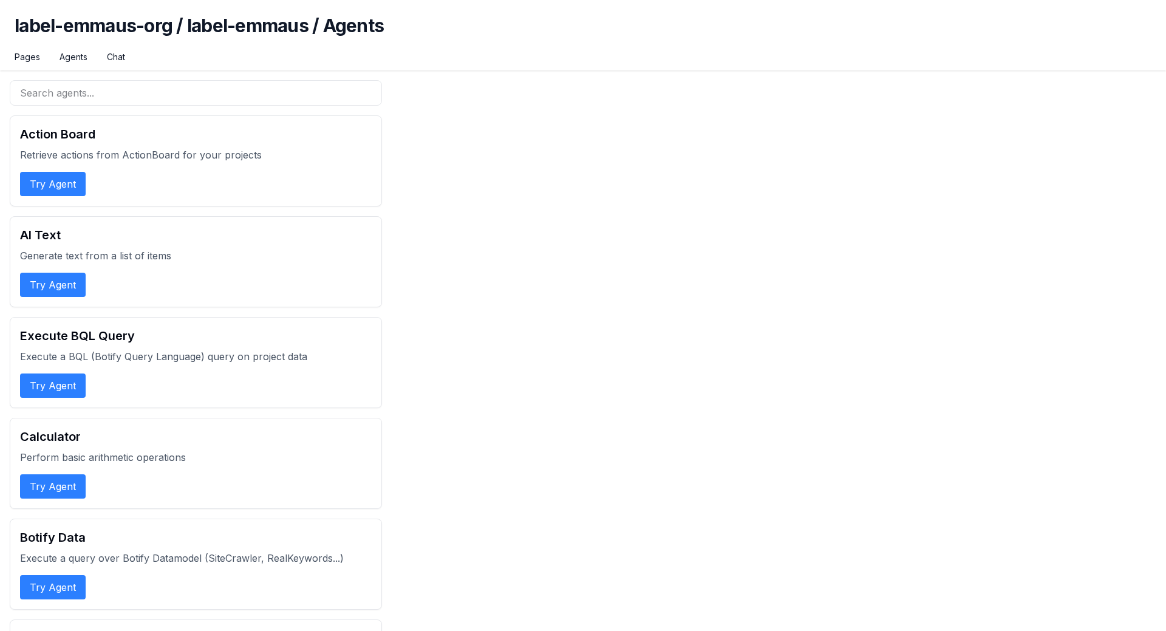
click at [300, 161] on p "Retrieve actions from ActionBoard for your projects" at bounding box center [196, 155] width 352 height 15
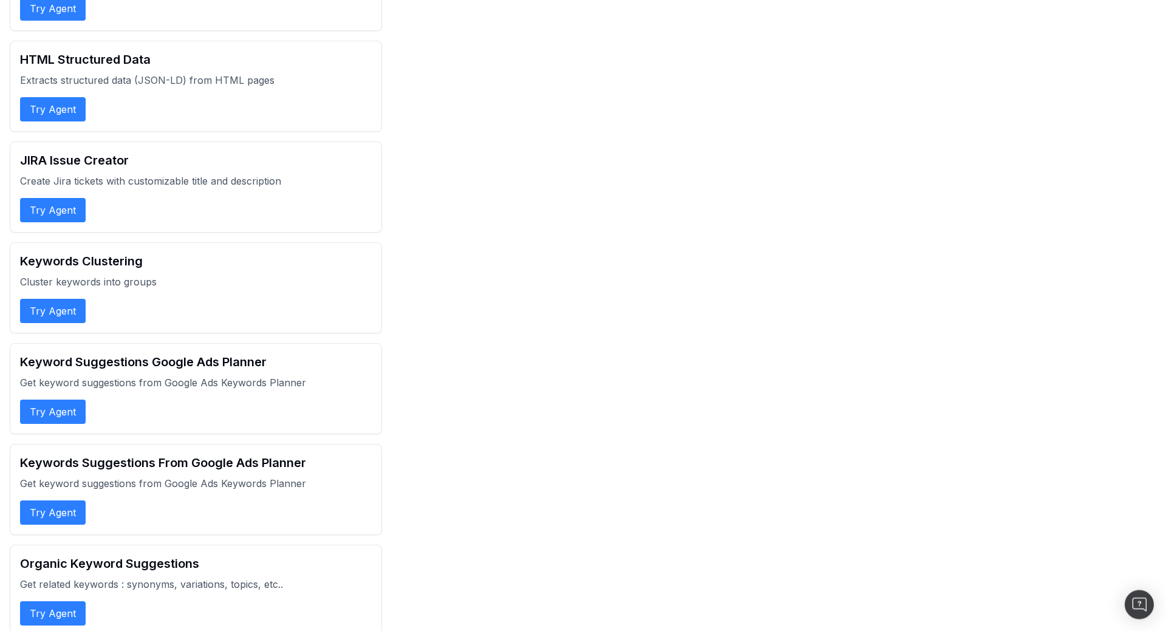
scroll to position [2416, 0]
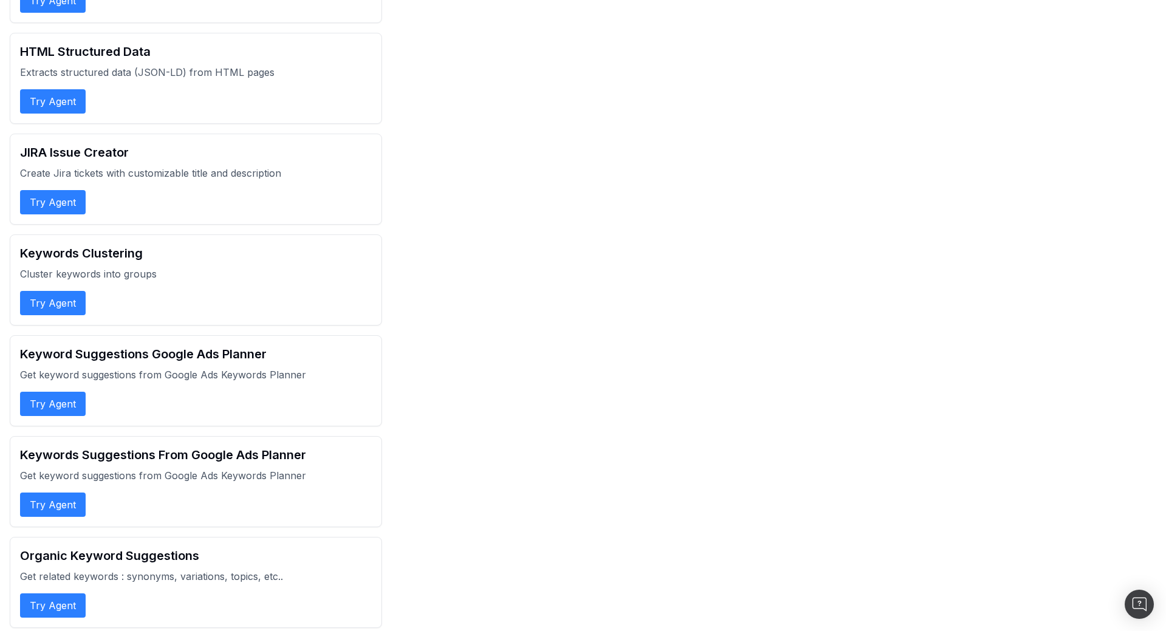
click at [480, 169] on div "Action Board Retrieve actions from ActionBoard for your projects Try Agent AI T…" at bounding box center [583, 126] width 1147 height 4925
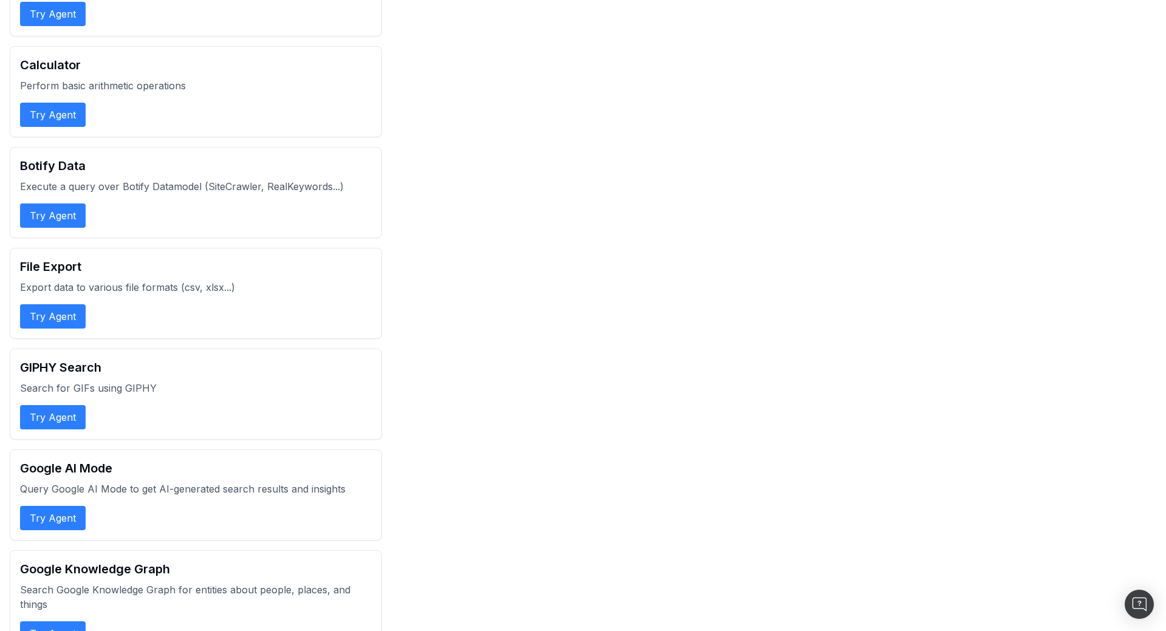
scroll to position [0, 0]
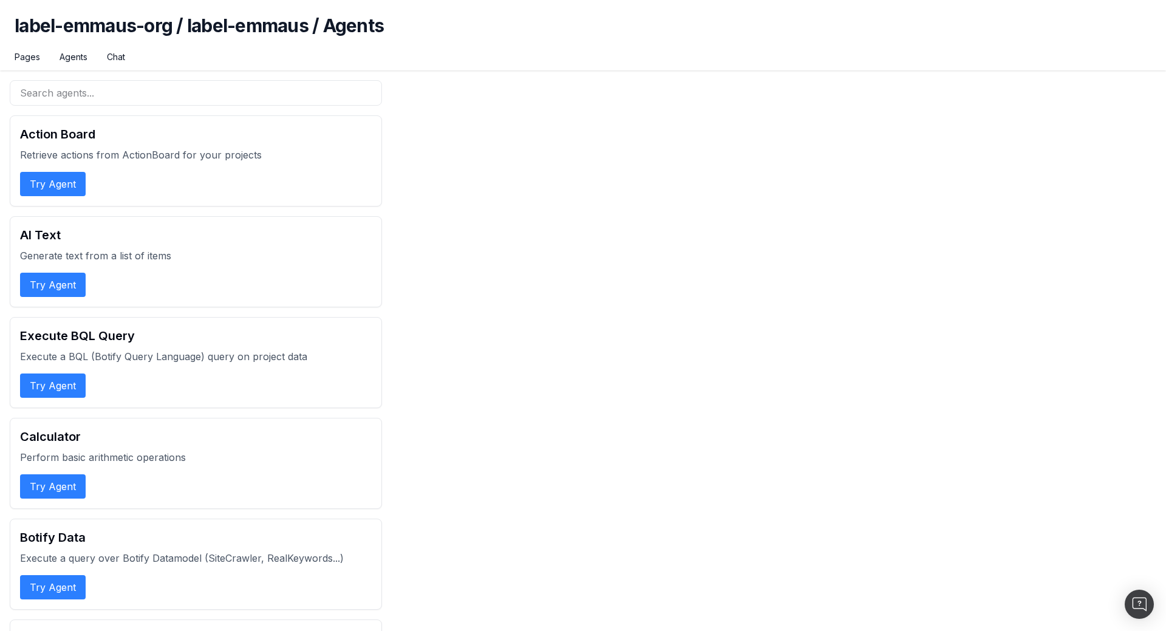
click at [77, 58] on link "Agents" at bounding box center [74, 57] width 28 height 12
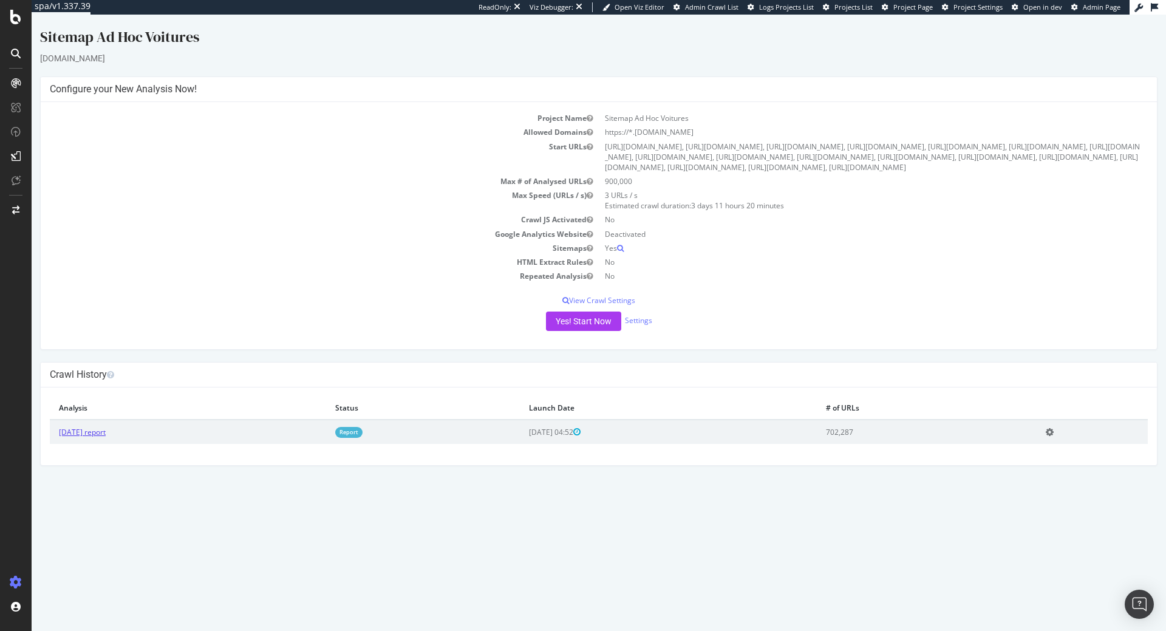
drag, startPoint x: 102, startPoint y: 464, endPoint x: 193, endPoint y: 434, distance: 95.3
click at [103, 437] on link "[DATE] report" at bounding box center [82, 432] width 47 height 10
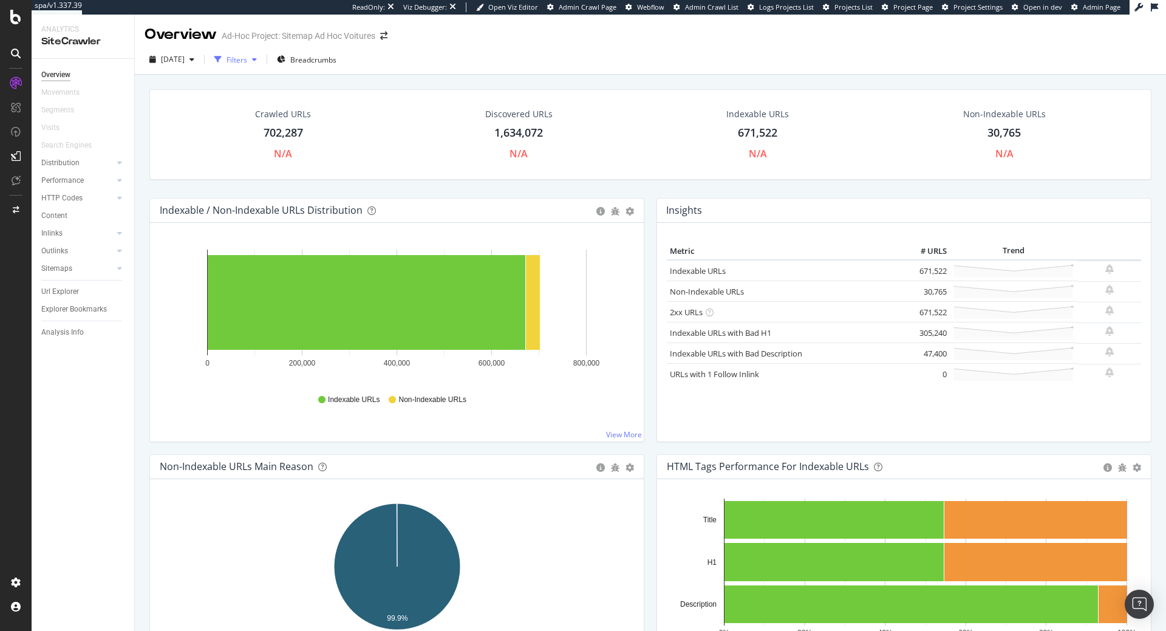
click at [227, 58] on div "button" at bounding box center [218, 59] width 17 height 17
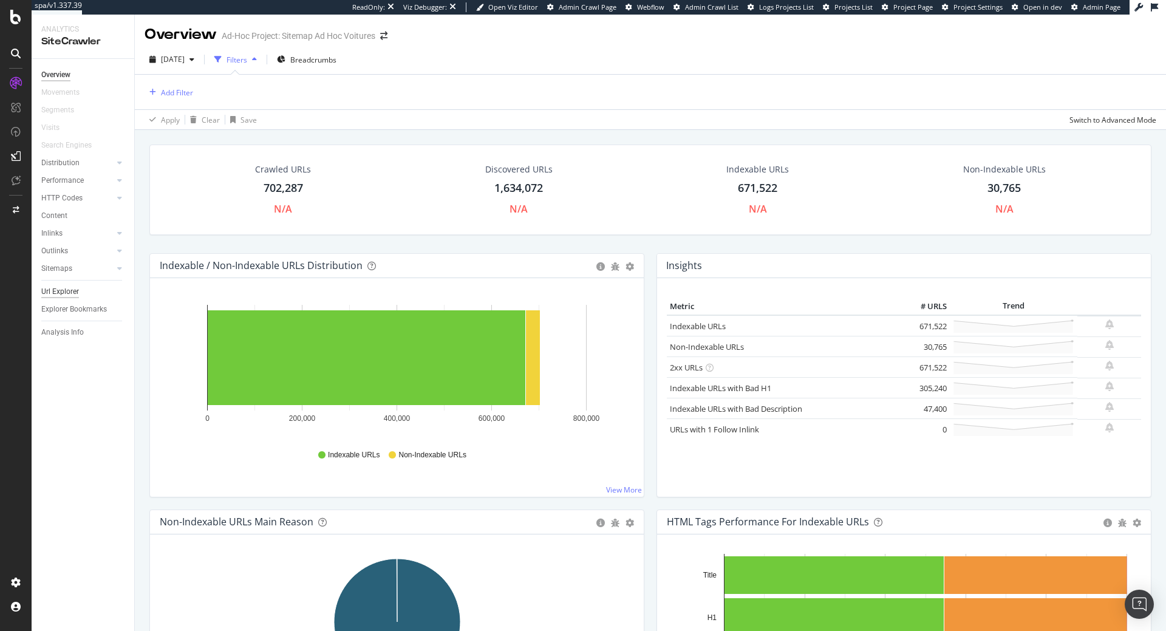
click at [61, 297] on div "Url Explorer" at bounding box center [60, 291] width 38 height 13
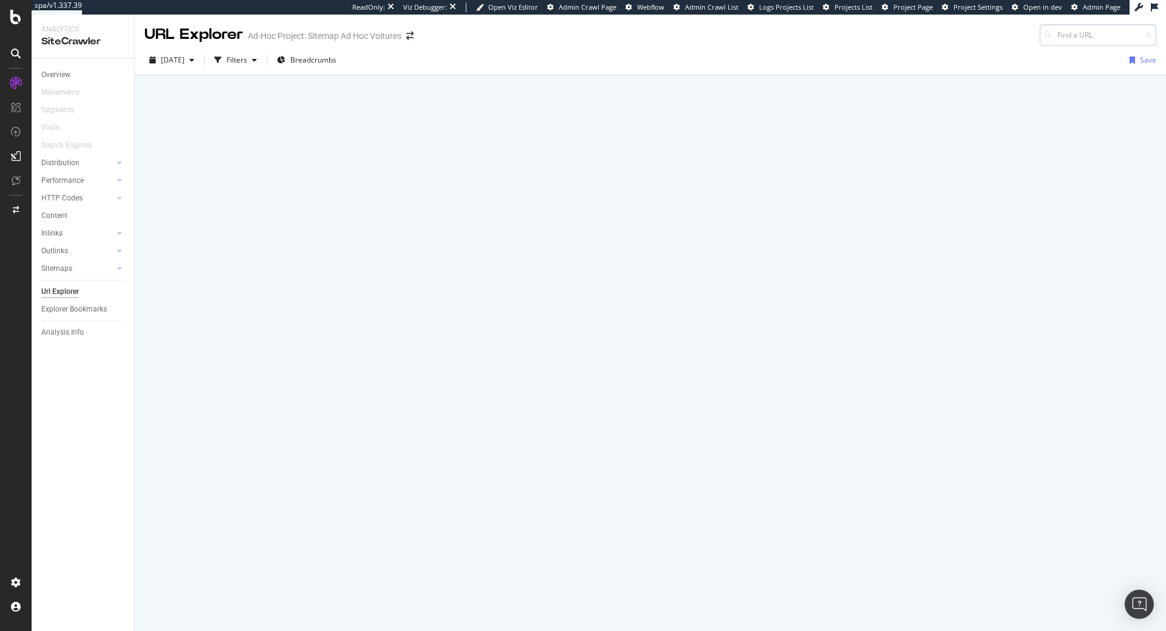
click at [1095, 40] on input at bounding box center [1098, 34] width 117 height 21
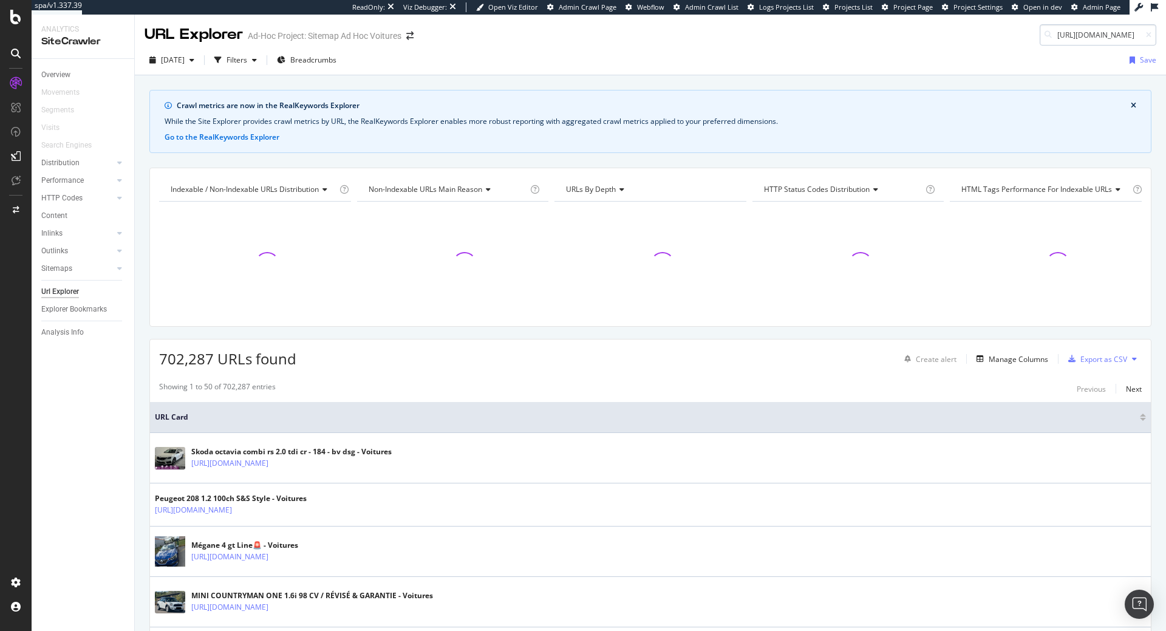
type input "https://www.leboncoin.fr/ad/voitures/2965504308"
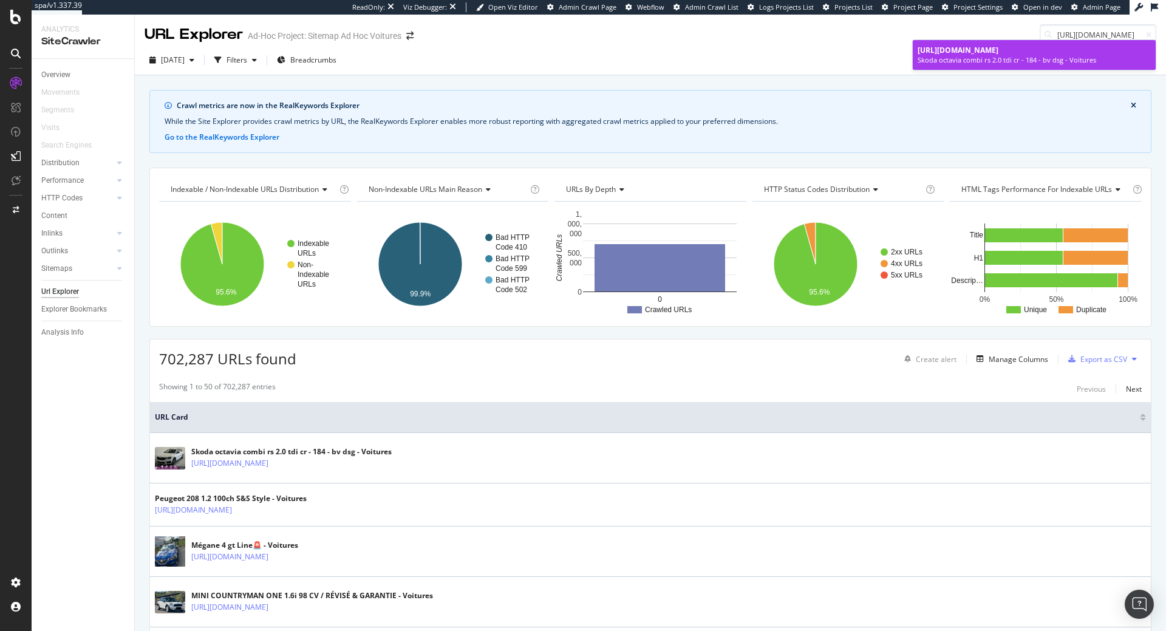
click at [998, 49] on span "https://www.leboncoin.fr/ad/voitures/2965504308" at bounding box center [958, 50] width 81 height 10
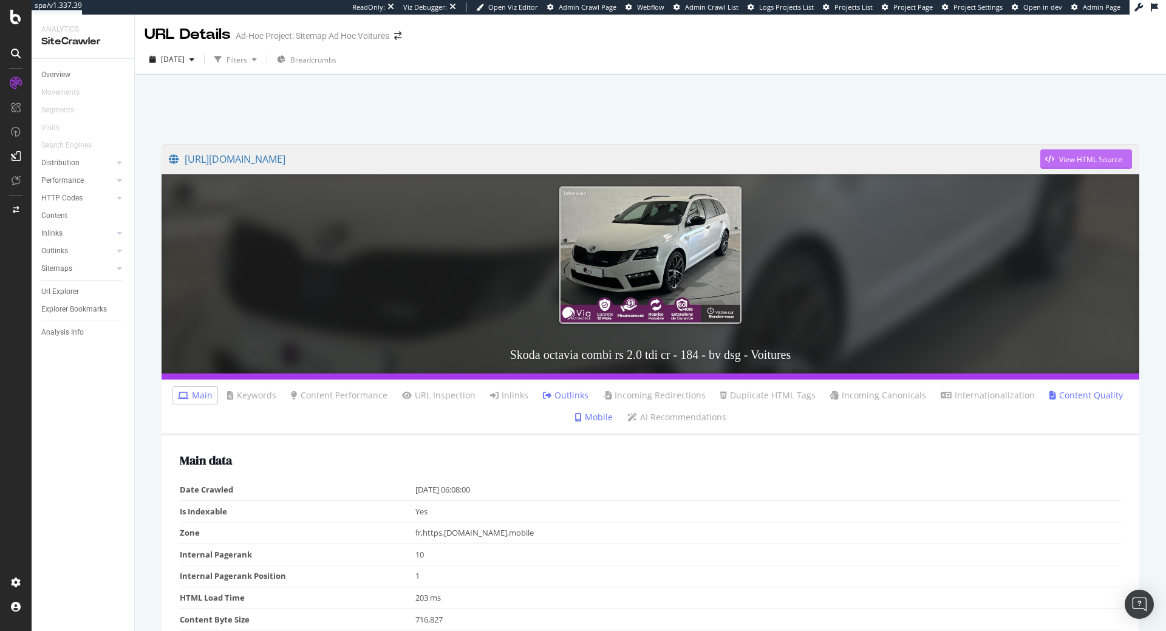
click at [1103, 156] on div "View HTML Source" at bounding box center [1090, 159] width 63 height 10
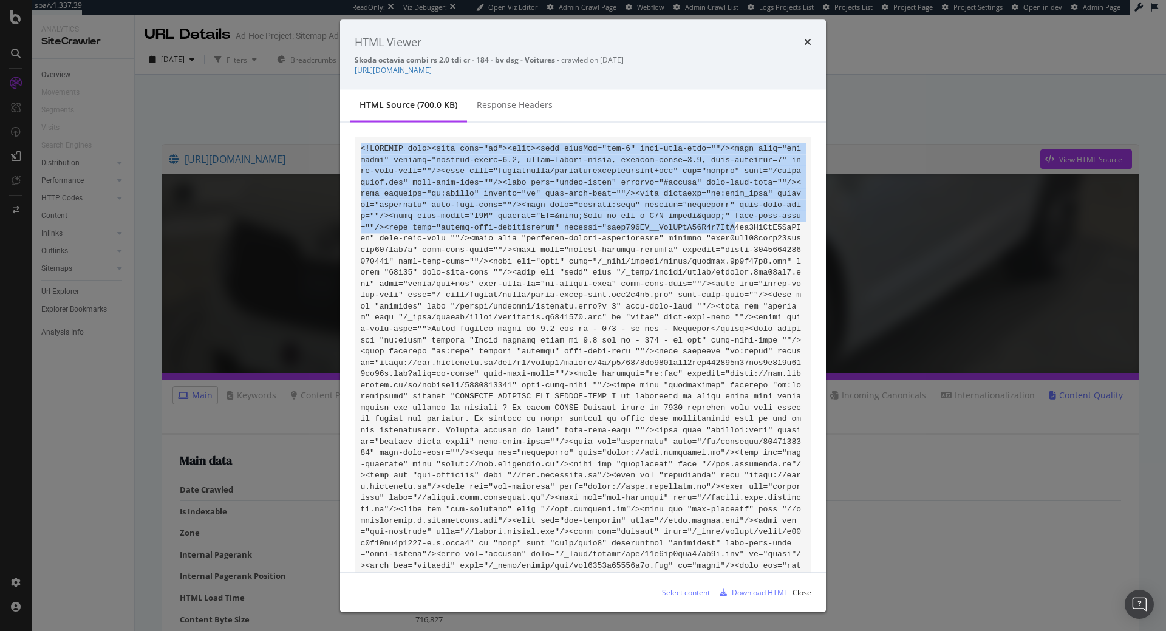
drag, startPoint x: 359, startPoint y: 150, endPoint x: 469, endPoint y: 270, distance: 162.9
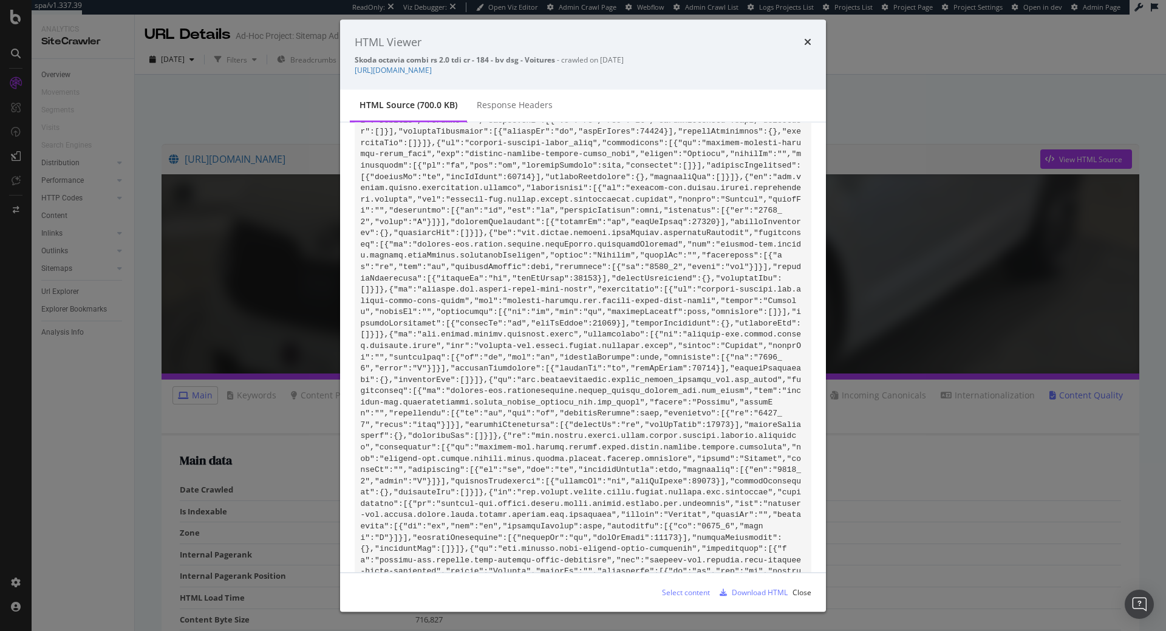
scroll to position [79695, 0]
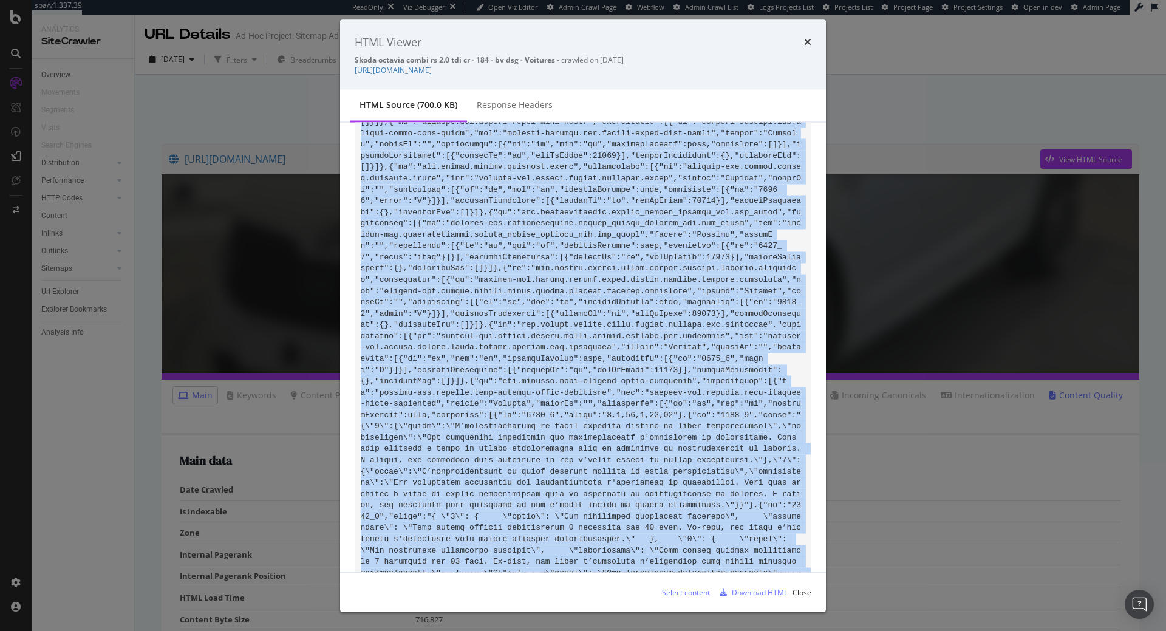
copy code "<!DOCTYPE html><html lang="fr"><head><meta charSet="utf-8" data-next-head=""/><…"
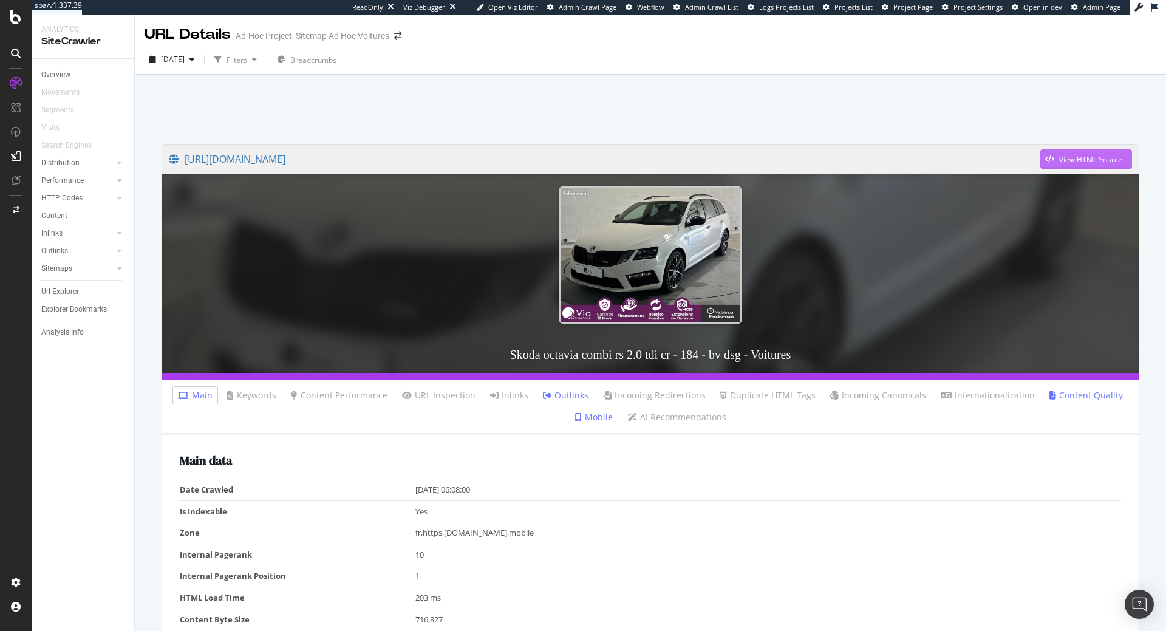
click at [1067, 155] on div "View HTML Source" at bounding box center [1090, 159] width 63 height 10
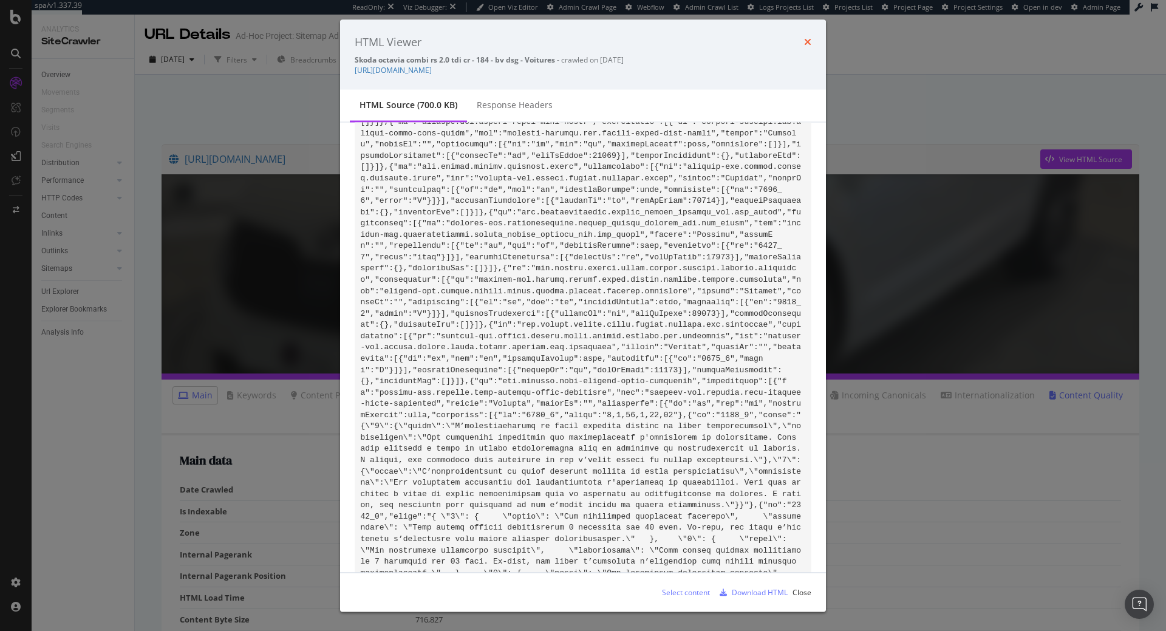
click at [805, 41] on icon "times" at bounding box center [807, 42] width 7 height 10
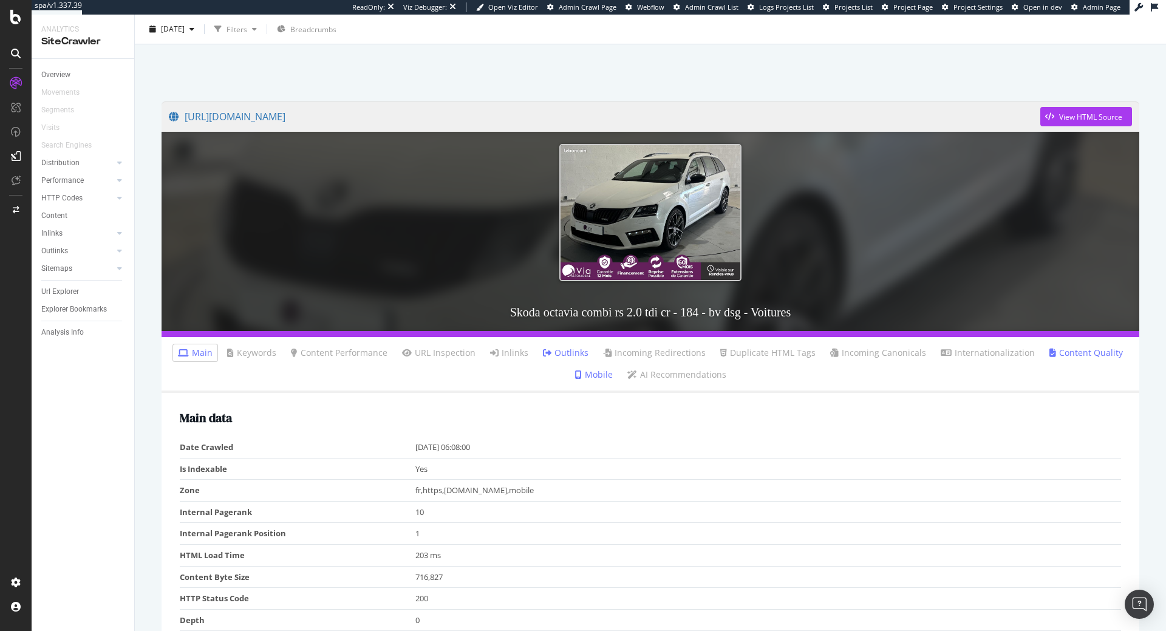
scroll to position [62, 0]
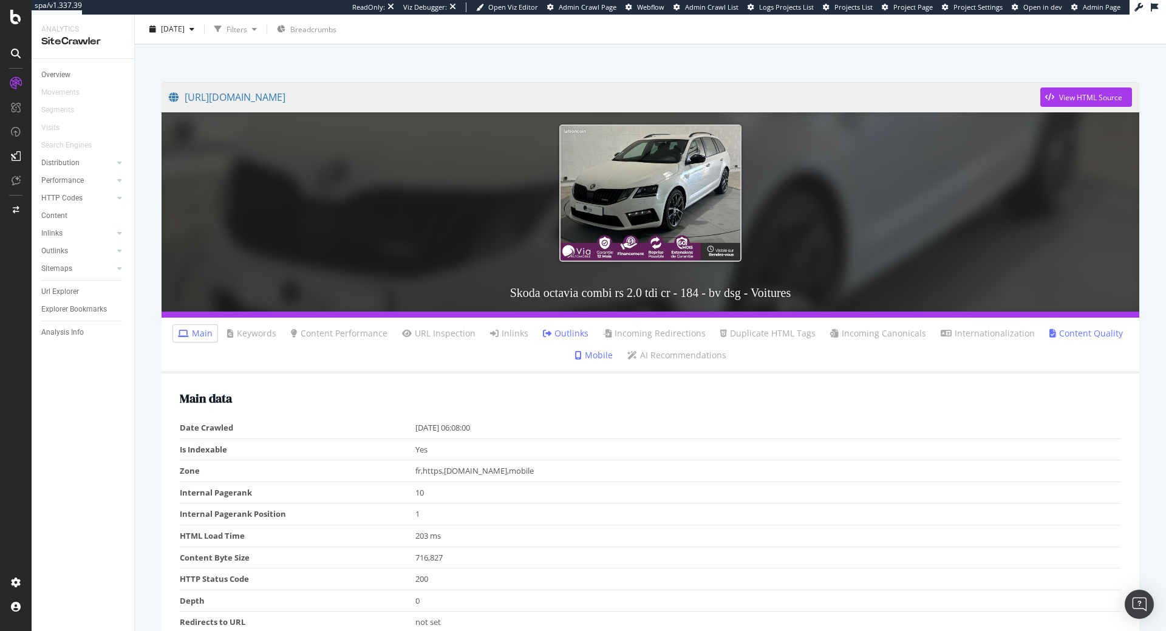
click at [433, 586] on td "200" at bounding box center [768, 579] width 706 height 22
click at [67, 70] on div "Overview" at bounding box center [55, 75] width 29 height 13
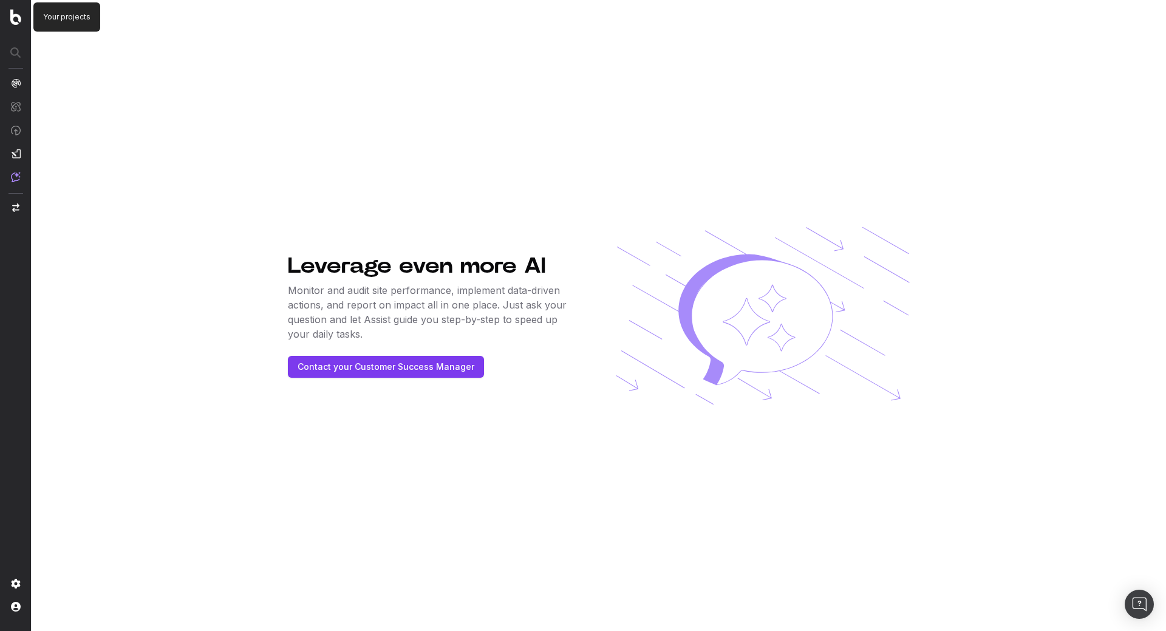
click at [14, 13] on img at bounding box center [15, 17] width 11 height 16
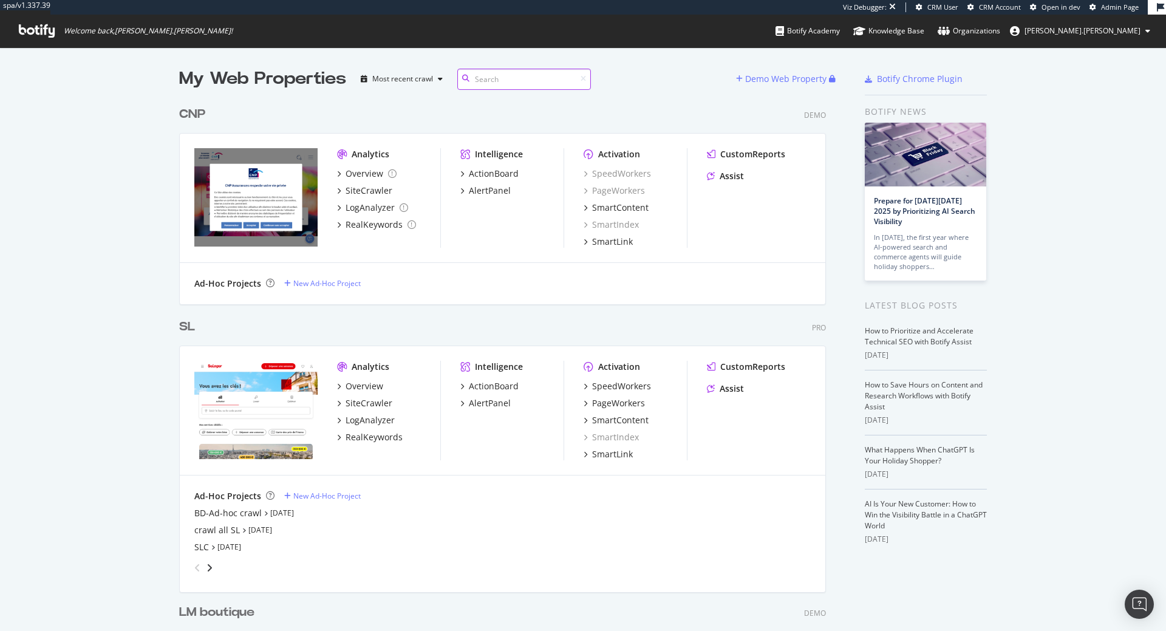
scroll to position [631, 1166]
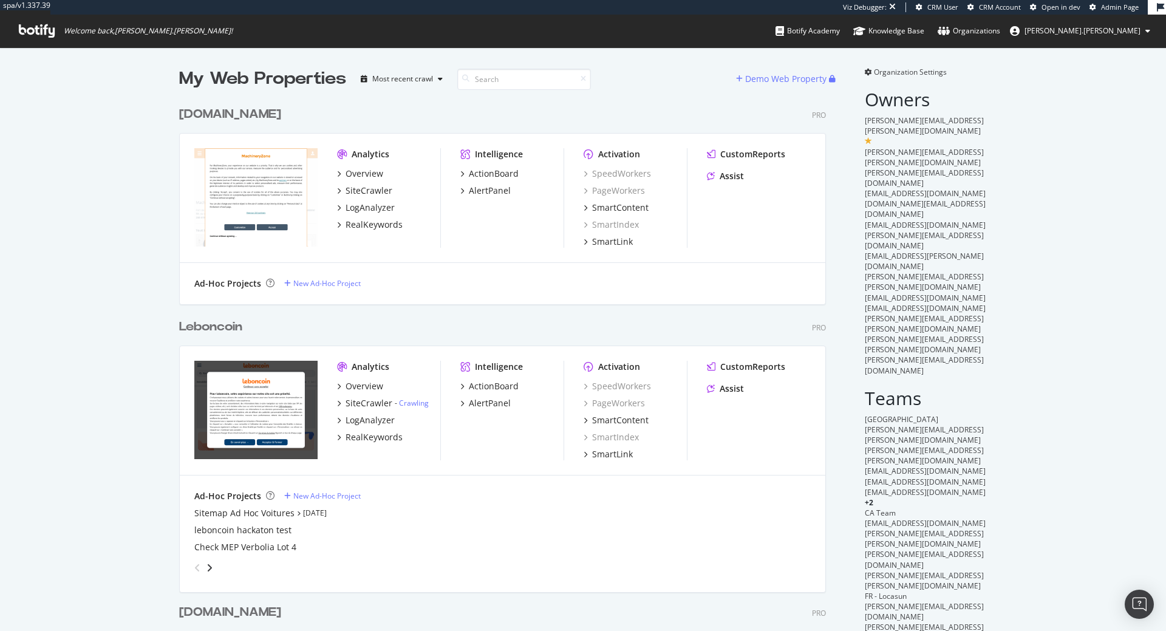
scroll to position [631, 1166]
click at [212, 329] on div "Leboncoin" at bounding box center [210, 327] width 63 height 18
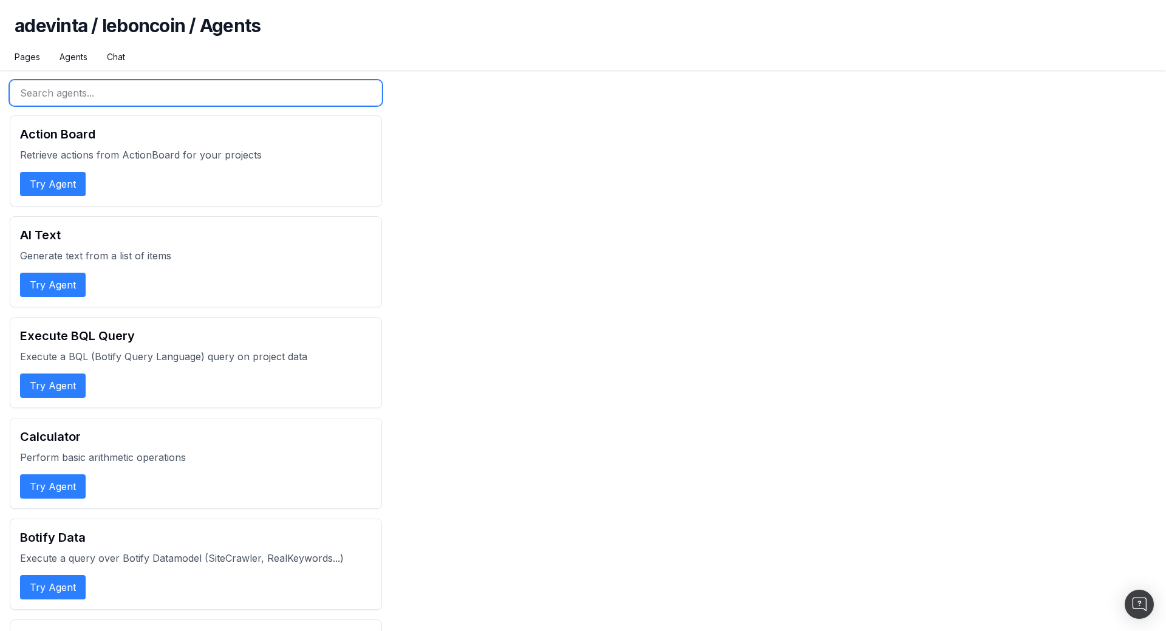
click at [92, 95] on input "text" at bounding box center [196, 93] width 372 height 26
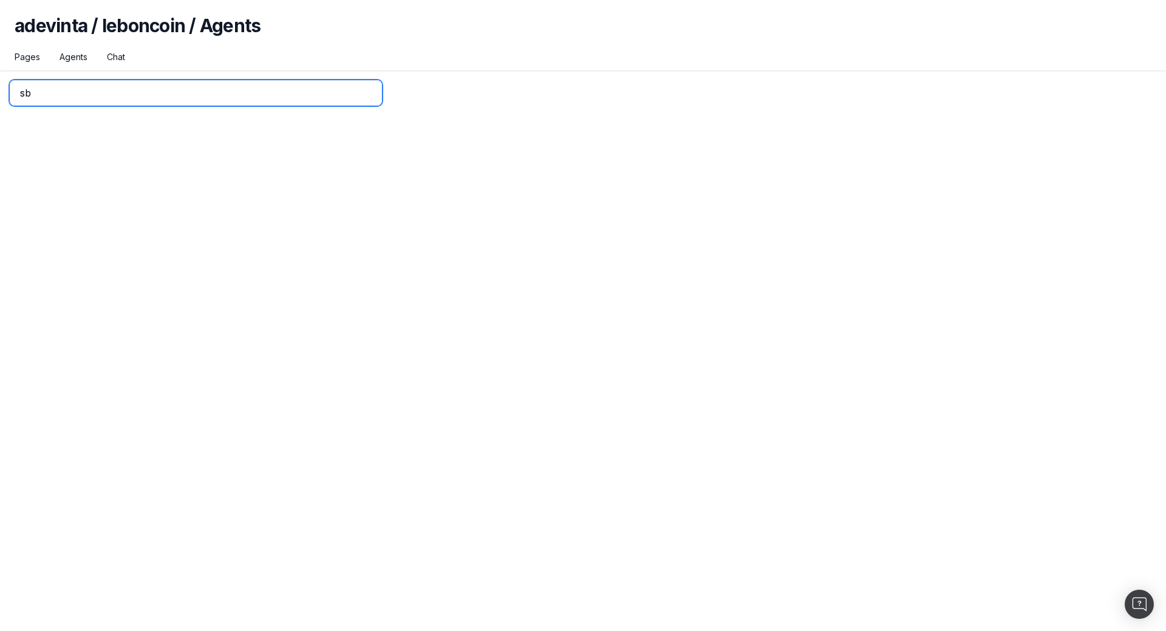
type input "s"
type input "r"
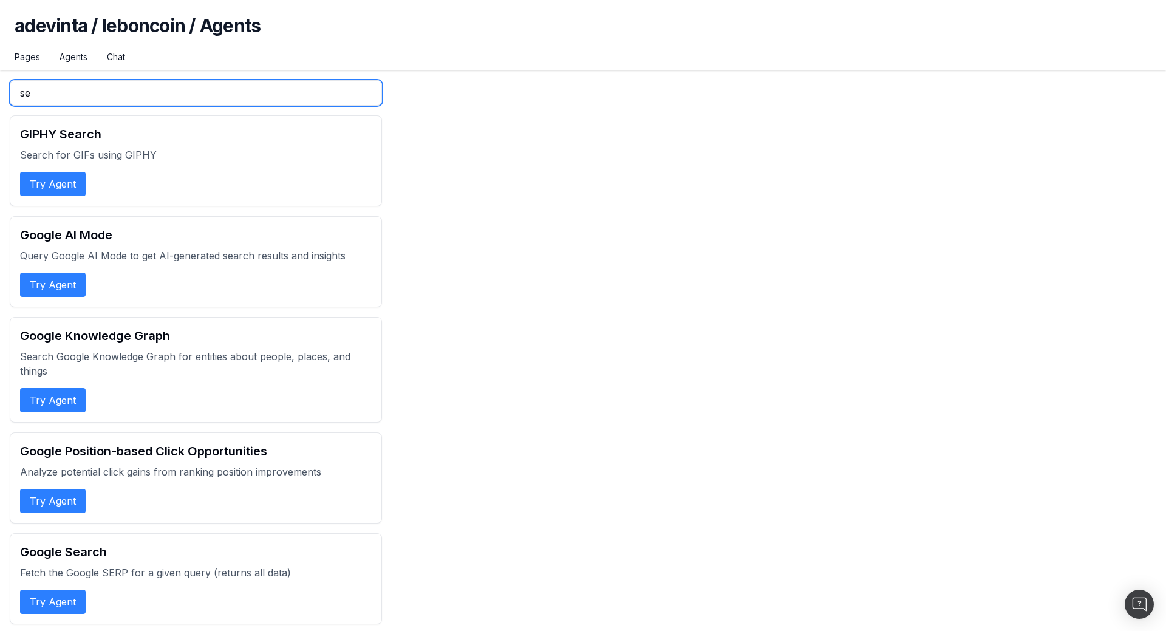
type input "s"
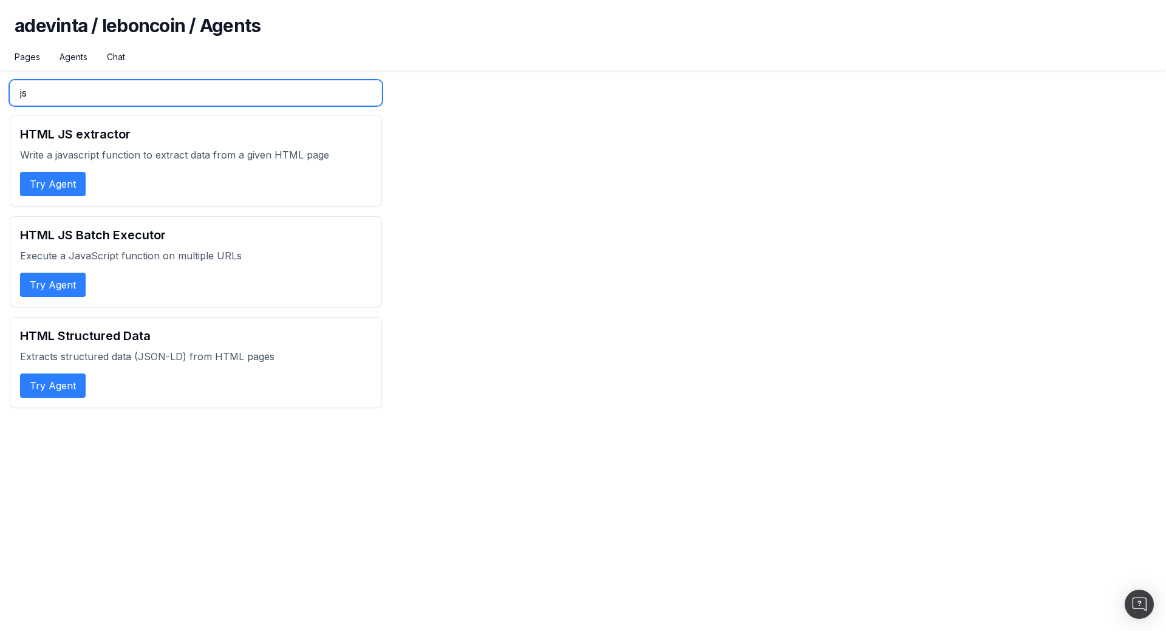
type input "js"
click at [70, 180] on button "Try Agent" at bounding box center [53, 184] width 66 height 24
select select "1"
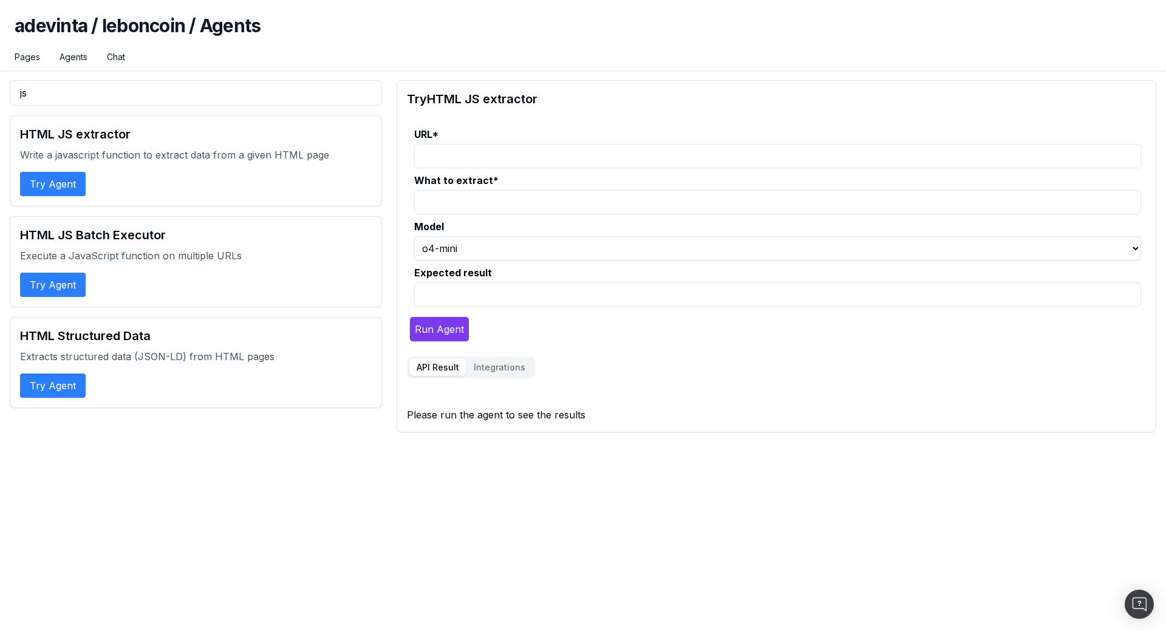
click at [483, 160] on input "URL *" at bounding box center [777, 156] width 727 height 24
paste input "[URL][DOMAIN_NAME]"
type input "[URL][DOMAIN_NAME]"
click at [498, 203] on input "What to extract *" at bounding box center [777, 202] width 727 height 24
paste input "Les informations clés"
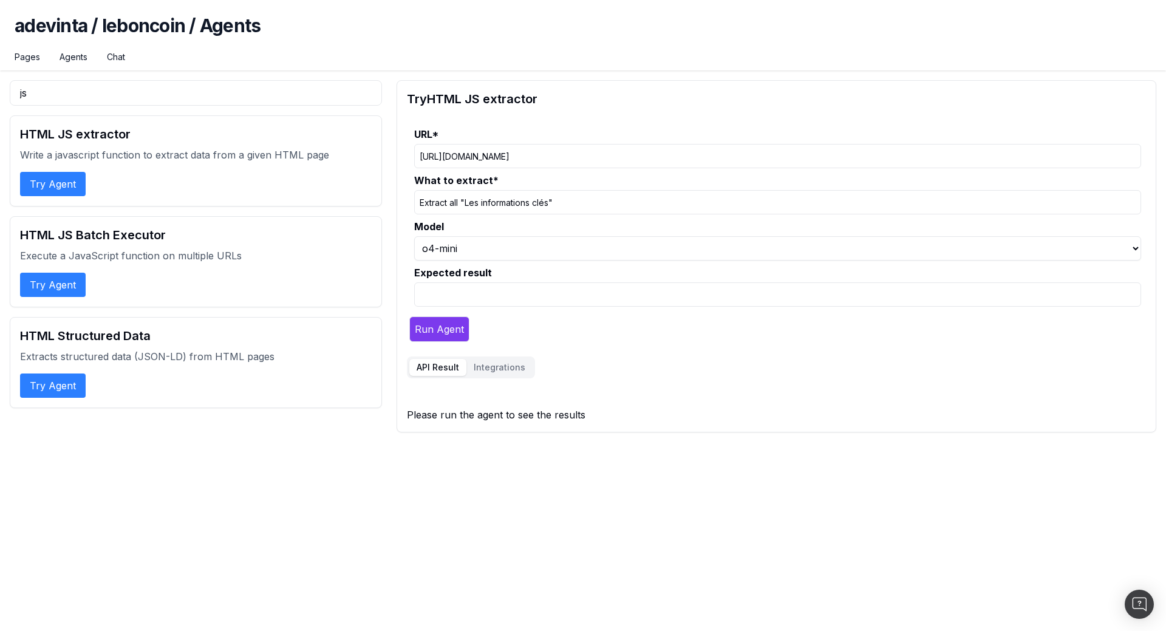
type input "Extract all "Les informations clés""
click at [542, 298] on input "Expected result" at bounding box center [777, 294] width 727 height 24
type input "json contains"
click at [633, 206] on input "Extract all "Les informations clés"" at bounding box center [777, 202] width 727 height 24
click at [637, 148] on input "[URL][DOMAIN_NAME]" at bounding box center [777, 156] width 727 height 24
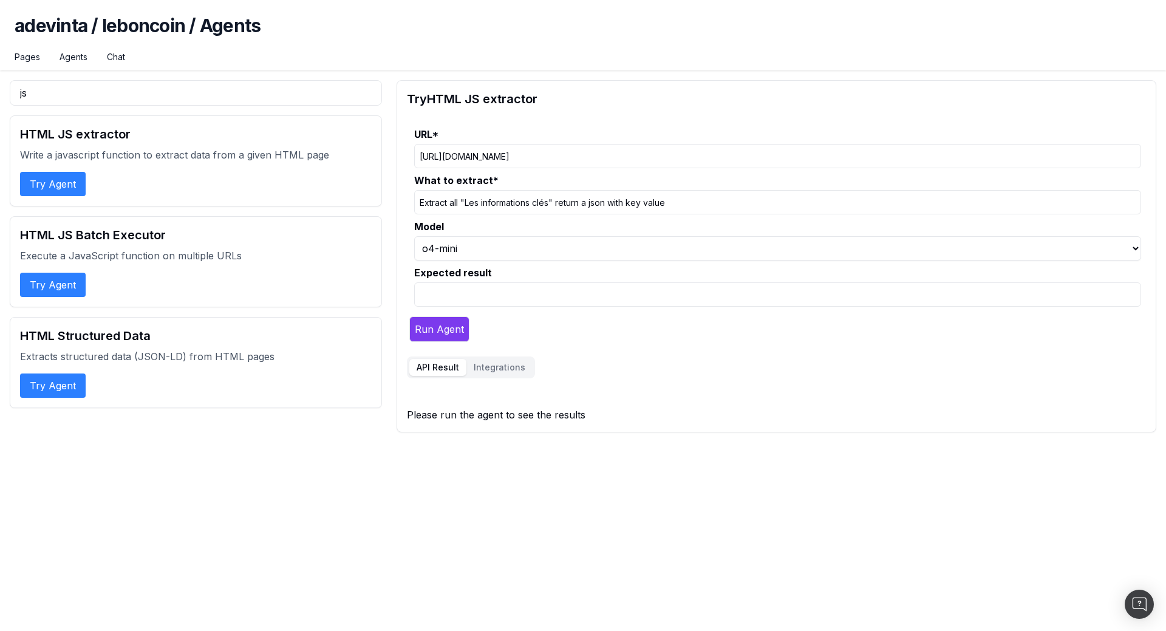
click at [680, 202] on input "Extract all "Les informations clés" return a json with key value" at bounding box center [777, 202] width 727 height 24
type input "Extract all "Les informations clés" return a json array with key value like { k…"
click at [497, 288] on input "Expected result" at bounding box center [777, 294] width 727 height 24
click at [720, 205] on input "Extract all "Les informations clés" return a json array with key value like { k…" at bounding box center [777, 202] width 727 height 24
click at [711, 203] on input "Extract all "Les informations clés" return a json array with key value like { k…" at bounding box center [777, 202] width 727 height 24
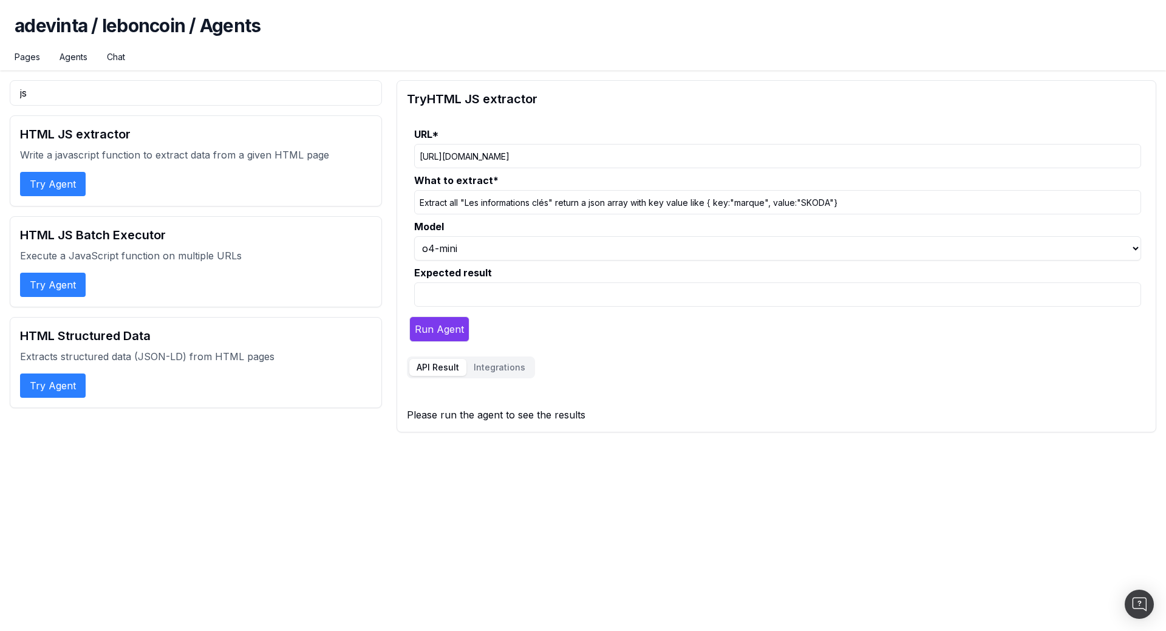
click at [441, 331] on button "Run Agent" at bounding box center [439, 329] width 60 height 26
click at [497, 363] on button "Integrations" at bounding box center [499, 367] width 66 height 17
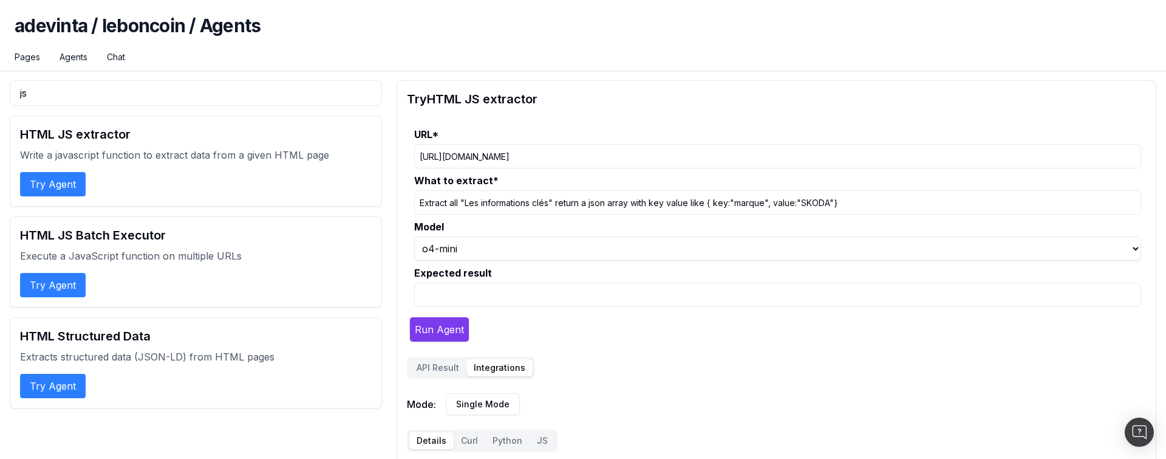
click at [664, 196] on input "Extract all "Les informations clés" return a json array with key value like { k…" at bounding box center [777, 202] width 727 height 24
click at [434, 330] on button "Run Agent" at bounding box center [439, 329] width 60 height 26
click at [602, 200] on input "Extract all "Les informations clés" return a json array with key value like { k…" at bounding box center [777, 202] width 727 height 24
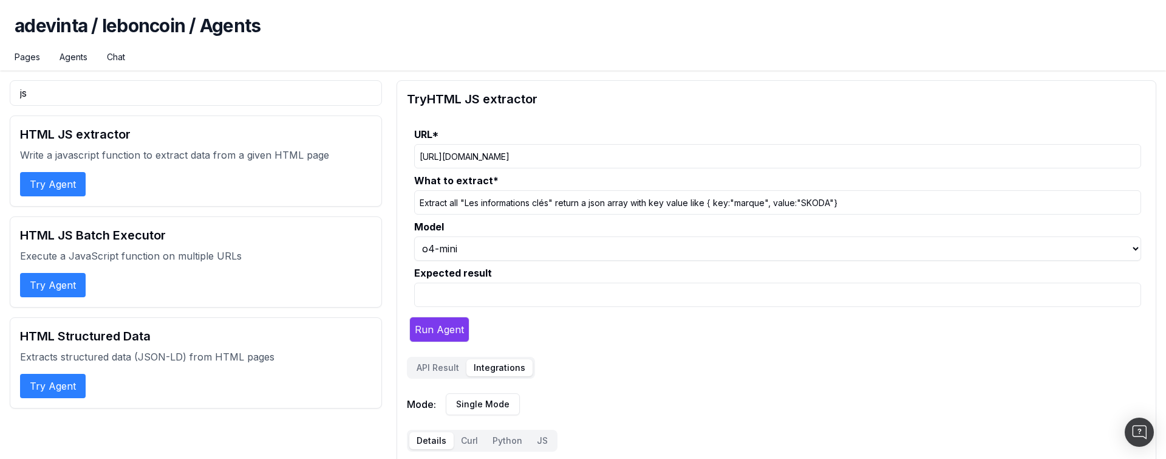
click at [602, 200] on input "Extract all "Les informations clés" return a json array with key value like { k…" at bounding box center [777, 202] width 727 height 24
click at [604, 154] on input "[URL][DOMAIN_NAME]" at bounding box center [777, 156] width 727 height 24
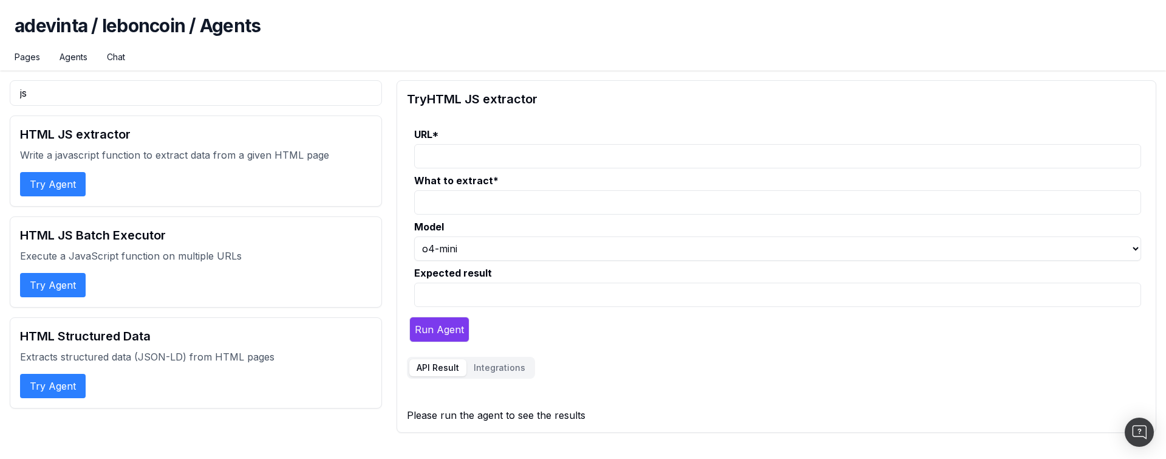
select select "1"
click at [585, 156] on input "URL *" at bounding box center [777, 156] width 727 height 24
paste input "[URL][DOMAIN_NAME]"
type input "https://www.leboncoin.fr/ad/voitures/2965504308"
paste input "Extract all "Les informations clés" return a json array with key value like { k…"
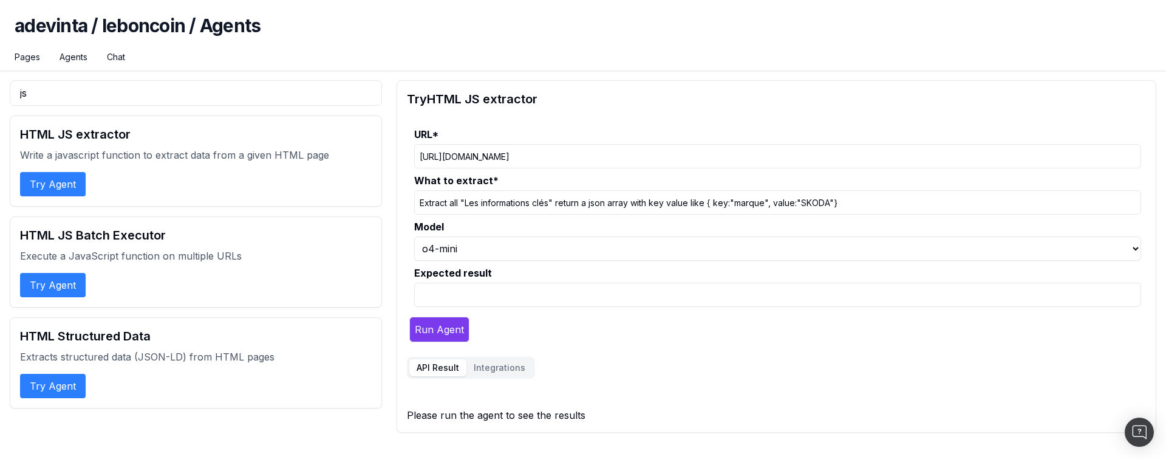
type input "Extract all "Les informations clés" return a json array with key value like { k…"
click at [437, 327] on button "Run Agent" at bounding box center [439, 329] width 60 height 26
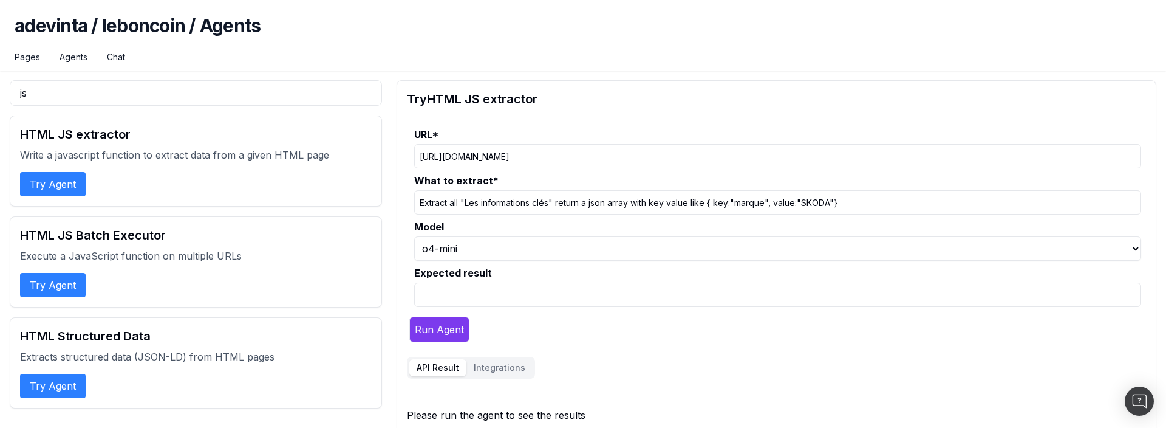
click at [445, 320] on button "Run Agent" at bounding box center [439, 329] width 60 height 26
click at [54, 423] on div "js HTML JS extractor Write a javascript function to extract data from a given H…" at bounding box center [196, 256] width 372 height 352
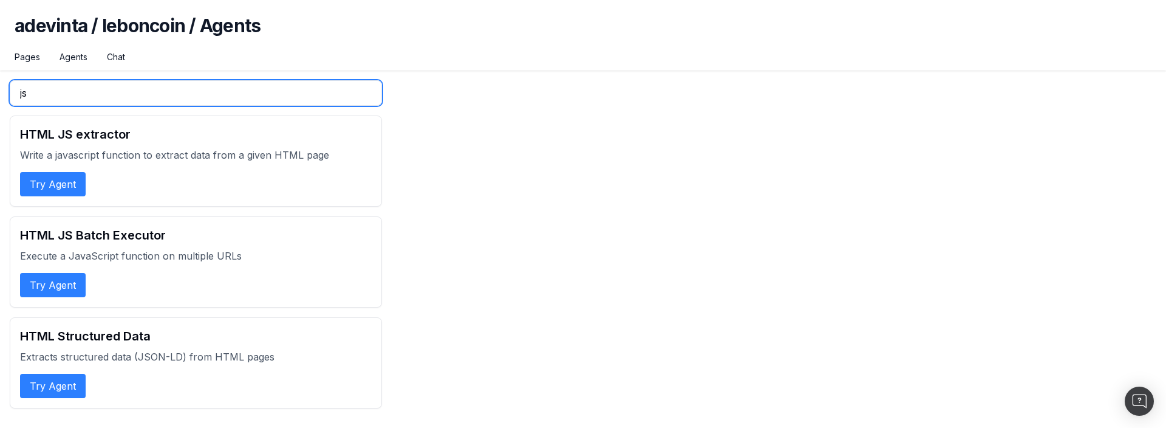
click at [78, 92] on input "js" at bounding box center [196, 93] width 372 height 26
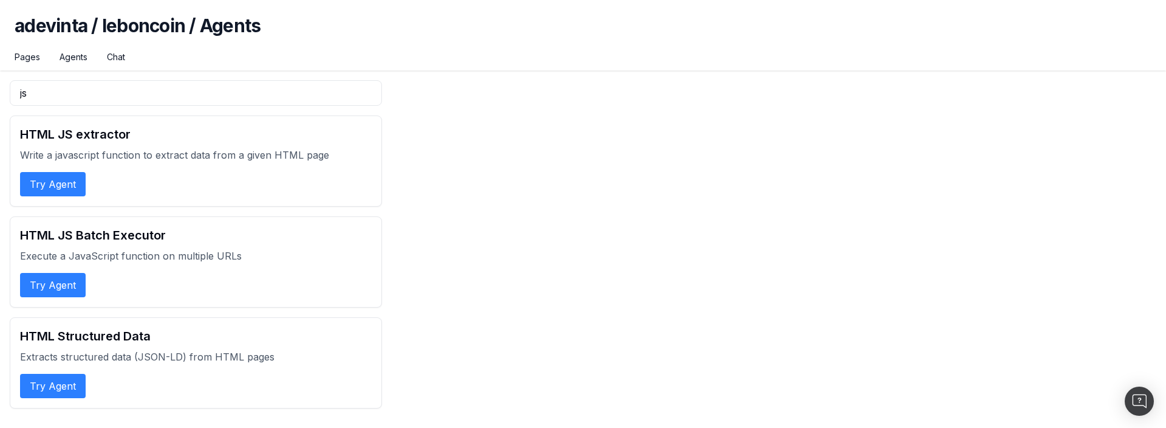
click at [50, 179] on button "Try Agent" at bounding box center [53, 184] width 66 height 24
select select "1"
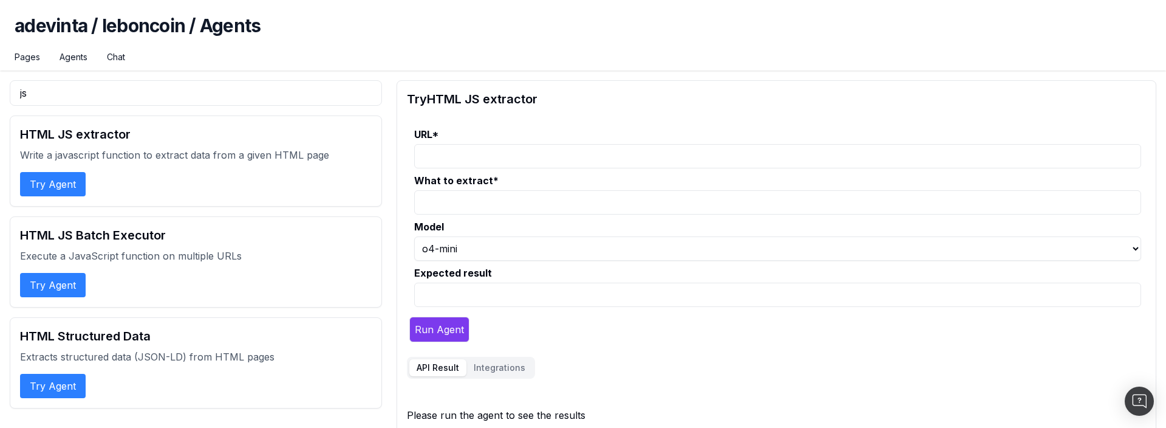
click at [476, 151] on input "URL *" at bounding box center [777, 156] width 727 height 24
type input "https://www.leboncoin.fr/ad/voitures/2965504308"
click at [466, 213] on input "What to extract *" at bounding box center [777, 202] width 727 height 24
click at [570, 198] on input "Extract all "Les informations clés" return a json array with key value like { k…" at bounding box center [777, 202] width 727 height 24
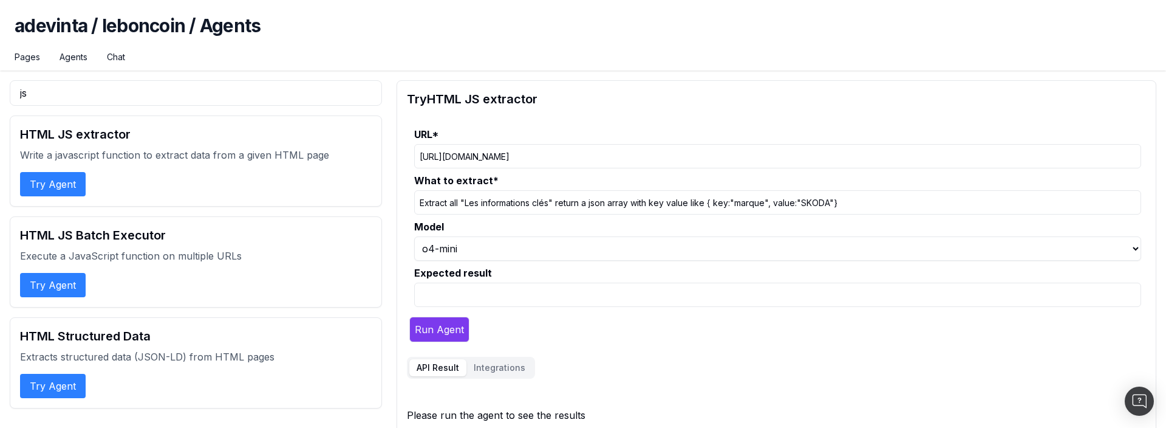
type input "Extract all "Les informations clés" return a json array with key value like { k…"
click at [584, 295] on input "Expected result" at bounding box center [777, 294] width 727 height 24
click at [449, 332] on button "Run Agent" at bounding box center [439, 329] width 60 height 26
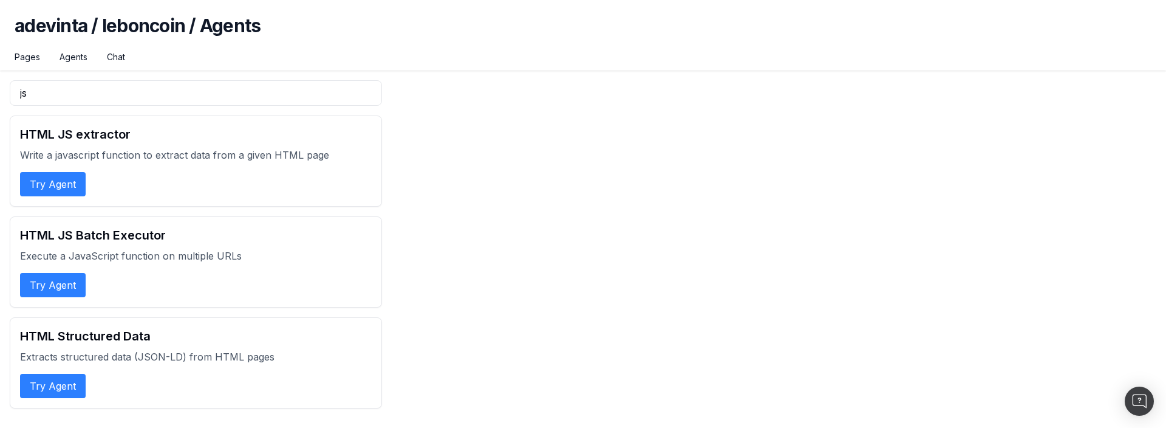
type input "js"
click at [50, 194] on button "Try Agent" at bounding box center [53, 184] width 66 height 24
select select "1"
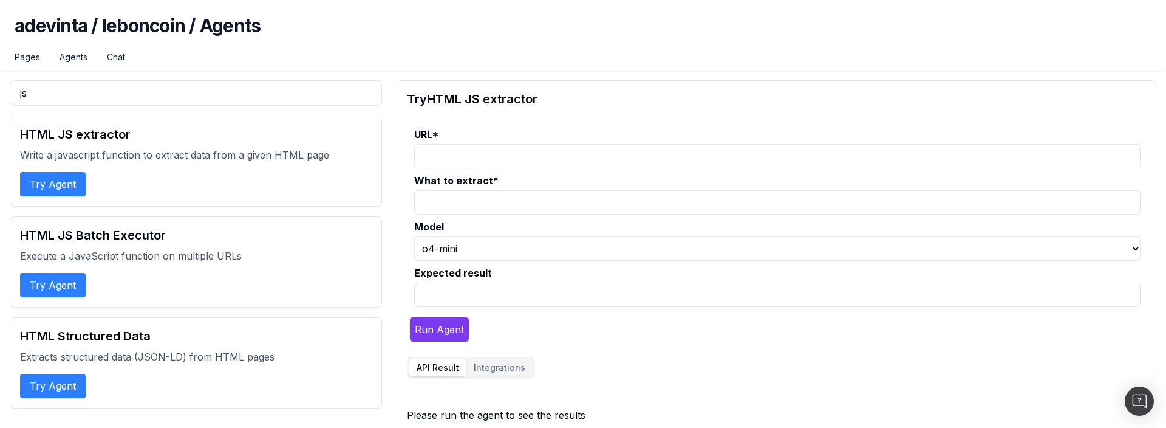
click at [524, 150] on input "URL *" at bounding box center [777, 156] width 727 height 24
click at [527, 157] on input "URL *" at bounding box center [777, 156] width 727 height 24
click at [528, 161] on input "URL *" at bounding box center [777, 156] width 727 height 24
type input "https://www.leboncoin.fr/ad/voitures/2965504308"
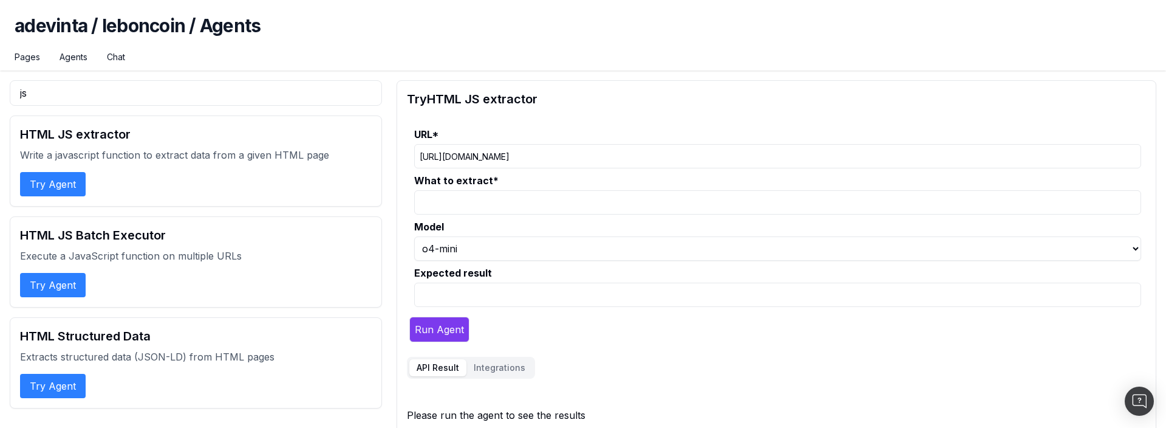
click at [518, 203] on input "What to extract *" at bounding box center [777, 202] width 727 height 24
type input "Extract all "Les informations clés" return a json array with key value like { k…"
click at [433, 329] on button "Run Agent" at bounding box center [439, 329] width 60 height 26
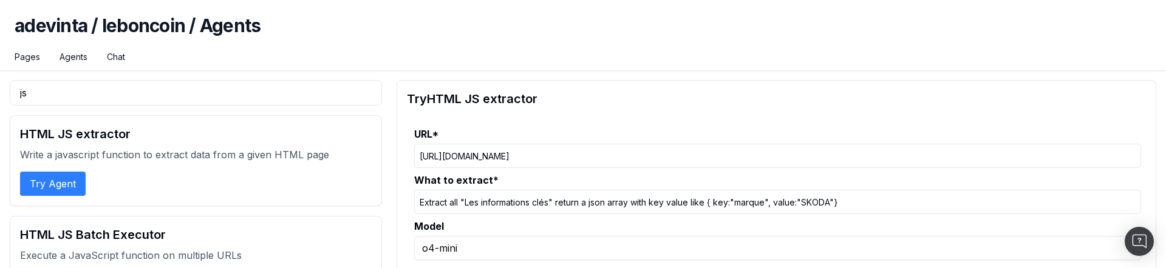
click at [585, 156] on input "https://www.leboncoin.fr/ad/voitures/2965504308" at bounding box center [777, 156] width 727 height 24
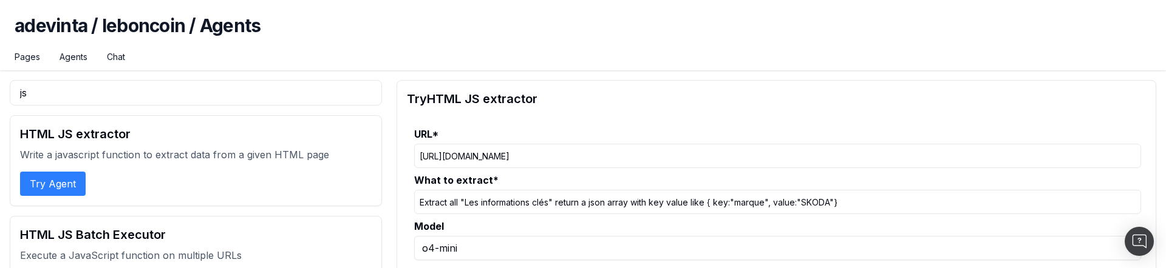
scroll to position [62, 0]
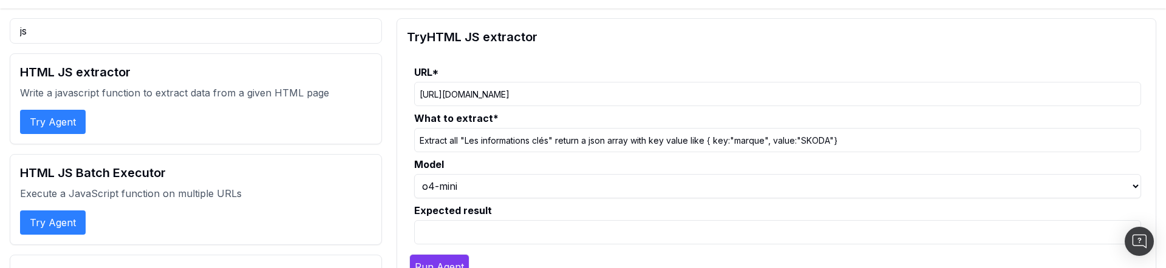
click at [95, 170] on h2 "HTML JS Batch Executor" at bounding box center [196, 173] width 352 height 17
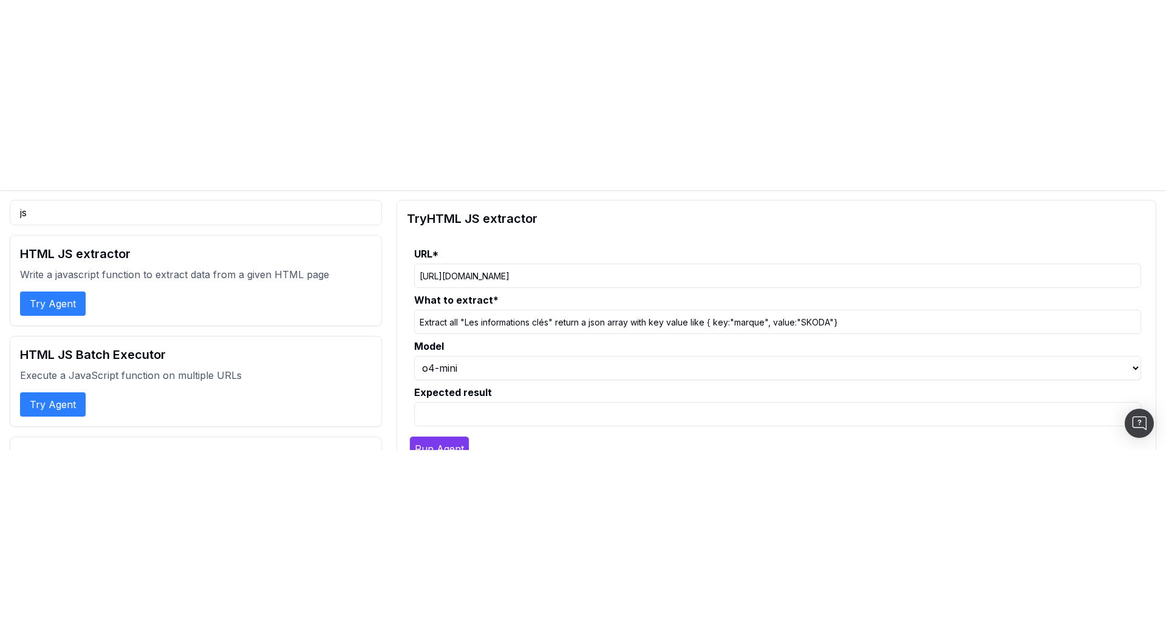
scroll to position [0, 0]
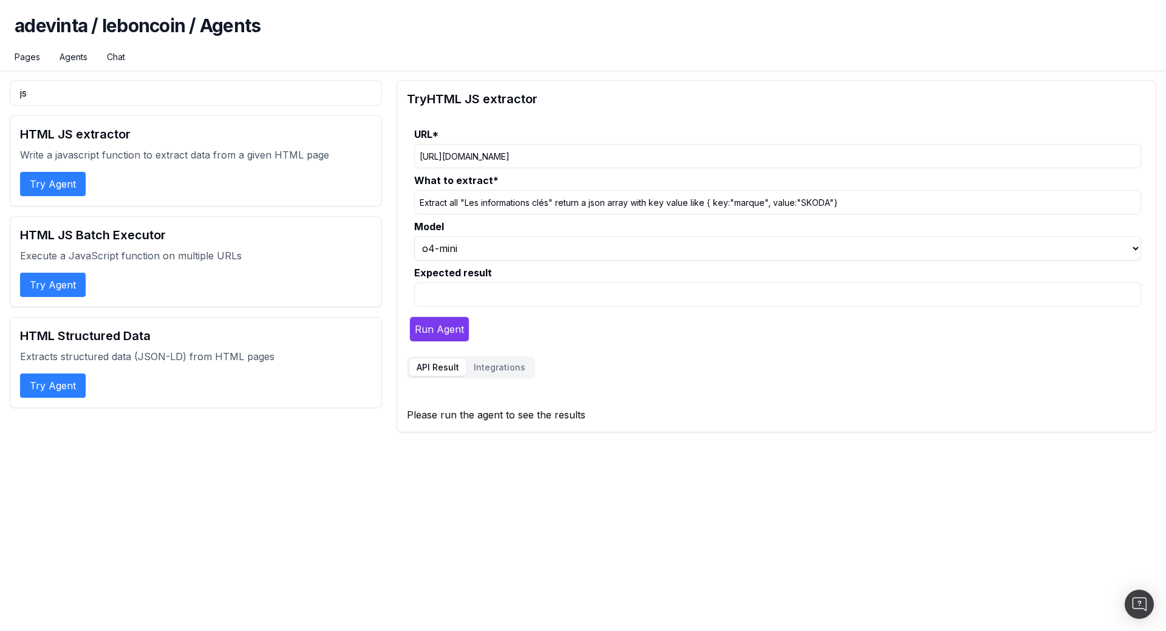
click at [502, 364] on button "Integrations" at bounding box center [499, 367] width 66 height 17
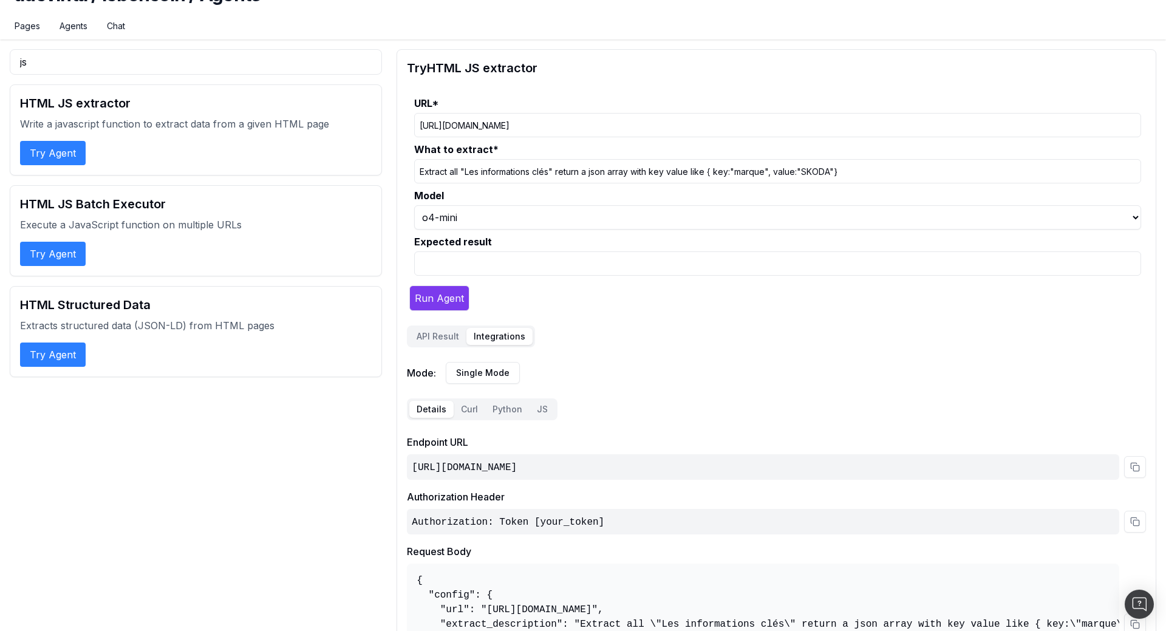
scroll to position [62, 0]
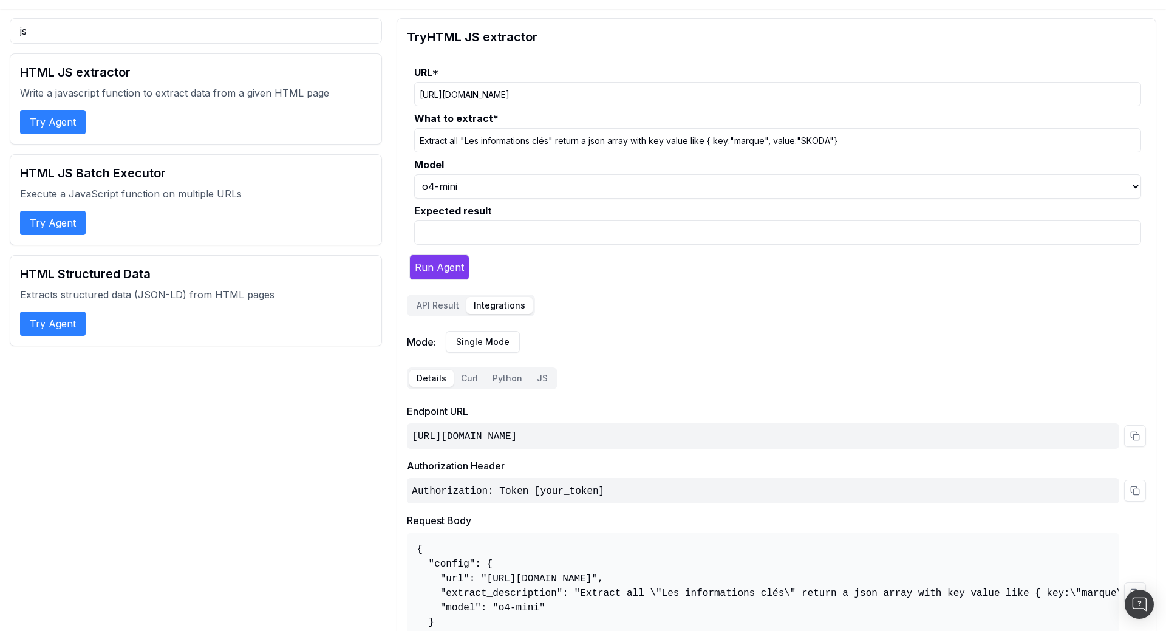
click at [517, 427] on code "https://osl.botify.com/api/v1/o/agents/adevinta/leboncoin/html_extractor_js/que…" at bounding box center [464, 436] width 105 height 11
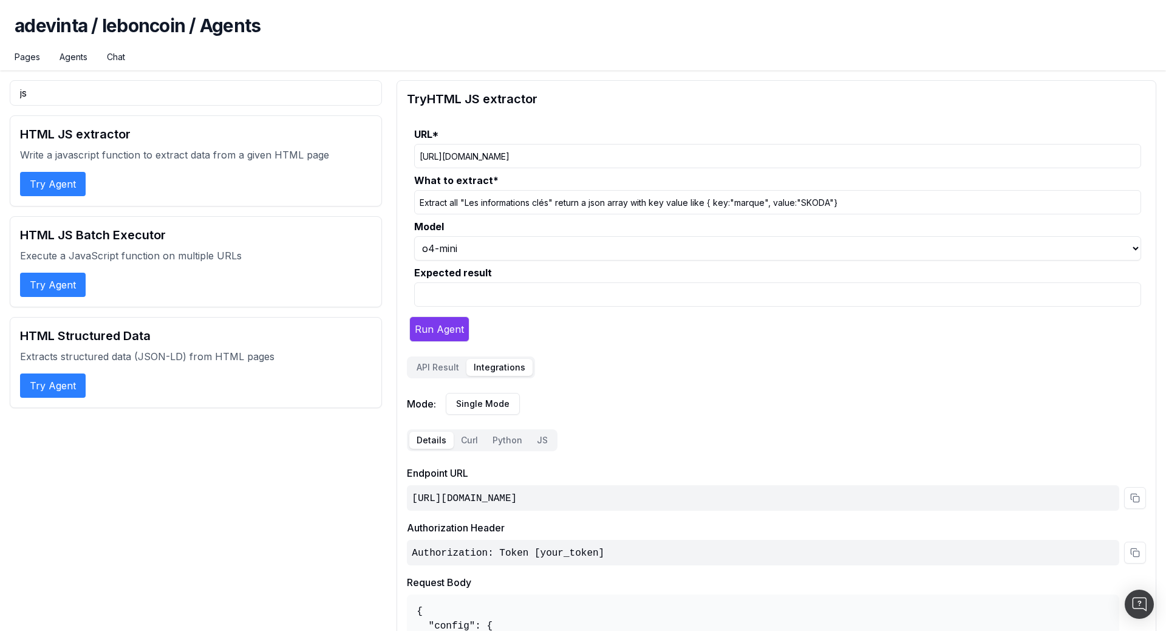
click at [468, 372] on div "API Result Integrations Mode: Single Mode Details Curl Python JS Endpoint URL h…" at bounding box center [776, 536] width 739 height 360
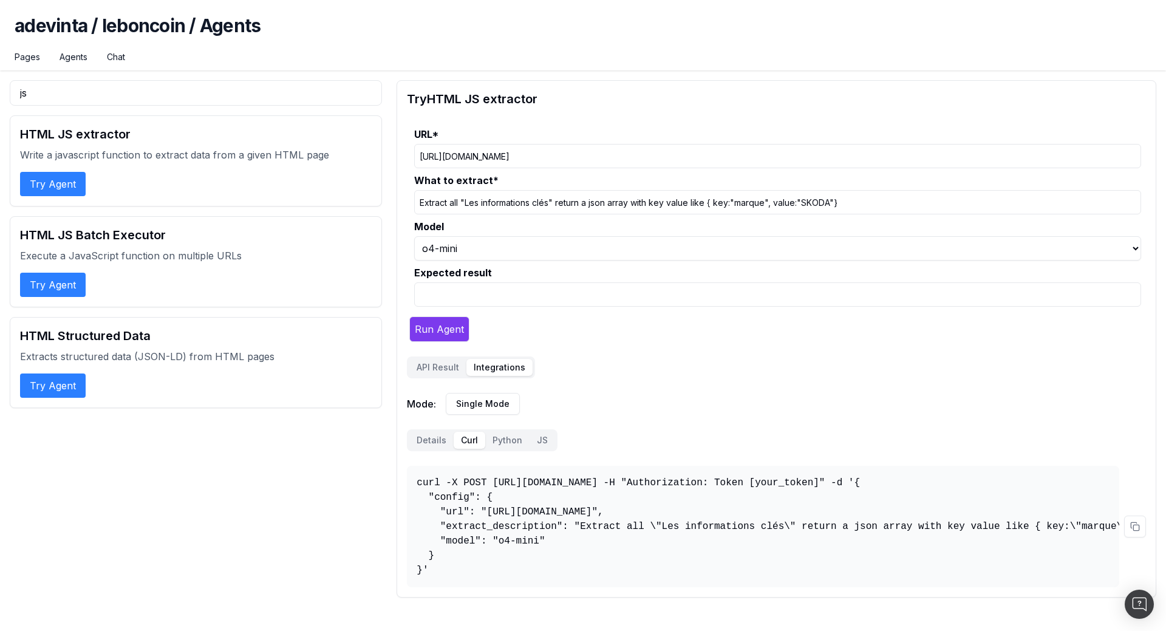
click at [556, 427] on pre "curl -X POST https://osl.botify.com/api/v1/o/agents/adevinta/leboncoin/html_ext…" at bounding box center [763, 526] width 712 height 121
click at [669, 427] on pre "curl -X POST https://osl.botify.com/api/v1/o/agents/adevinta/leboncoin/html_ext…" at bounding box center [763, 526] width 712 height 121
click at [759, 427] on pre "curl -X POST https://osl.botify.com/api/v1/o/agents/adevinta/leboncoin/html_ext…" at bounding box center [763, 526] width 712 height 121
click at [749, 427] on pre "curl -X POST https://osl.botify.com/api/v1/o/agents/adevinta/leboncoin/html_ext…" at bounding box center [763, 526] width 712 height 121
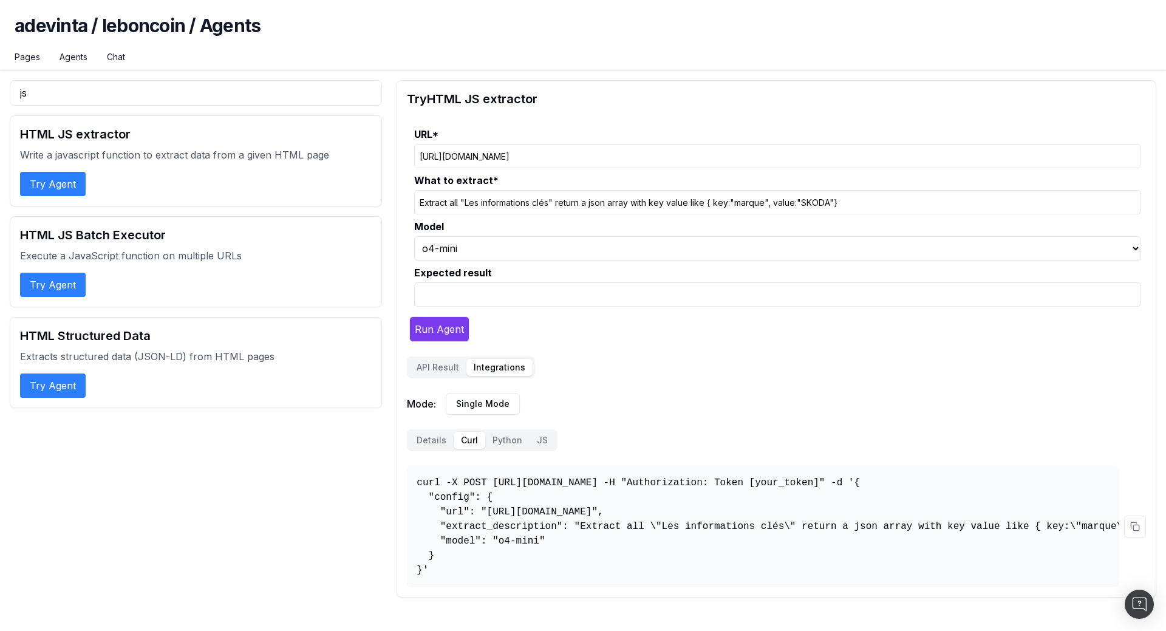
click at [490, 427] on pre "curl -X POST https://osl.botify.com/api/v1/o/agents/adevinta/leboncoin/html_ext…" at bounding box center [763, 526] width 712 height 121
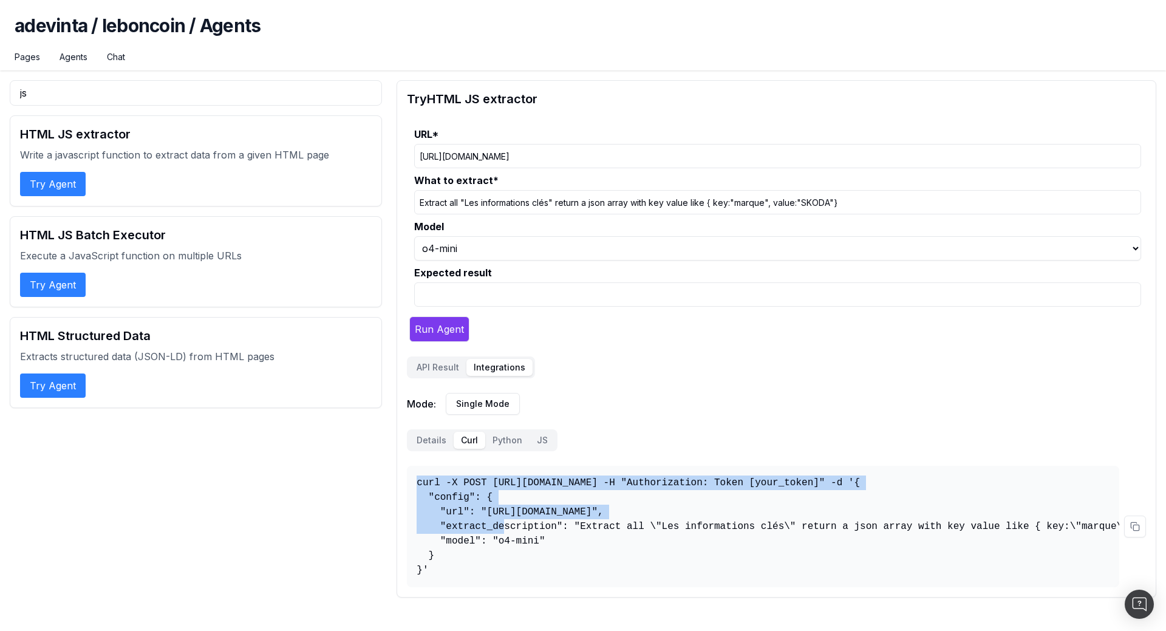
click at [490, 427] on pre "curl -X POST https://osl.botify.com/api/v1/o/agents/adevinta/leboncoin/html_ext…" at bounding box center [763, 526] width 712 height 121
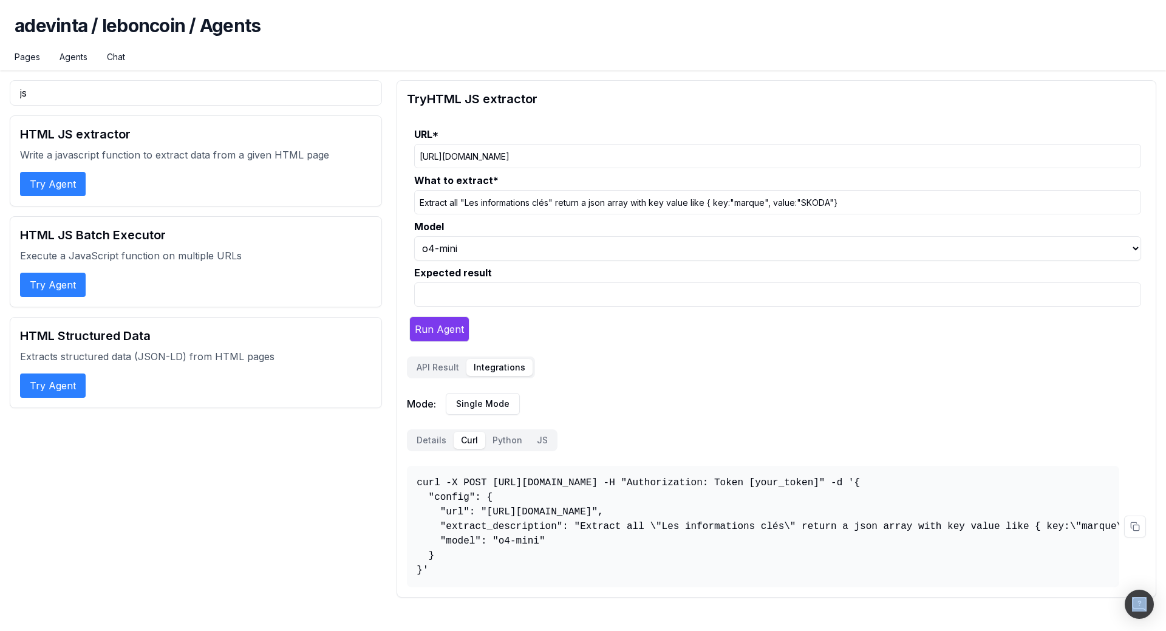
click at [738, 427] on pre "curl -X POST https://osl.botify.com/api/v1/o/agents/adevinta/leboncoin/html_ext…" at bounding box center [763, 526] width 712 height 121
click at [1133, 427] on button at bounding box center [1135, 527] width 22 height 22
click at [37, 289] on button "Try Agent" at bounding box center [53, 285] width 66 height 24
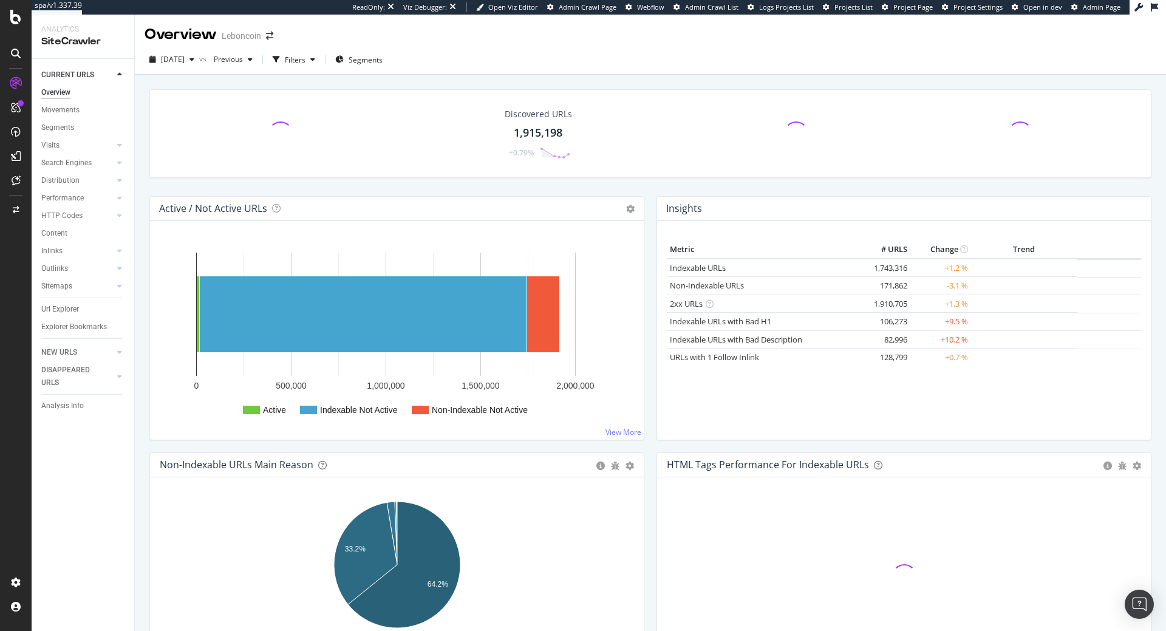
click at [137, 436] on div "Discovered URLs 1,915,198 +0.79% Active / Not Active URLs Chart (by Value) Char…" at bounding box center [650, 383] width 1031 height 616
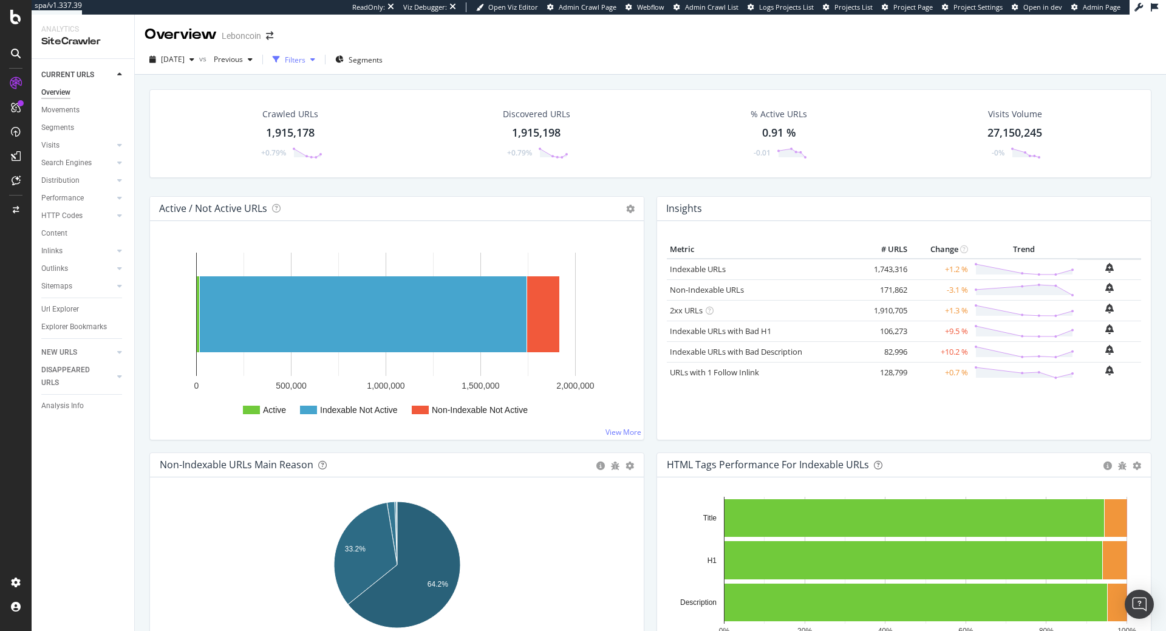
click at [305, 59] on div "Filters" at bounding box center [295, 60] width 21 height 10
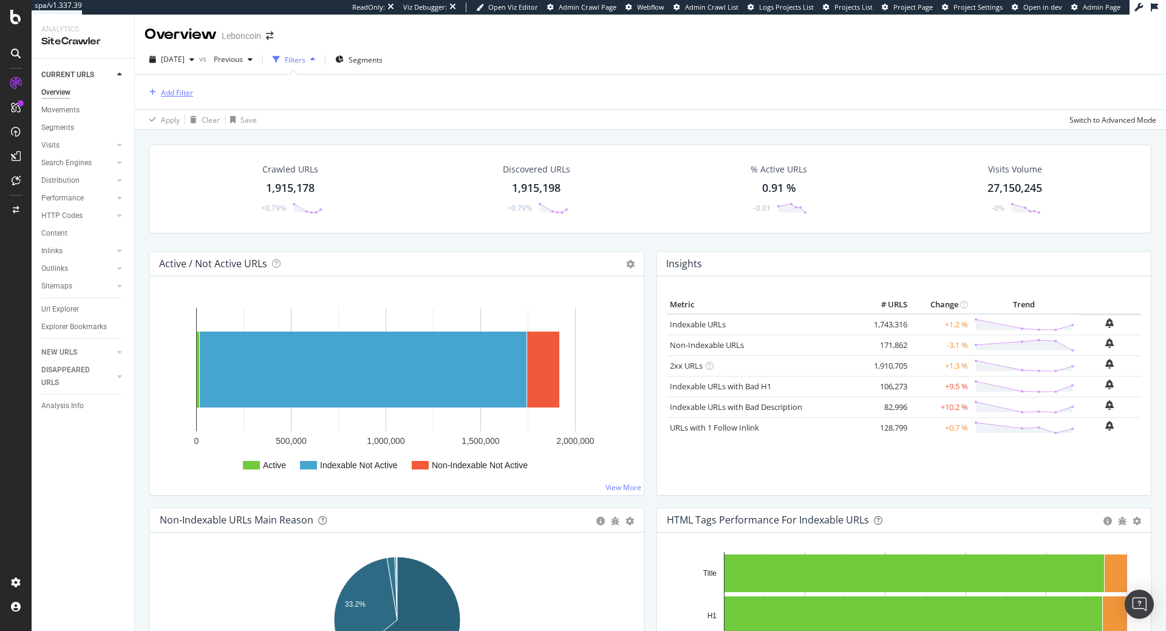
click at [176, 95] on div "Add Filter" at bounding box center [177, 92] width 32 height 10
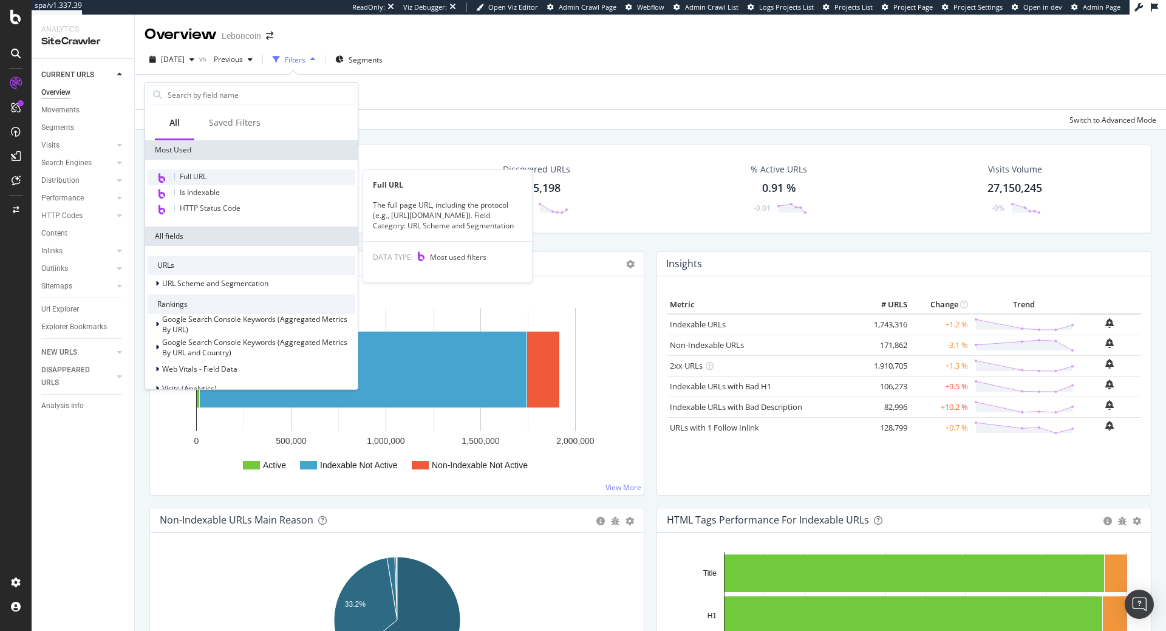
click at [185, 171] on div "Full URL" at bounding box center [252, 177] width 208 height 16
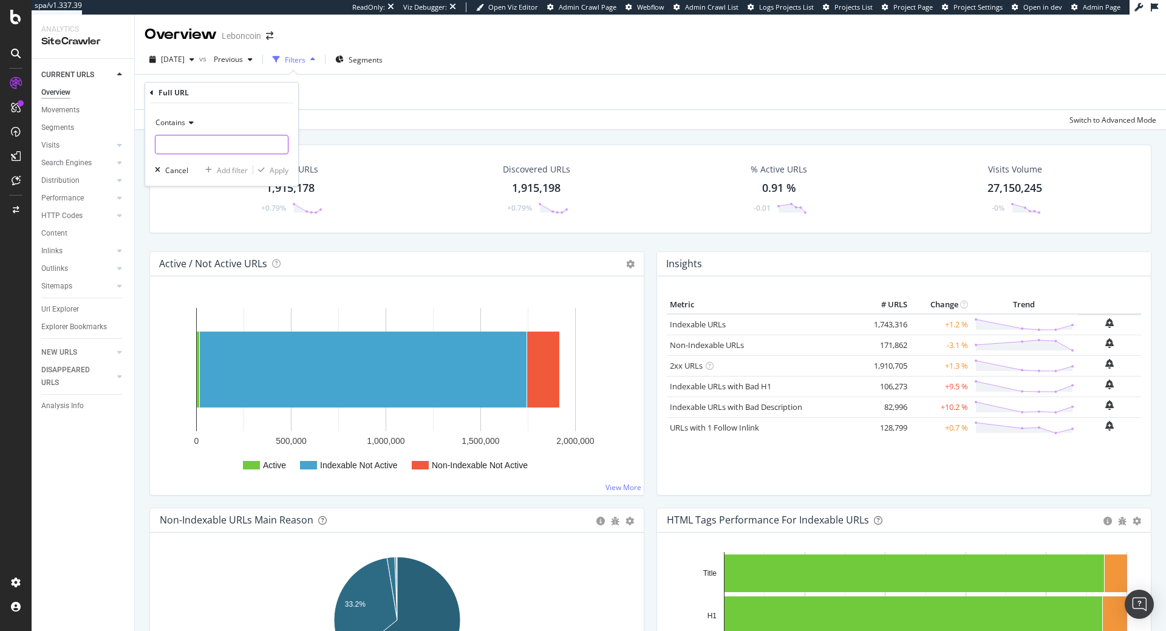
click at [197, 143] on input "text" at bounding box center [221, 144] width 132 height 19
paste input "[URL][DOMAIN_NAME]"
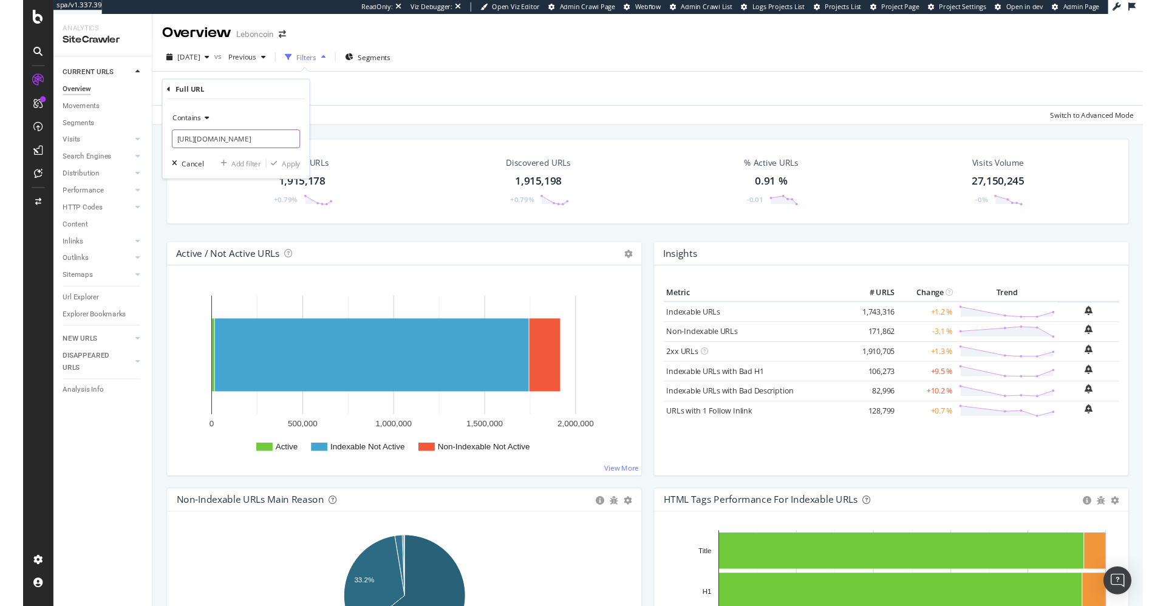
scroll to position [0, 64]
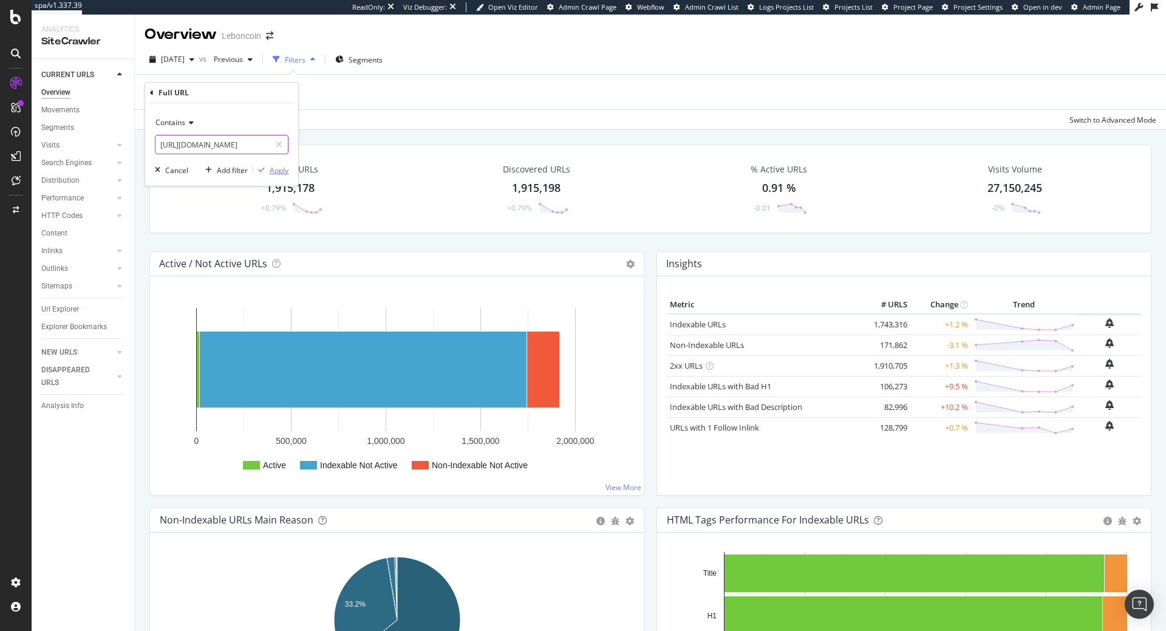
type input "[URL][DOMAIN_NAME]"
click at [284, 170] on div "Apply" at bounding box center [279, 170] width 19 height 10
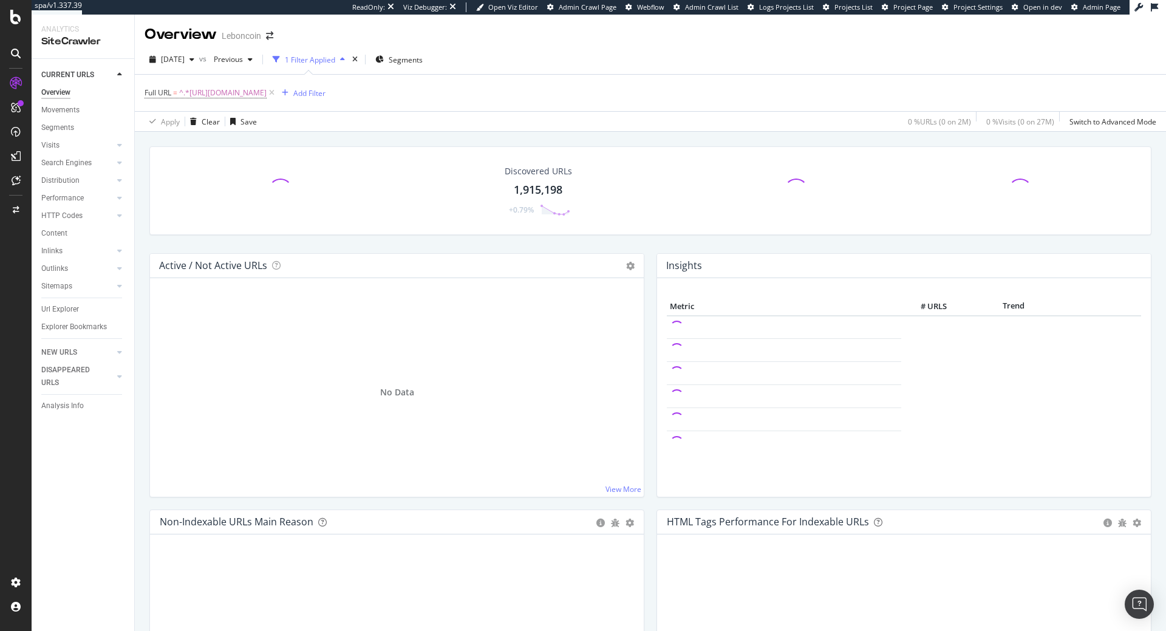
click at [398, 395] on span "No Data" at bounding box center [397, 392] width 34 height 12
click at [267, 95] on span "^.*https://www.leboncoin.fr/ad/voitures/2965504308.*$" at bounding box center [222, 92] width 87 height 17
click at [214, 143] on input "https://www.leboncoin.fr/ad/voitures/2965504308" at bounding box center [212, 143] width 115 height 19
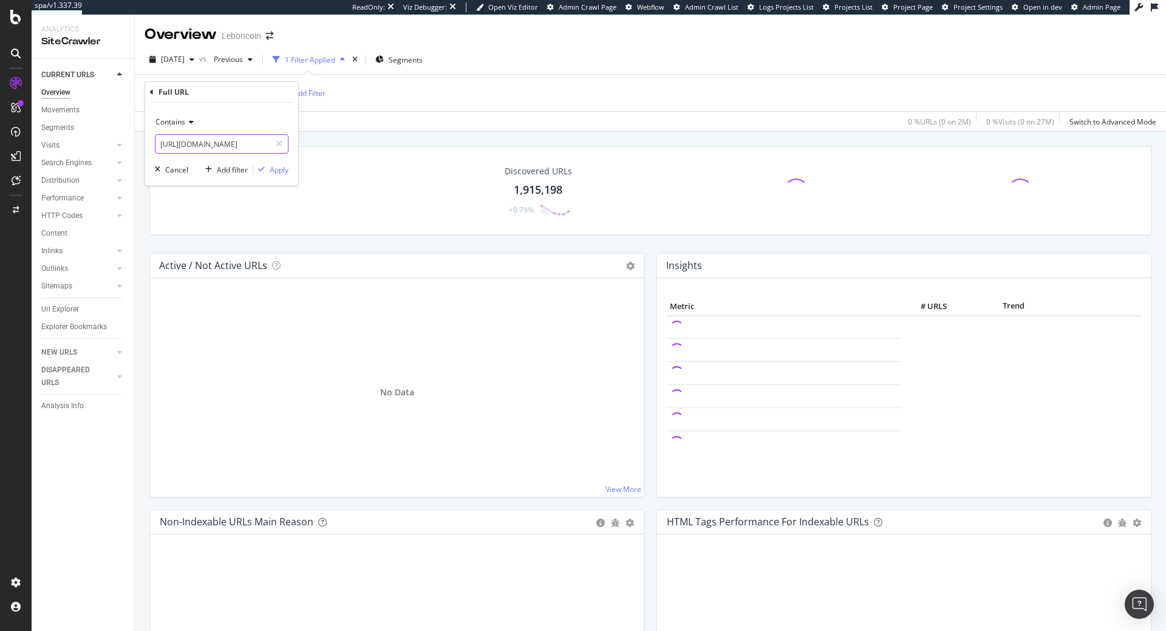
click at [235, 140] on input "https://www.leboncoin.fr/ad/voitures/2965504308" at bounding box center [212, 143] width 115 height 19
type input "/voitures/"
click at [270, 173] on div "Apply" at bounding box center [279, 170] width 19 height 10
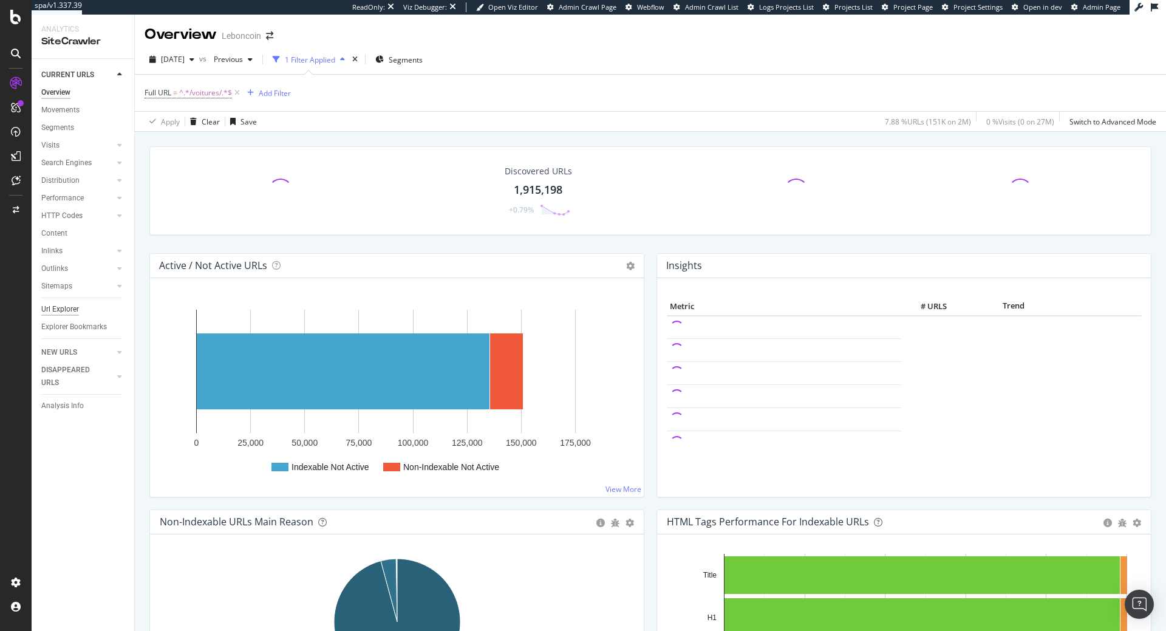
click at [72, 313] on div "Url Explorer" at bounding box center [60, 309] width 38 height 13
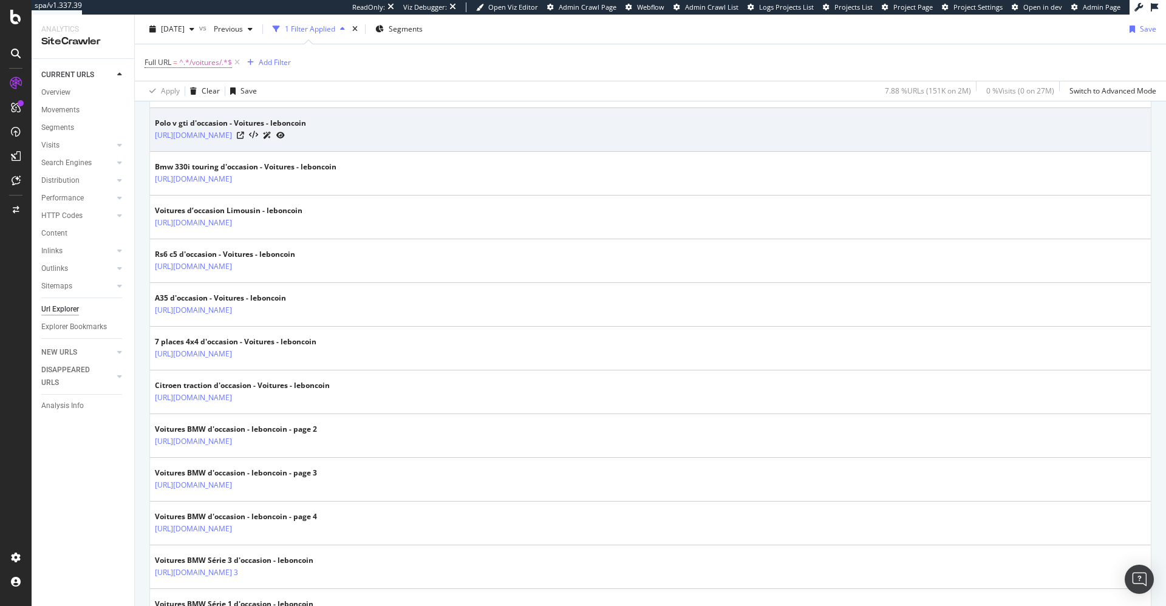
scroll to position [484, 0]
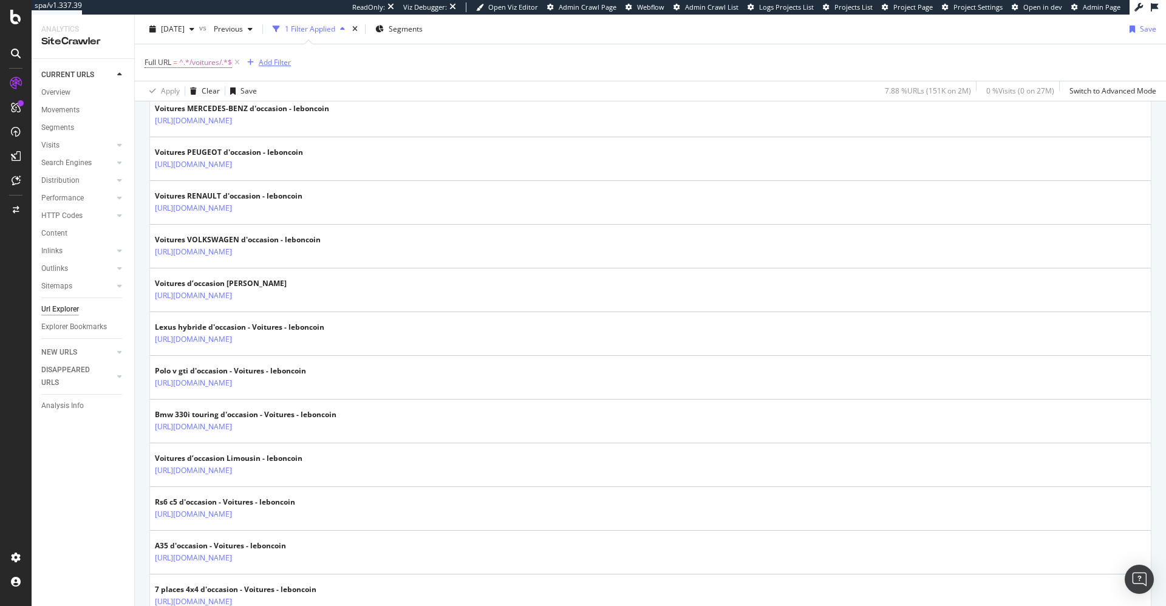
click at [271, 67] on div "Add Filter" at bounding box center [275, 62] width 32 height 10
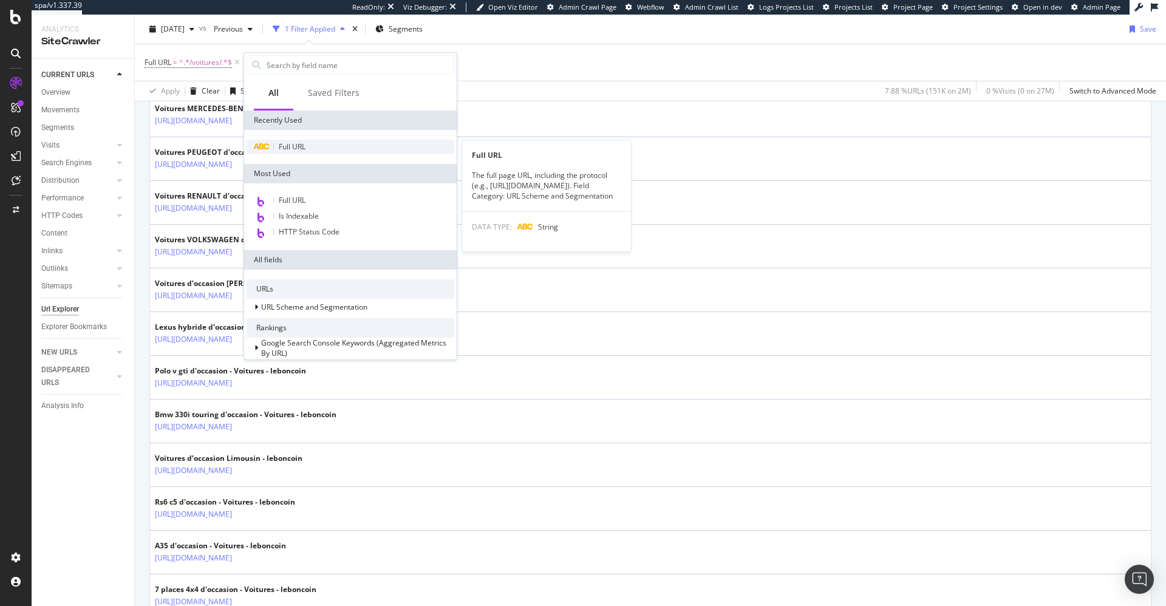
click at [309, 142] on div "Full URL" at bounding box center [351, 147] width 208 height 15
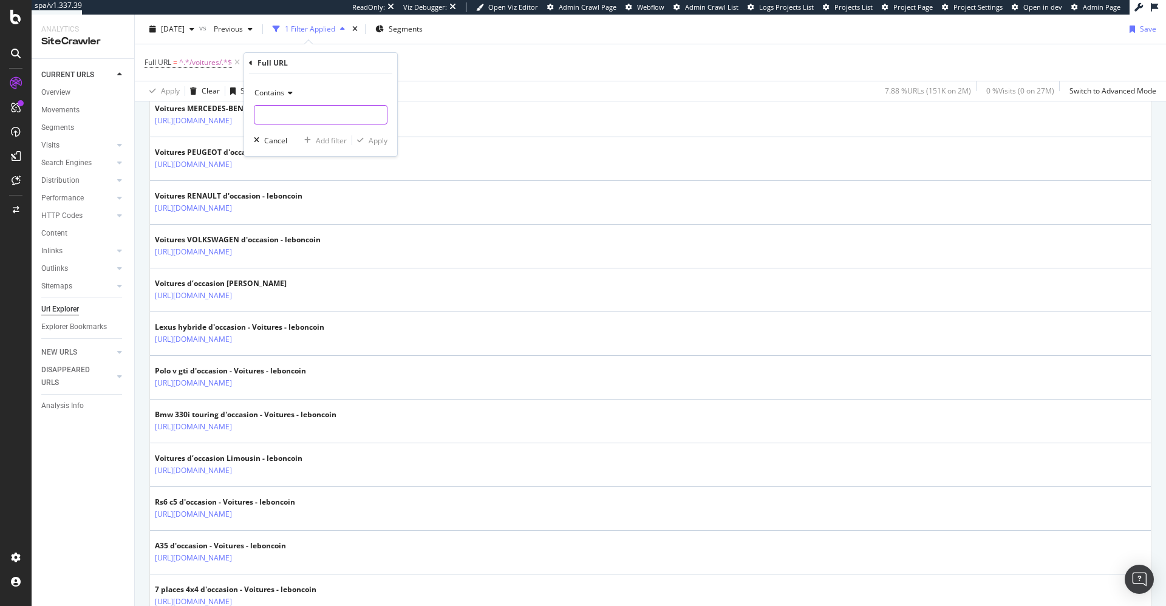
click at [297, 111] on input "text" at bounding box center [320, 114] width 132 height 19
type input "/ad/"
click at [370, 143] on div "Apply" at bounding box center [378, 140] width 19 height 10
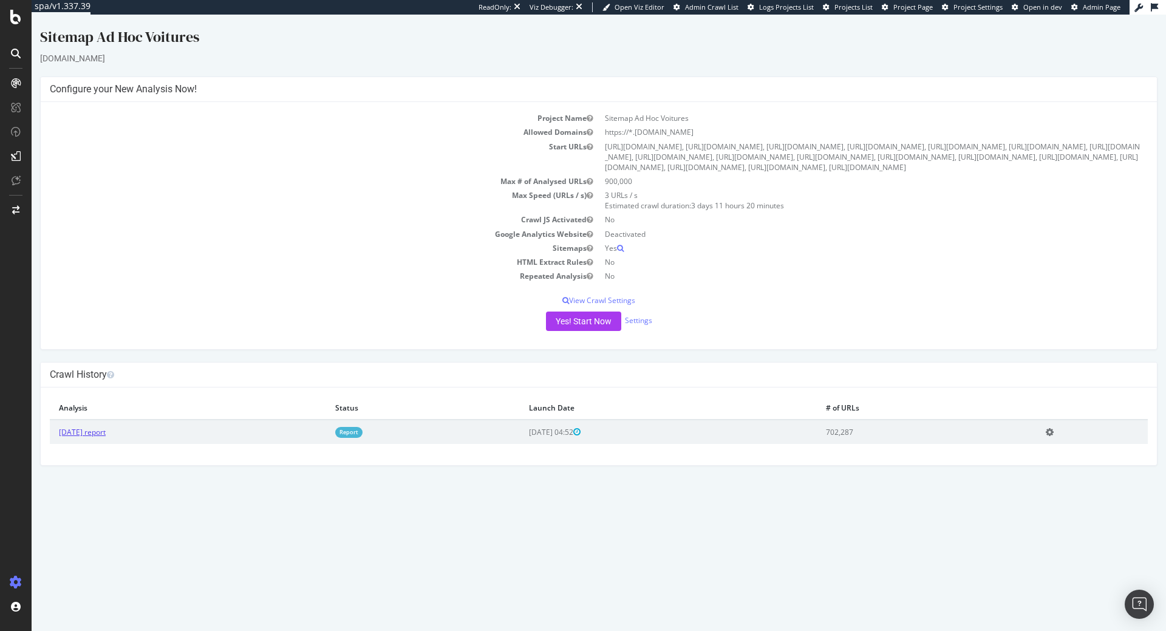
drag, startPoint x: 117, startPoint y: 465, endPoint x: 441, endPoint y: 284, distance: 370.6
click at [106, 437] on link "[DATE] report" at bounding box center [82, 432] width 47 height 10
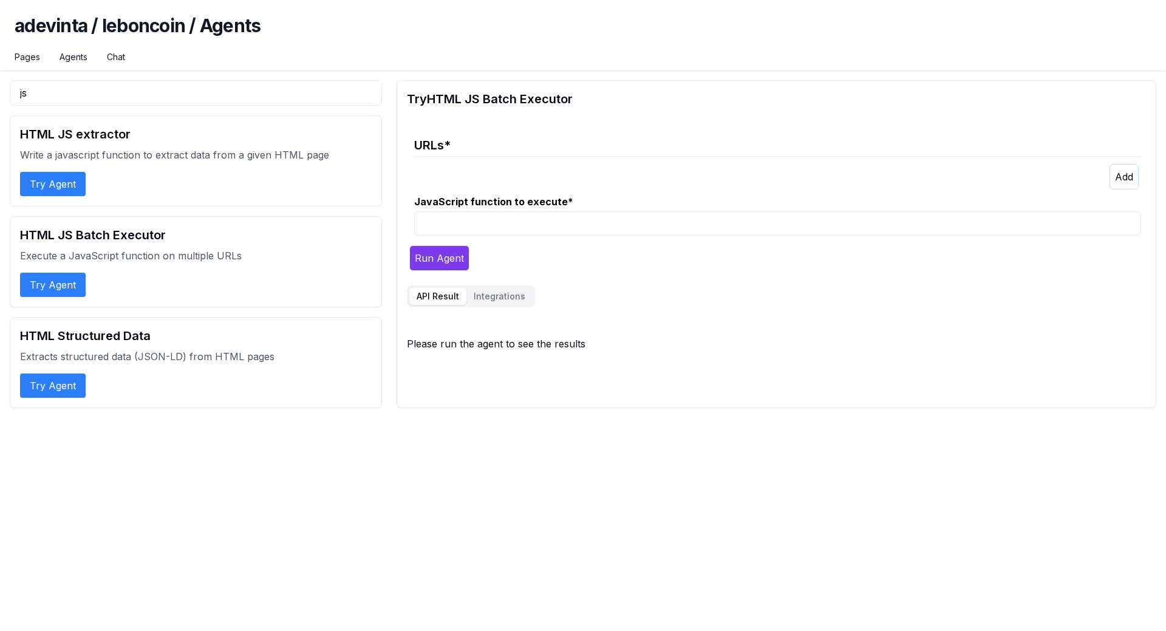
click at [421, 152] on legend "URLs *" at bounding box center [777, 142] width 727 height 30
click at [430, 143] on legend "URLs *" at bounding box center [777, 142] width 727 height 30
click at [469, 219] on input "JavaScript function to execute *" at bounding box center [777, 223] width 727 height 24
paste input "(() => { const firstBloc = document.querySelector('h2.text-headline-1.mb-lg.fle…"
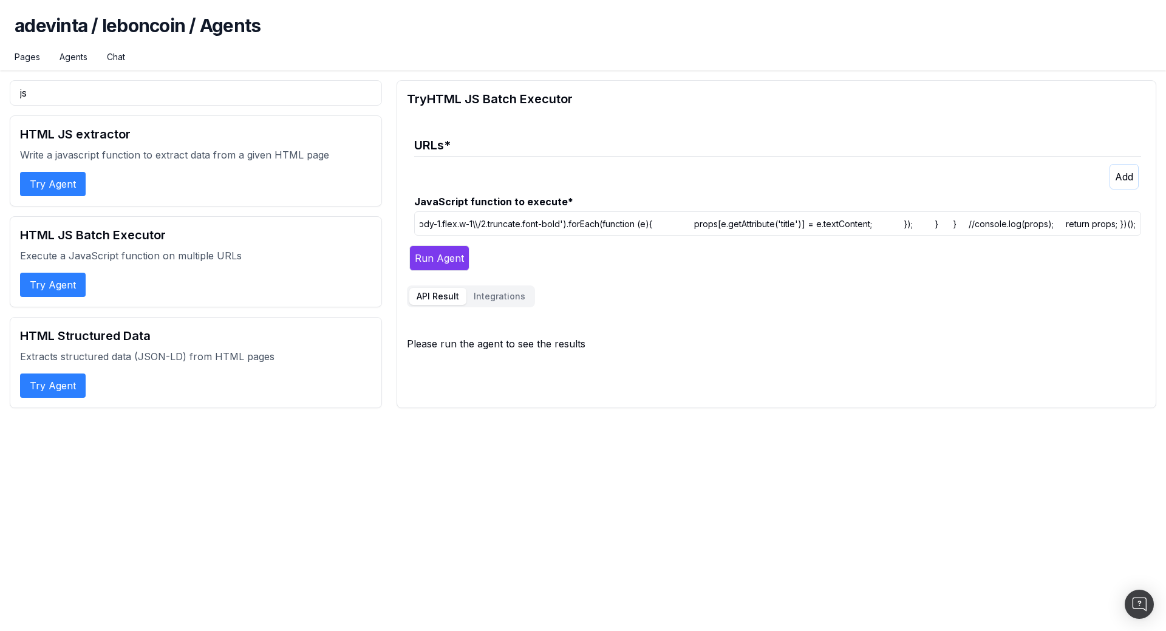
type input "(() => { const firstBloc = document.querySelector('h2.text-headline-1.mb-lg.fle…"
click at [421, 142] on legend "URLs *" at bounding box center [777, 142] width 727 height 30
click at [528, 140] on legend "URLs *" at bounding box center [777, 142] width 727 height 30
click at [1114, 178] on button "button" at bounding box center [1124, 177] width 29 height 26
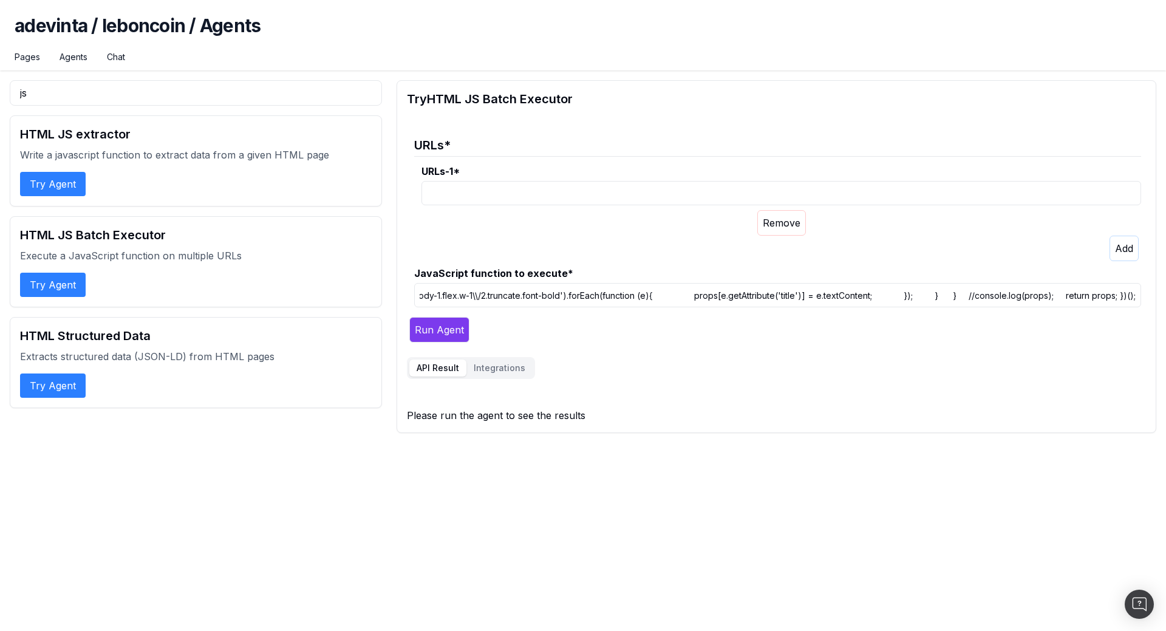
click at [672, 196] on input "URLs-1 *" at bounding box center [781, 193] width 720 height 24
paste input "[URL][DOMAIN_NAME]"
type input "[URL][DOMAIN_NAME]"
click at [669, 267] on label "JavaScript function to execute *" at bounding box center [777, 273] width 727 height 15
click at [669, 283] on input "(() => { const firstBloc = document.querySelector('h2.text-headline-1.mb-lg.fle…" at bounding box center [777, 295] width 727 height 24
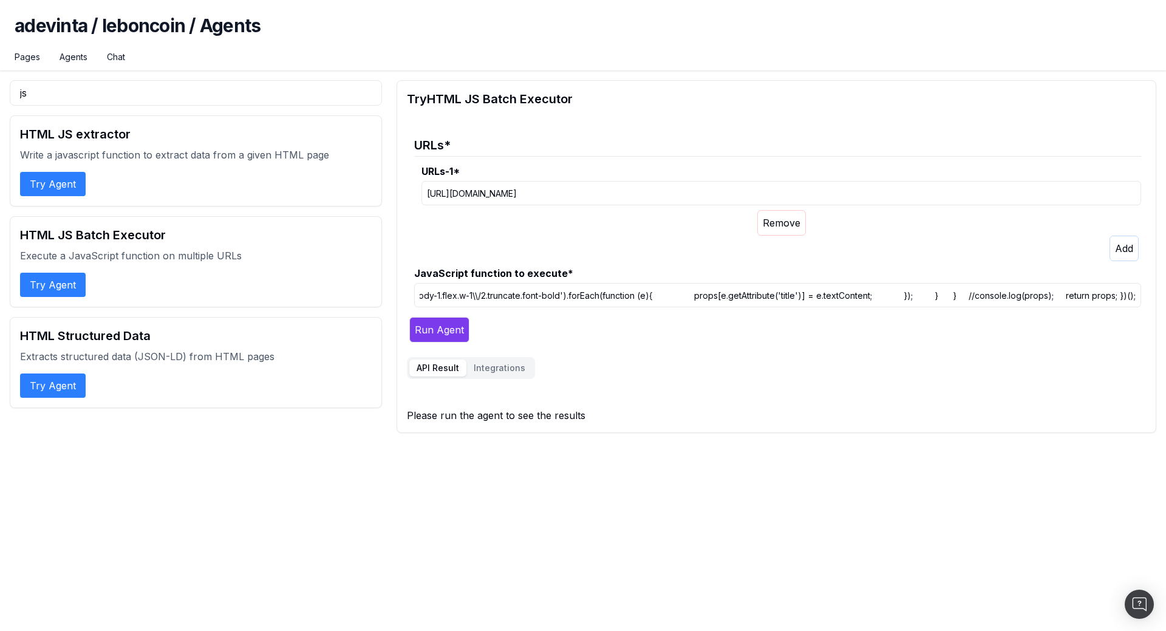
click at [435, 329] on button "Run Agent" at bounding box center [439, 330] width 60 height 26
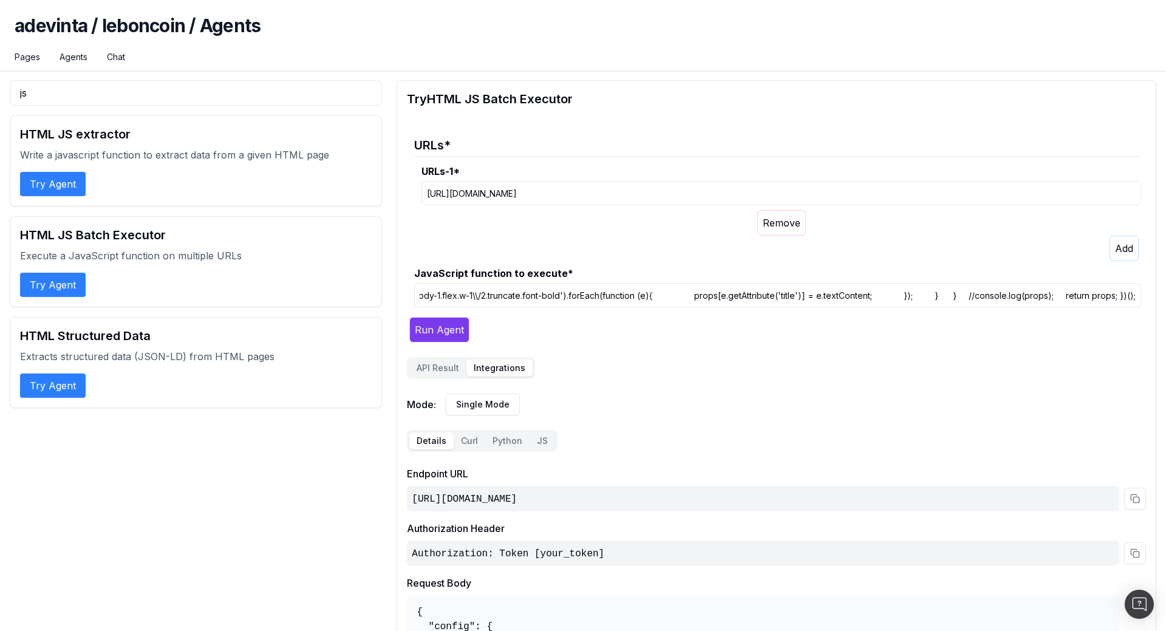
click at [487, 367] on button "Integrations" at bounding box center [499, 368] width 66 height 17
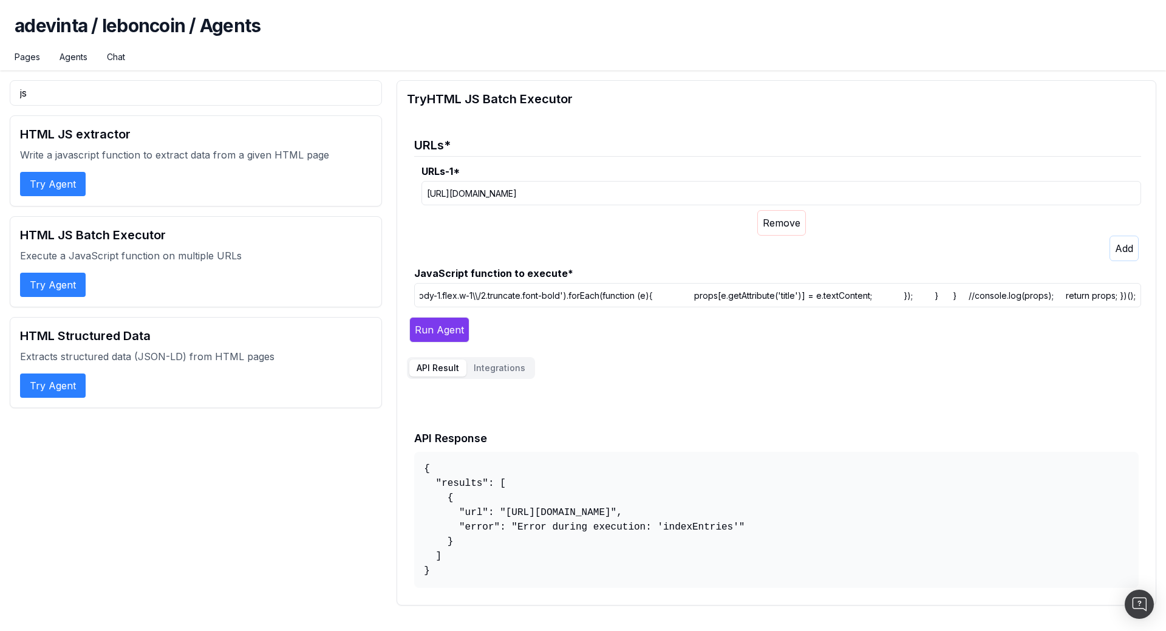
click at [421, 369] on button "API Result" at bounding box center [437, 368] width 57 height 17
click at [503, 362] on button "Integrations" at bounding box center [499, 368] width 66 height 17
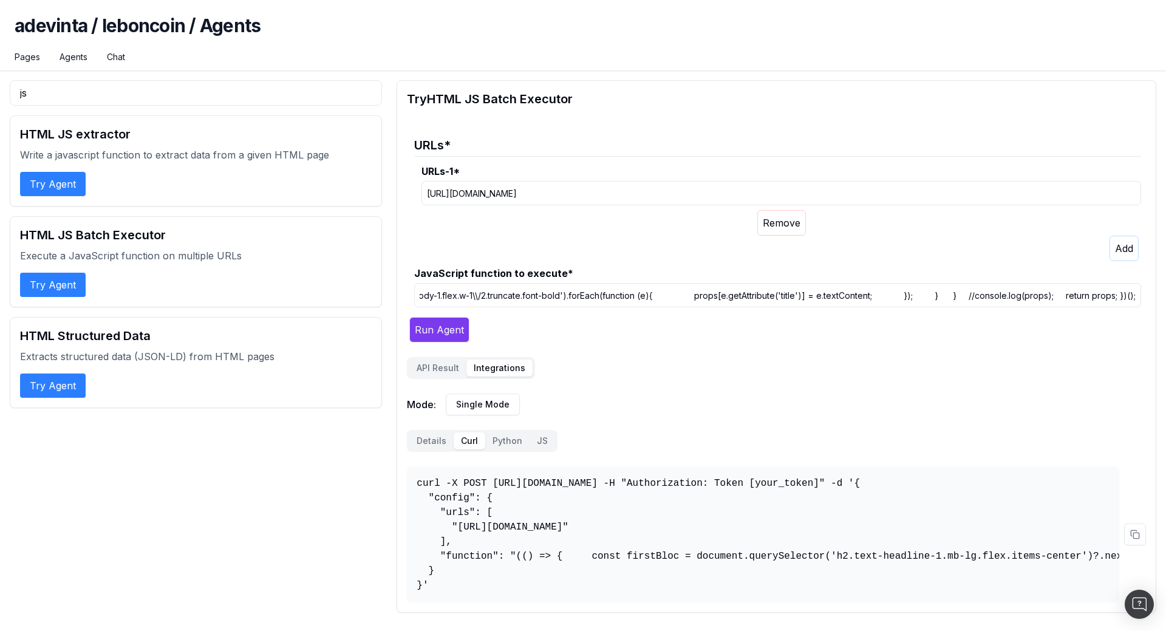
click at [462, 443] on button "Curl" at bounding box center [470, 440] width 32 height 17
click at [445, 483] on pre "curl -X POST https://osl.botify.com/api/v1/o/agents/adevinta/leboncoin/html_exe…" at bounding box center [763, 534] width 712 height 136
click at [446, 483] on pre "curl -X POST https://osl.botify.com/api/v1/o/agents/adevinta/leboncoin/html_exe…" at bounding box center [763, 534] width 712 height 136
click at [1137, 534] on button at bounding box center [1135, 535] width 22 height 22
drag, startPoint x: 419, startPoint y: 587, endPoint x: 477, endPoint y: 494, distance: 109.9
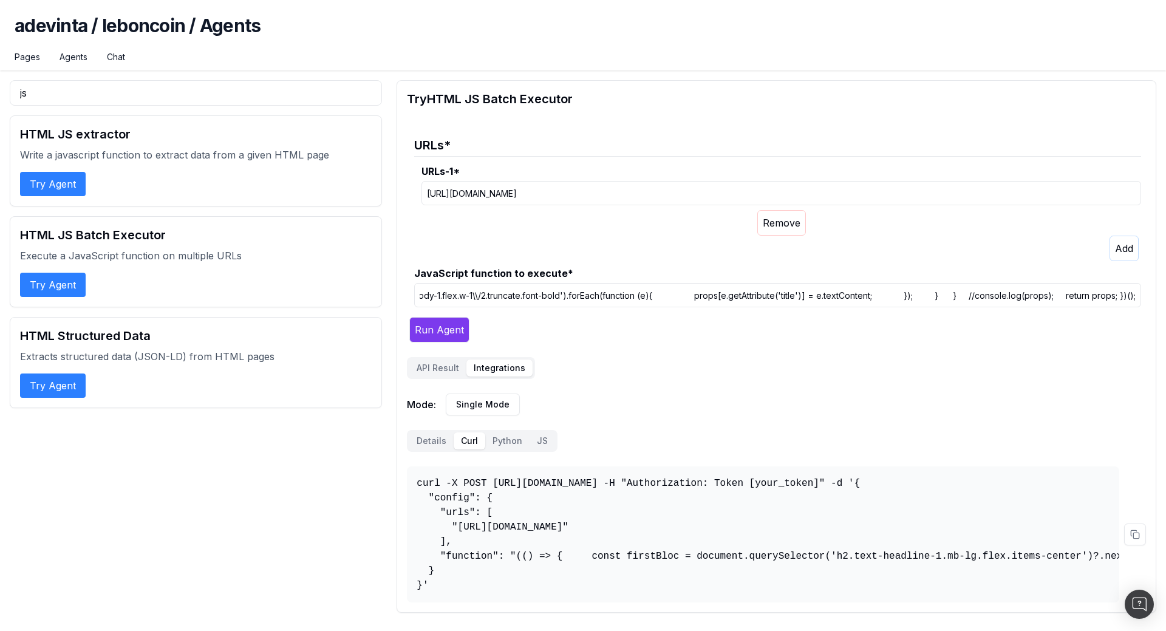
click at [477, 494] on pre "curl -X POST https://osl.botify.com/api/v1/o/agents/adevinta/leboncoin/html_exe…" at bounding box center [763, 534] width 712 height 136
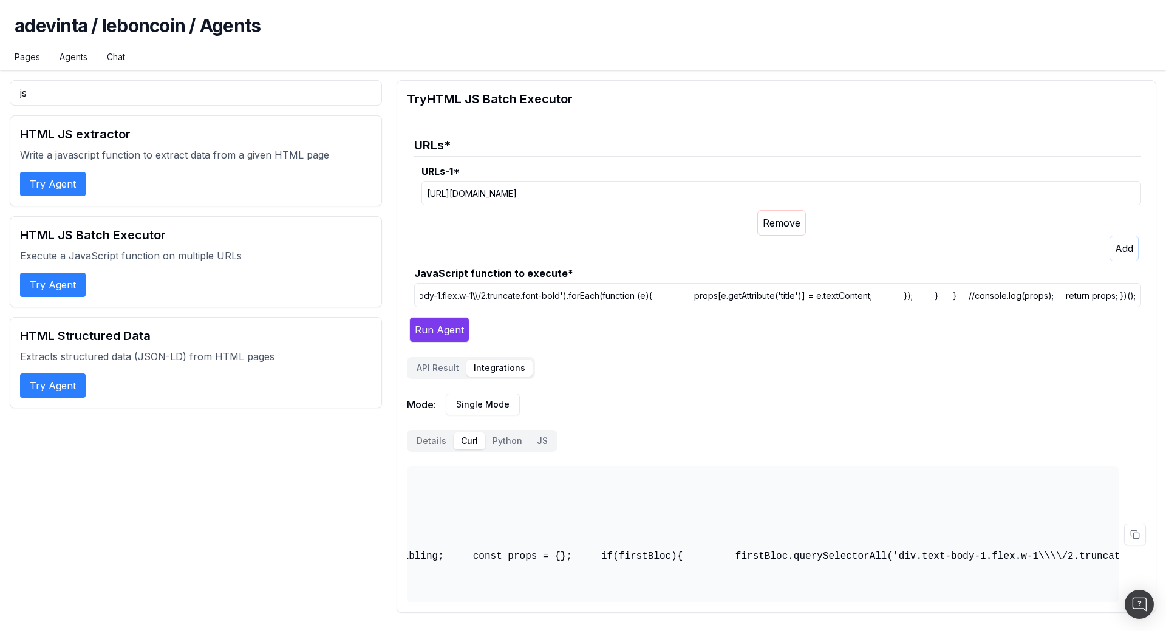
scroll to position [0, 514]
click at [661, 482] on pre "curl -X POST https://osl.botify.com/api/v1/o/agents/adevinta/leboncoin/html_exe…" at bounding box center [763, 534] width 712 height 136
copy pre "{ "config": { "urls": [ "https://www.leboncoin.fr/ad/voitures/2965504308" ], "f…"
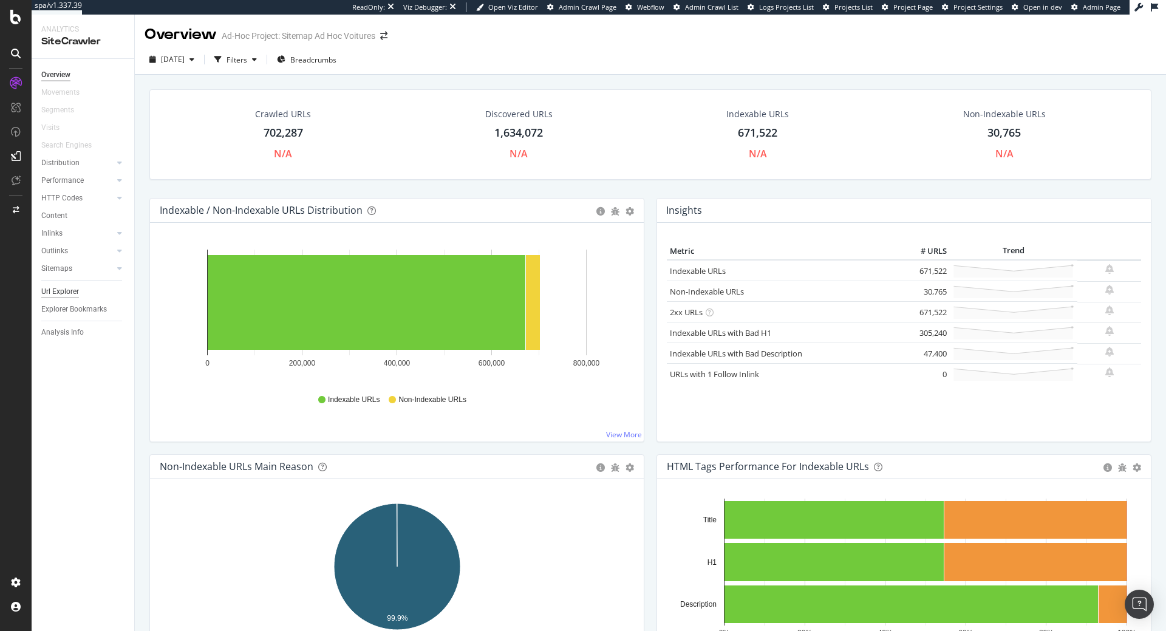
click at [60, 293] on div "Url Explorer" at bounding box center [60, 291] width 38 height 13
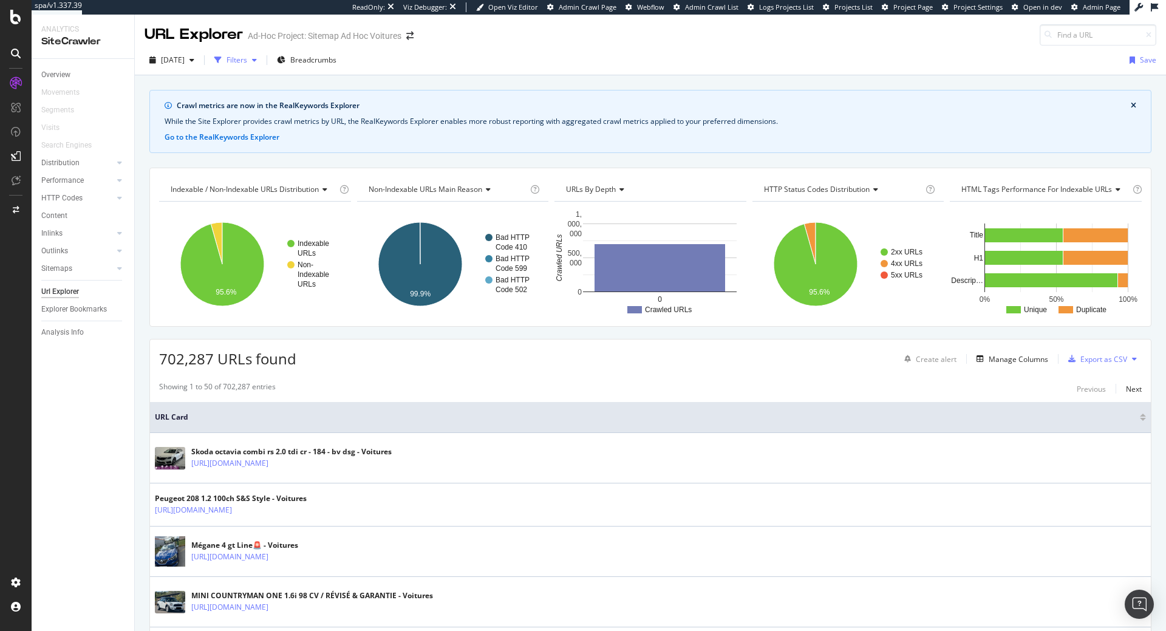
click at [247, 64] on div "Filters" at bounding box center [237, 60] width 21 height 10
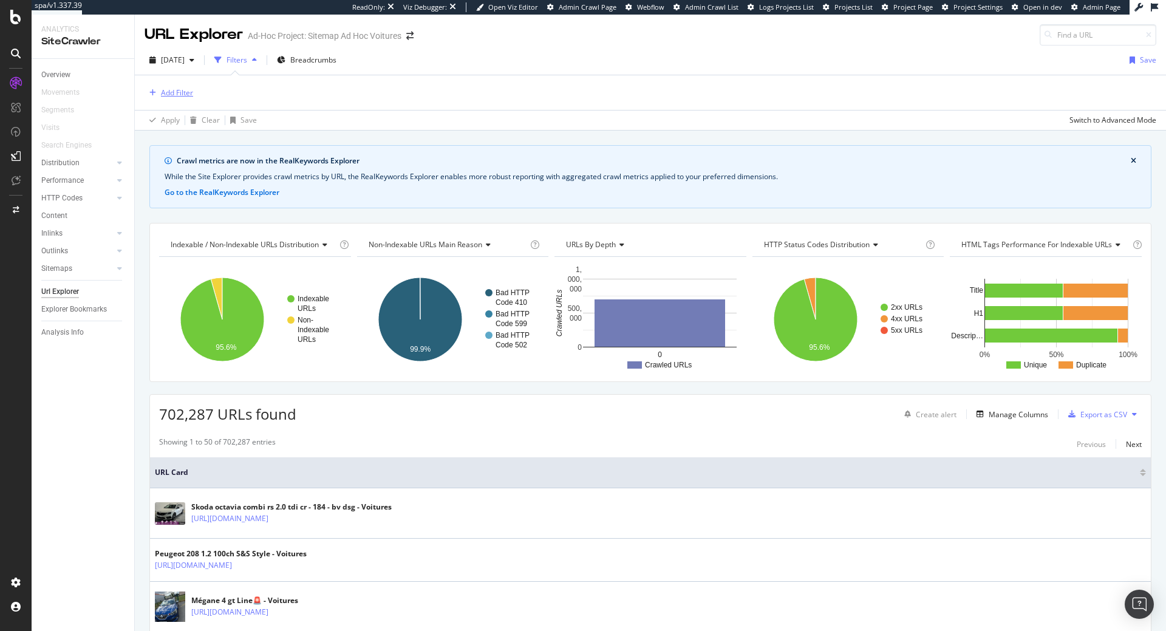
click at [183, 95] on div "Add Filter" at bounding box center [177, 92] width 32 height 10
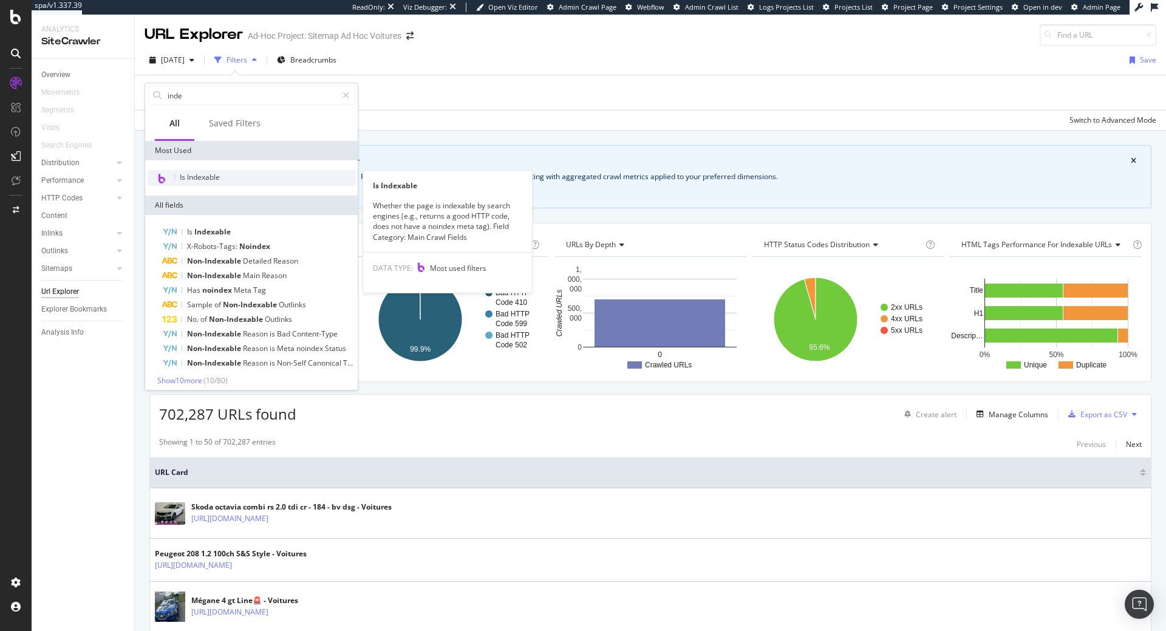
type input "inde"
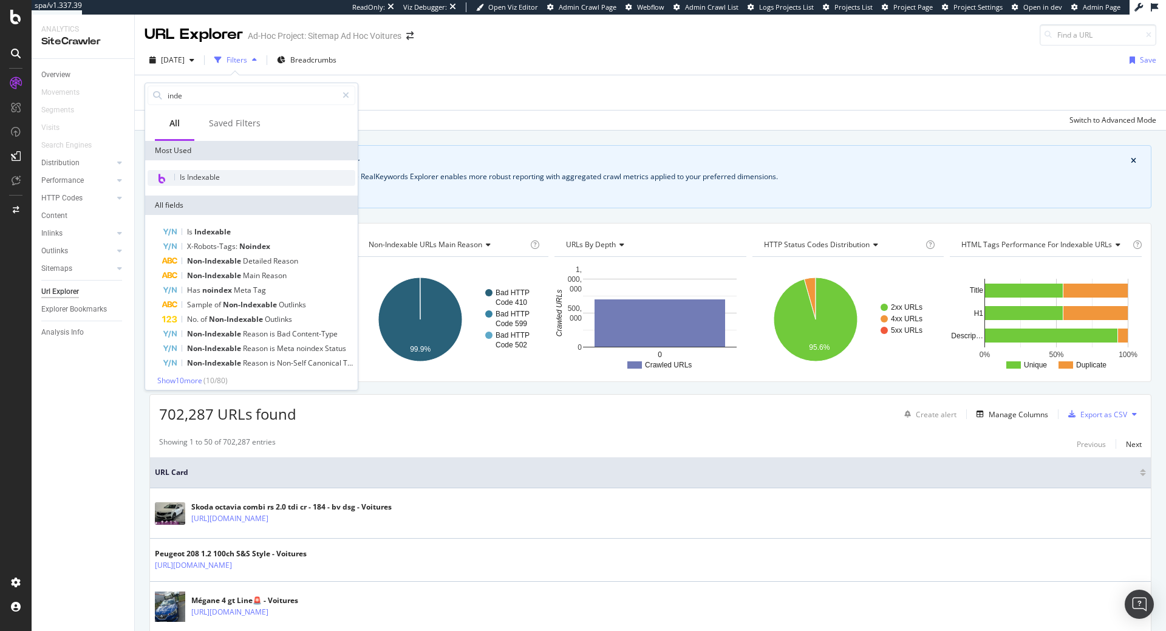
click at [219, 185] on div "Is Indexable" at bounding box center [252, 178] width 208 height 16
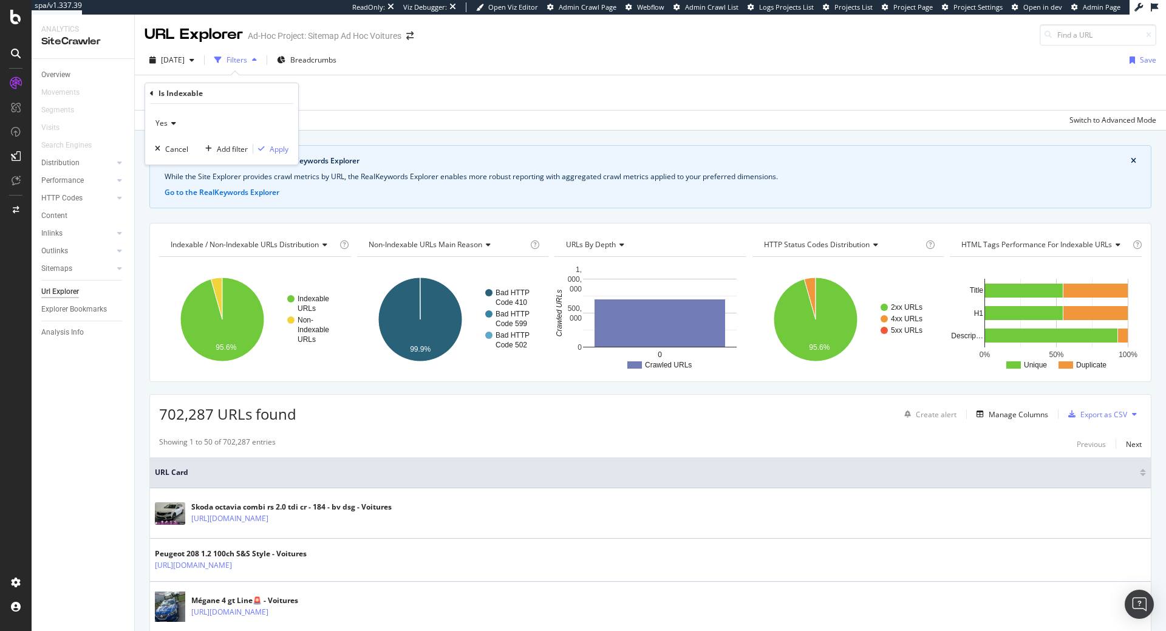
click at [172, 126] on icon at bounding box center [172, 123] width 9 height 7
click at [170, 166] on span "No" at bounding box center [166, 164] width 10 height 10
click at [275, 152] on div "Apply" at bounding box center [279, 149] width 19 height 10
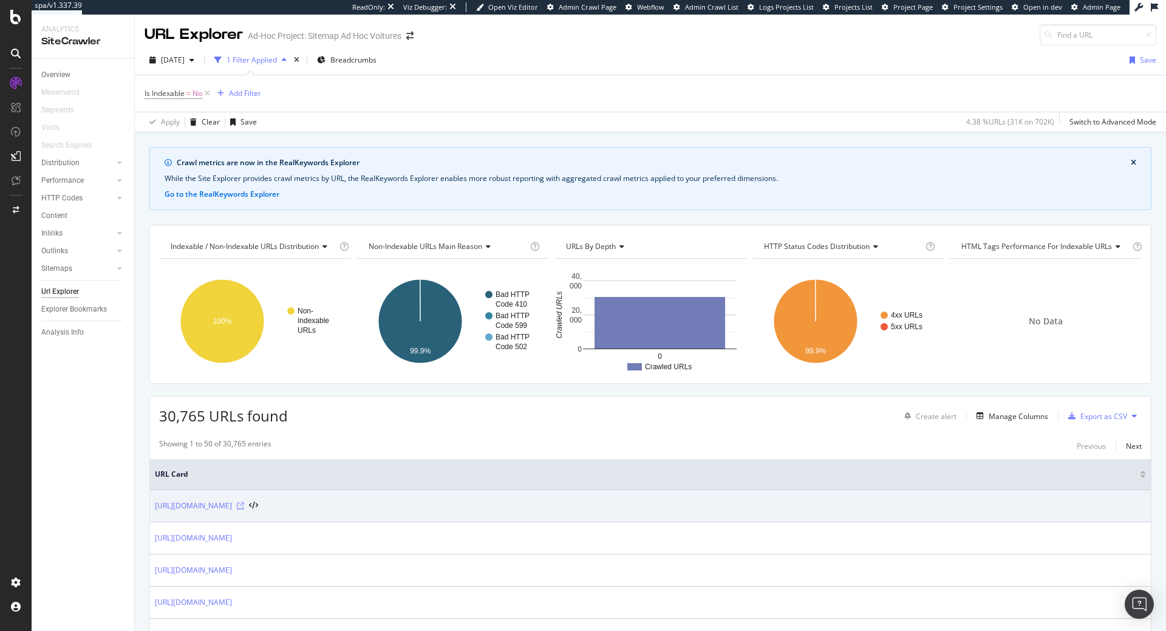
click at [244, 505] on icon at bounding box center [240, 505] width 7 height 7
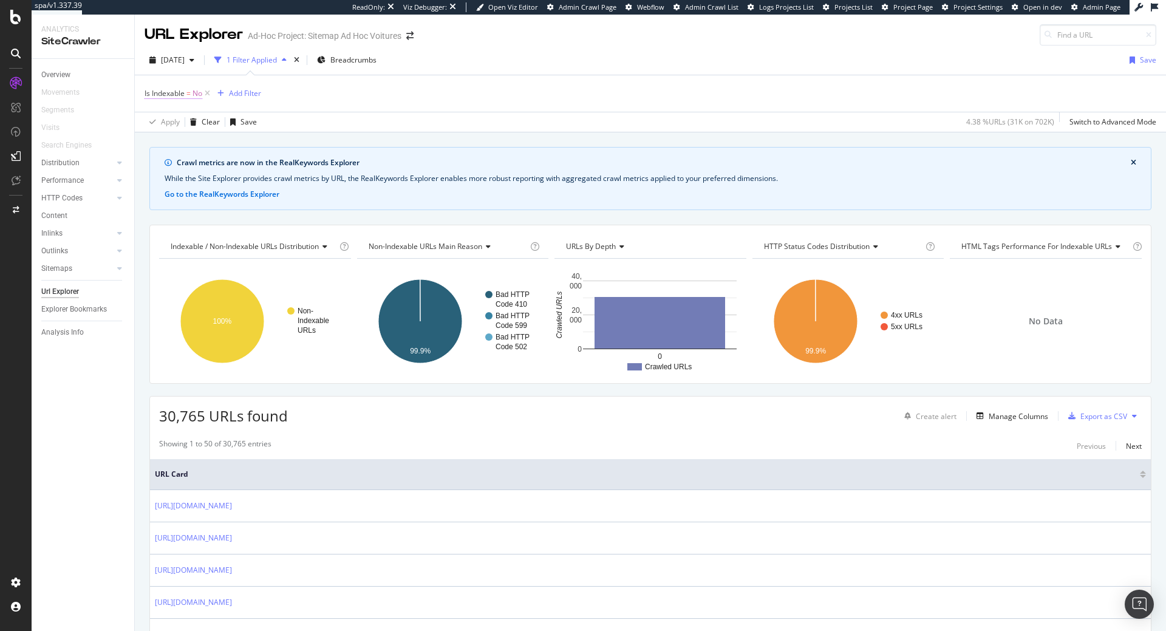
click at [173, 97] on span "Is Indexable" at bounding box center [165, 93] width 40 height 10
click at [171, 119] on icon at bounding box center [169, 122] width 9 height 7
click at [167, 146] on span "Yes" at bounding box center [167, 148] width 12 height 10
click at [271, 149] on div "Apply" at bounding box center [279, 148] width 19 height 10
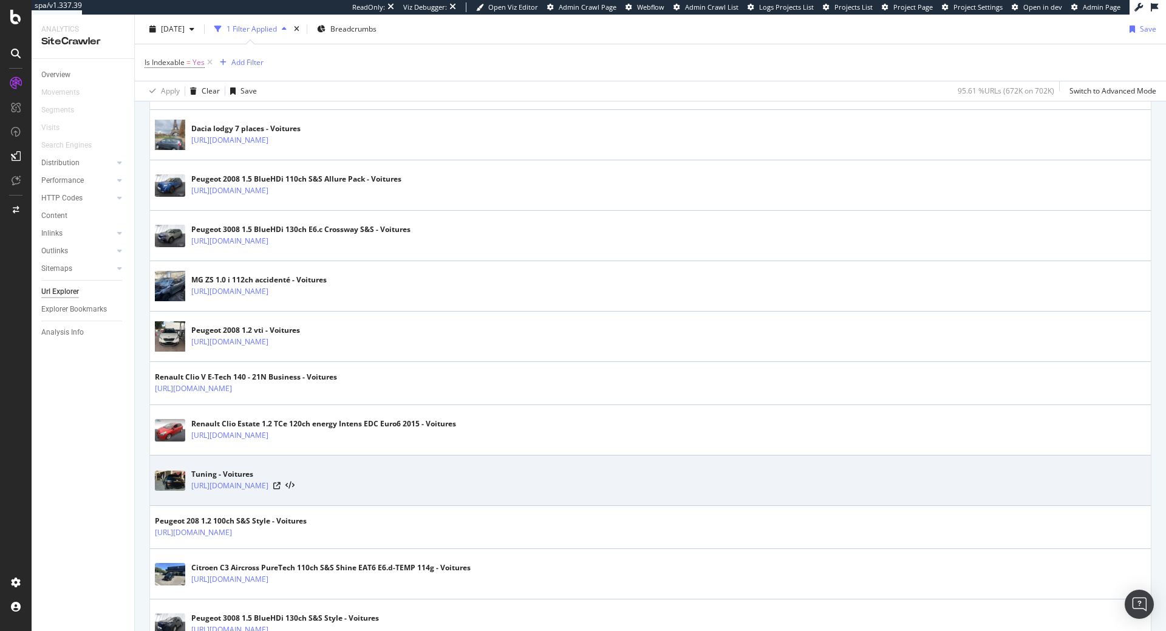
scroll to position [681, 0]
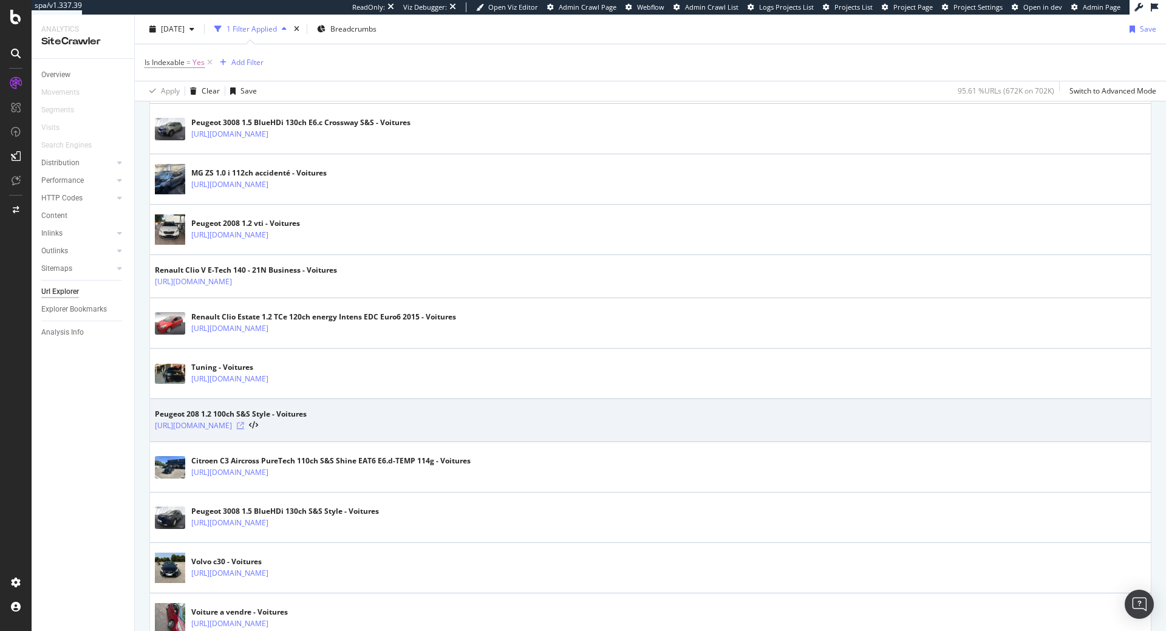
click at [244, 424] on icon at bounding box center [240, 425] width 7 height 7
click at [232, 423] on link "https://www.leboncoin.fr/ad/voitures/3054761971" at bounding box center [193, 426] width 77 height 12
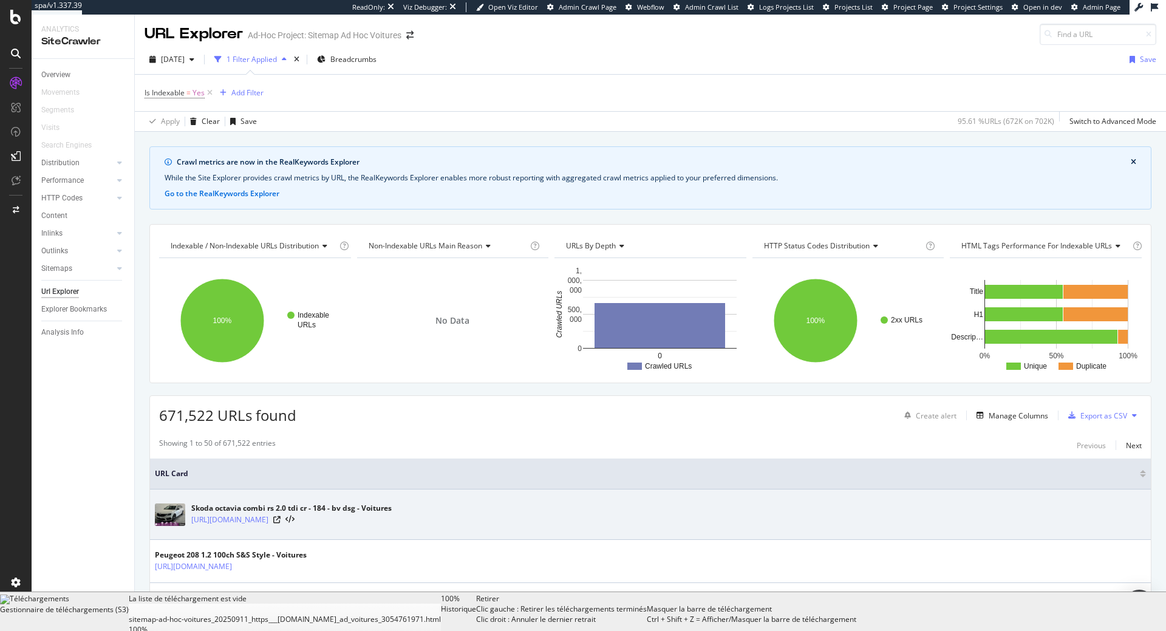
scroll to position [0, 0]
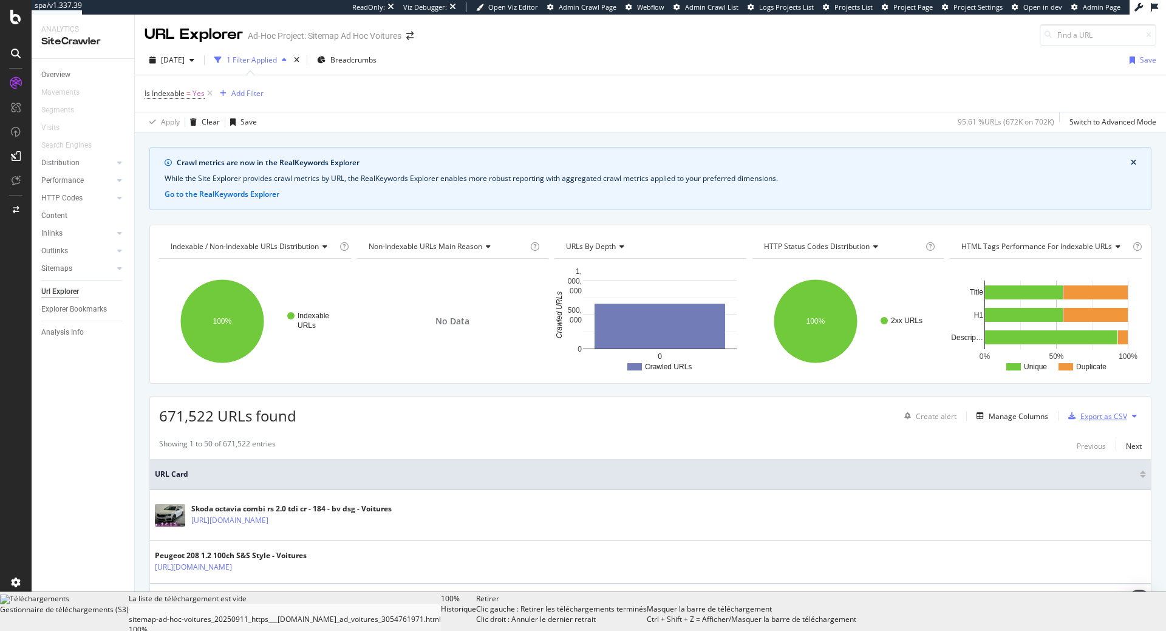
click at [1096, 418] on div "Export as CSV" at bounding box center [1103, 416] width 47 height 10
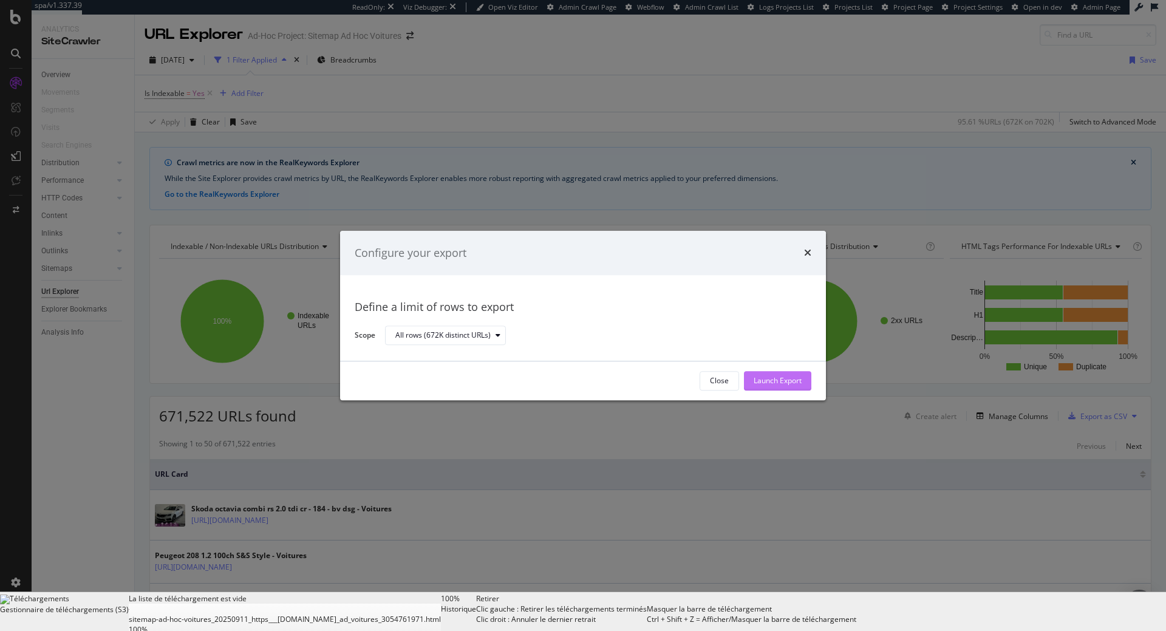
click at [802, 389] on button "Launch Export" at bounding box center [777, 380] width 67 height 19
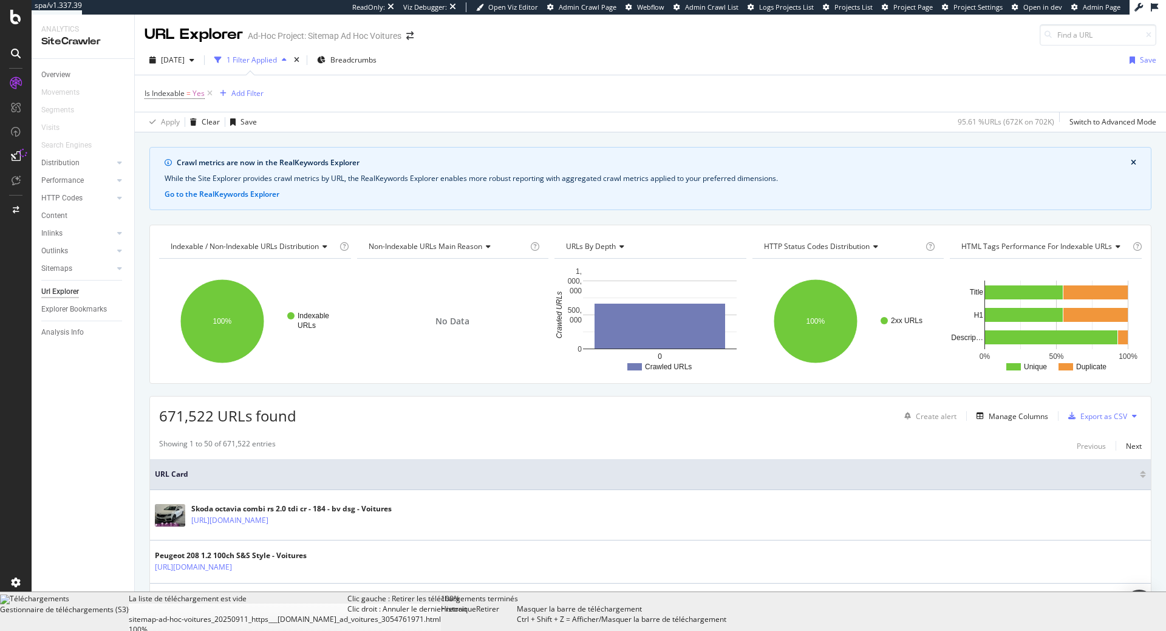
click at [517, 623] on div "Retirer Clic gauche : Retirer les téléchargements terminés Clic droit : Annuler…" at bounding box center [496, 611] width 41 height 36
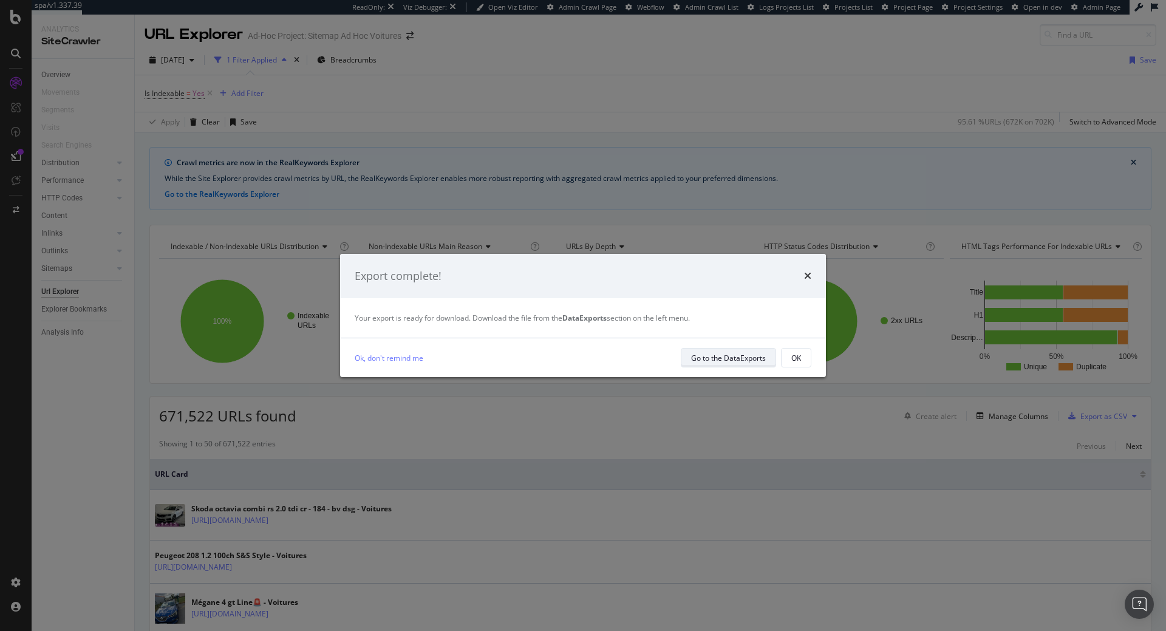
click at [742, 360] on div "Go to the DataExports" at bounding box center [728, 358] width 75 height 10
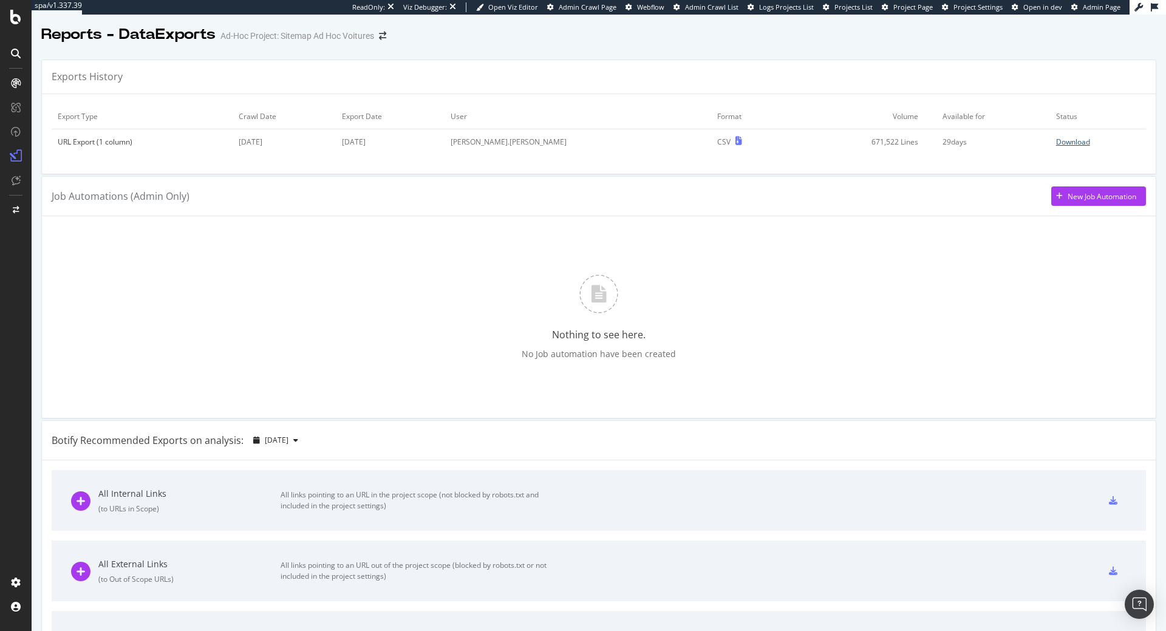
click at [1064, 140] on div "Download" at bounding box center [1073, 142] width 34 height 10
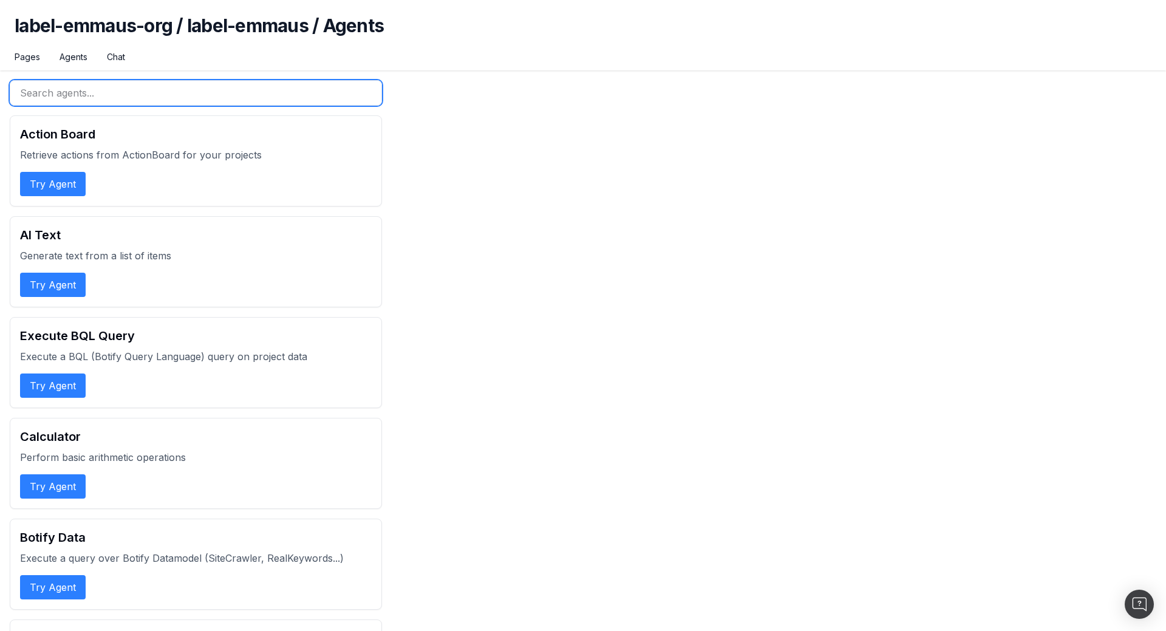
click at [152, 99] on input "text" at bounding box center [196, 93] width 372 height 26
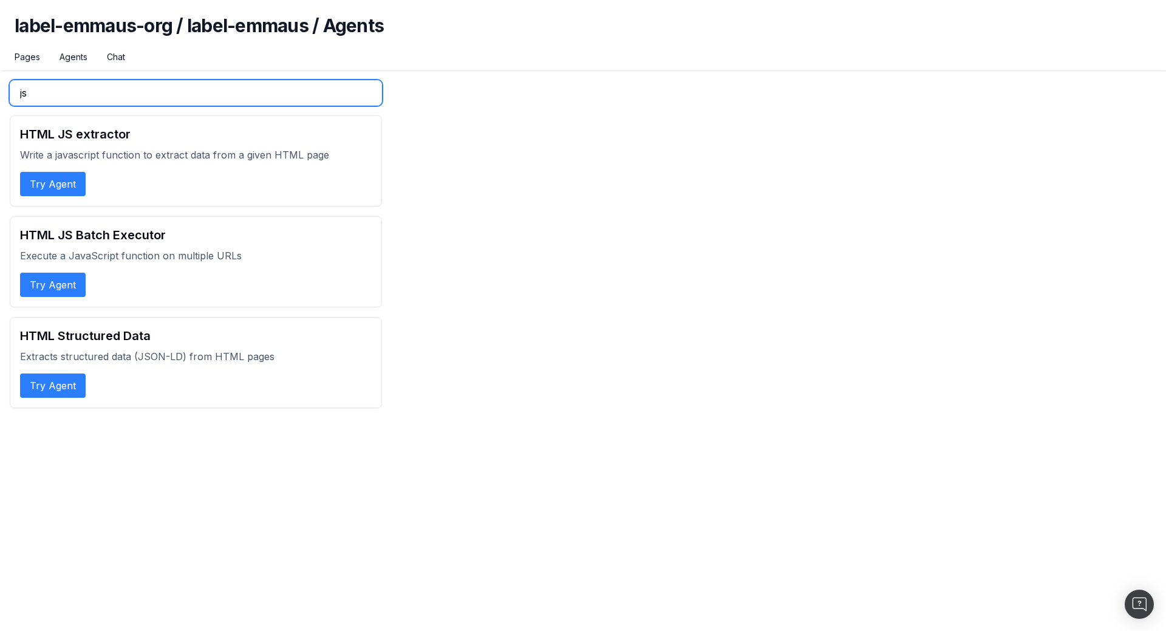
type input "js"
click at [67, 188] on button "Try Agent" at bounding box center [53, 184] width 66 height 24
select select "1"
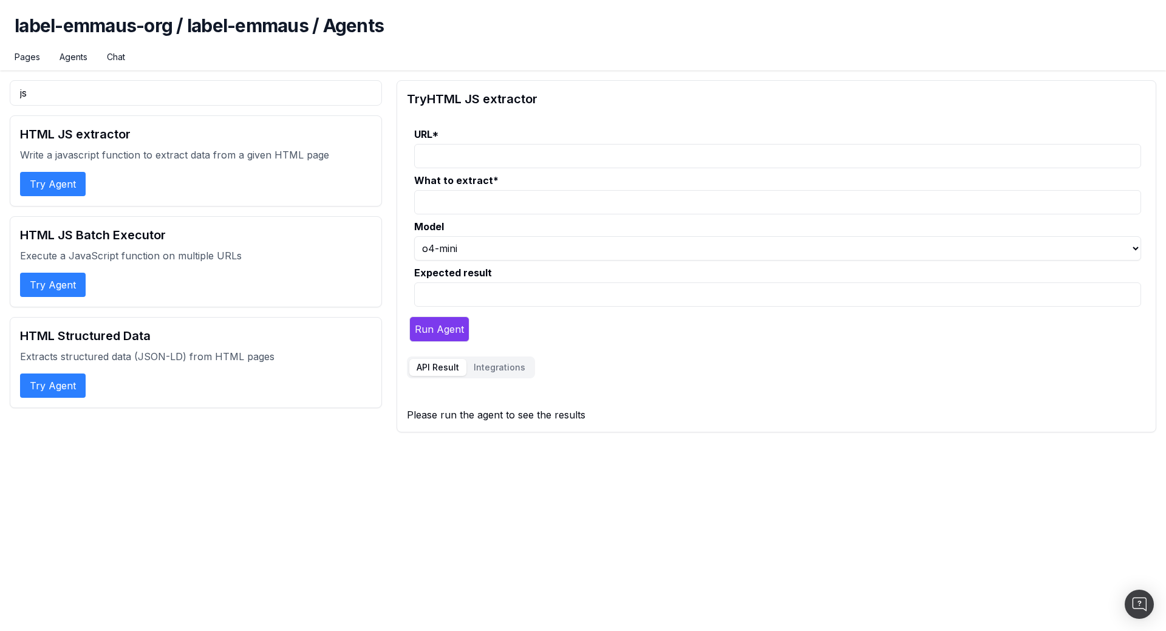
click at [526, 160] on input "URL *" at bounding box center [777, 156] width 727 height 24
click at [480, 140] on div "URL *" at bounding box center [777, 147] width 727 height 41
click at [480, 156] on input "URL *" at bounding box center [777, 156] width 727 height 24
click at [511, 203] on input "What to extract *" at bounding box center [777, 202] width 727 height 24
type input "can you extract all h2 and return a JSON with array"
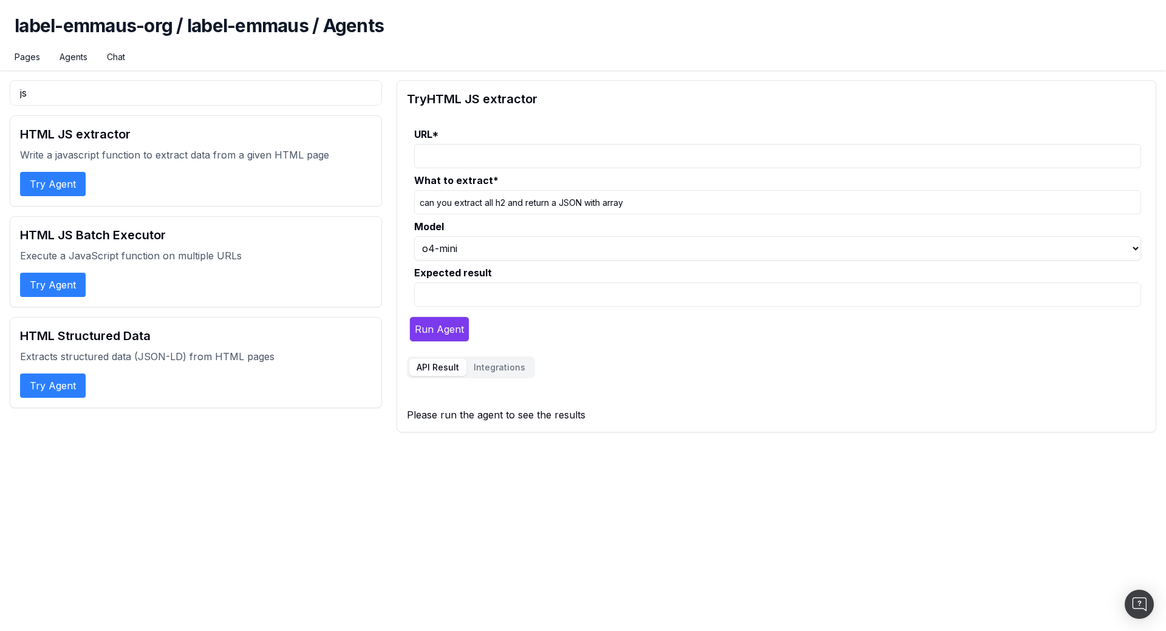
paste input "[URL][DOMAIN_NAME]"
type input "[URL][DOMAIN_NAME]"
click at [446, 329] on button "Run Agent" at bounding box center [439, 329] width 60 height 26
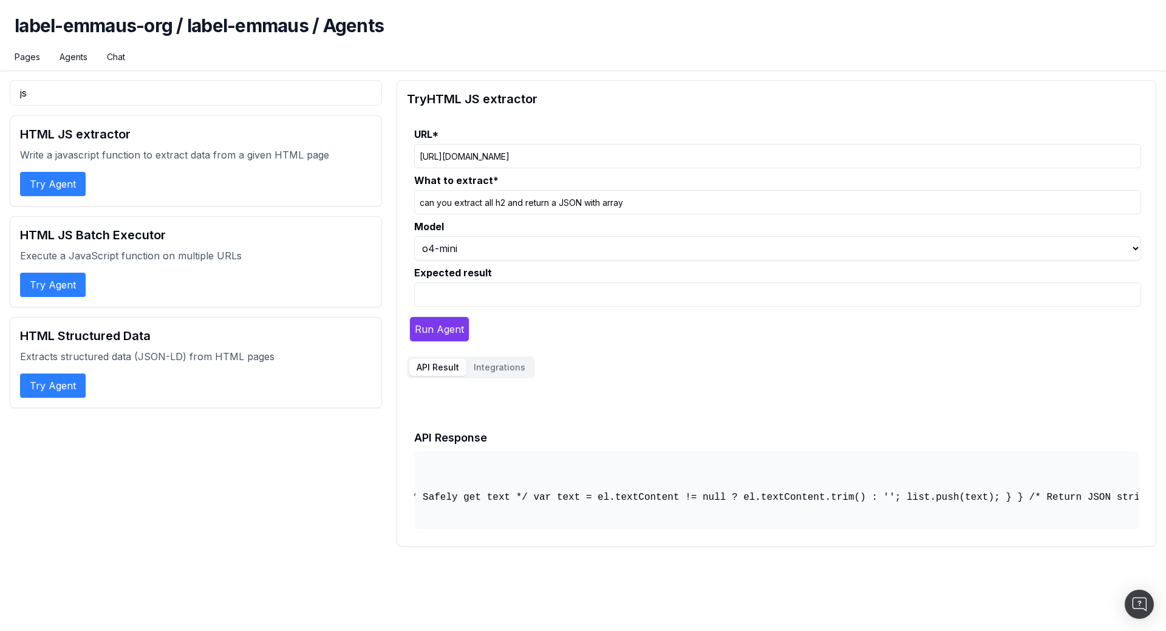
scroll to position [0, 1310]
click at [1068, 488] on pre "{ "crawl": "20250921", "function": "function() { /* Query all h2 elements */ va…" at bounding box center [776, 490] width 725 height 78
click at [1074, 479] on pre "{ "crawl": "20250921", "function": "function() { /* Query all h2 elements */ va…" at bounding box center [776, 490] width 725 height 78
click at [972, 499] on pre "{ "crawl": "20250921", "function": "function() { /* Query all h2 elements */ va…" at bounding box center [776, 490] width 725 height 78
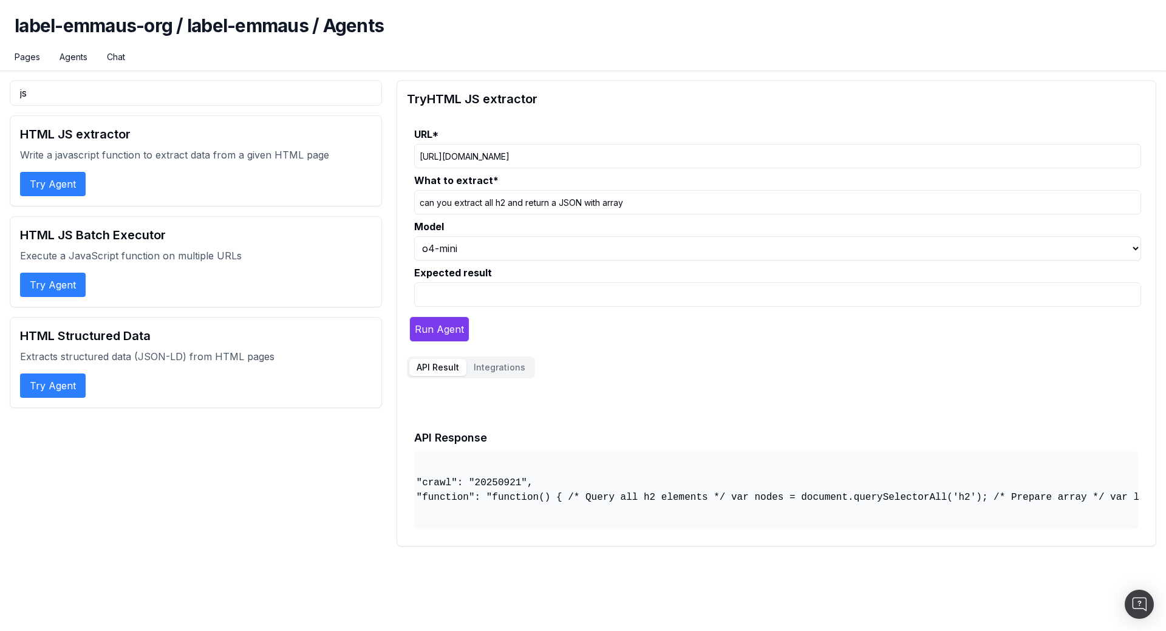
scroll to position [0, 0]
click at [442, 499] on pre "{ "crawl": "20250921", "function": "function() { /* Query all h2 elements */ va…" at bounding box center [776, 490] width 725 height 78
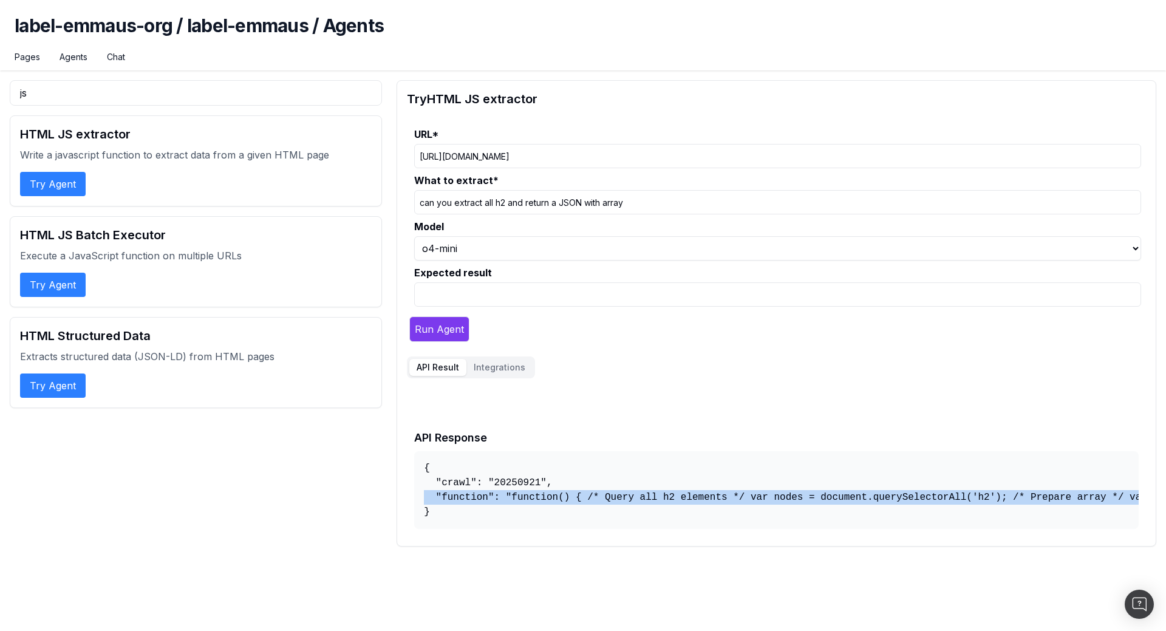
click at [442, 499] on pre "{ "crawl": "20250921", "function": "function() { /* Query all h2 elements */ va…" at bounding box center [776, 490] width 725 height 78
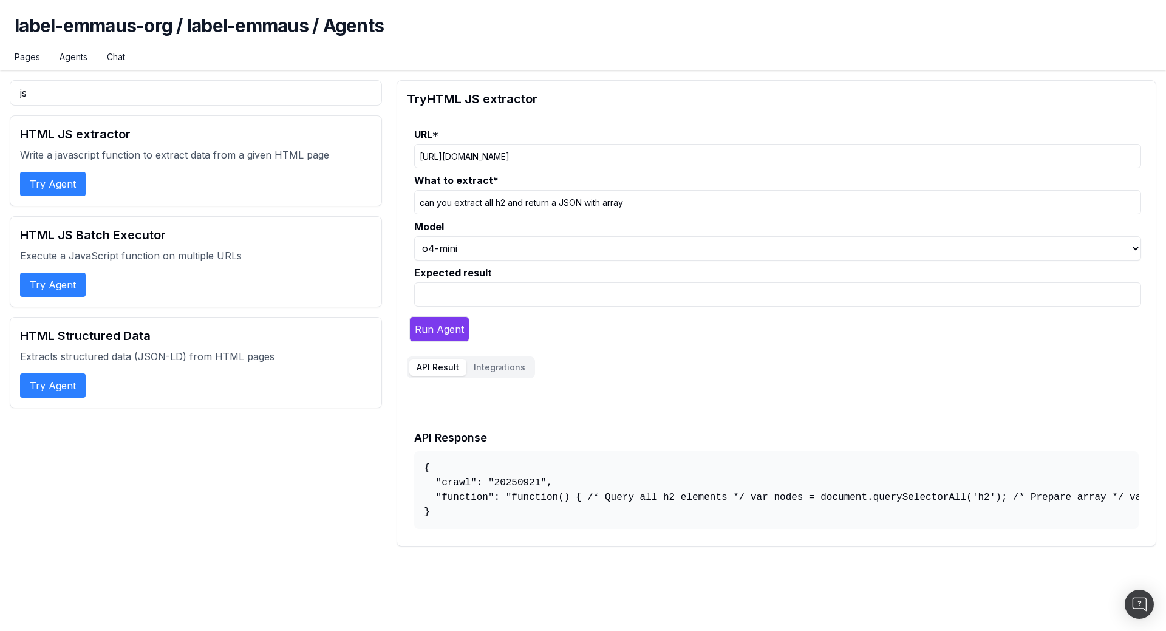
click at [495, 485] on pre "{ "crawl": "20250921", "function": "function() { /* Query all h2 elements */ va…" at bounding box center [776, 490] width 725 height 78
click at [456, 497] on pre "{ "crawl": "20250921", "function": "function() { /* Query all h2 elements */ va…" at bounding box center [776, 490] width 725 height 78
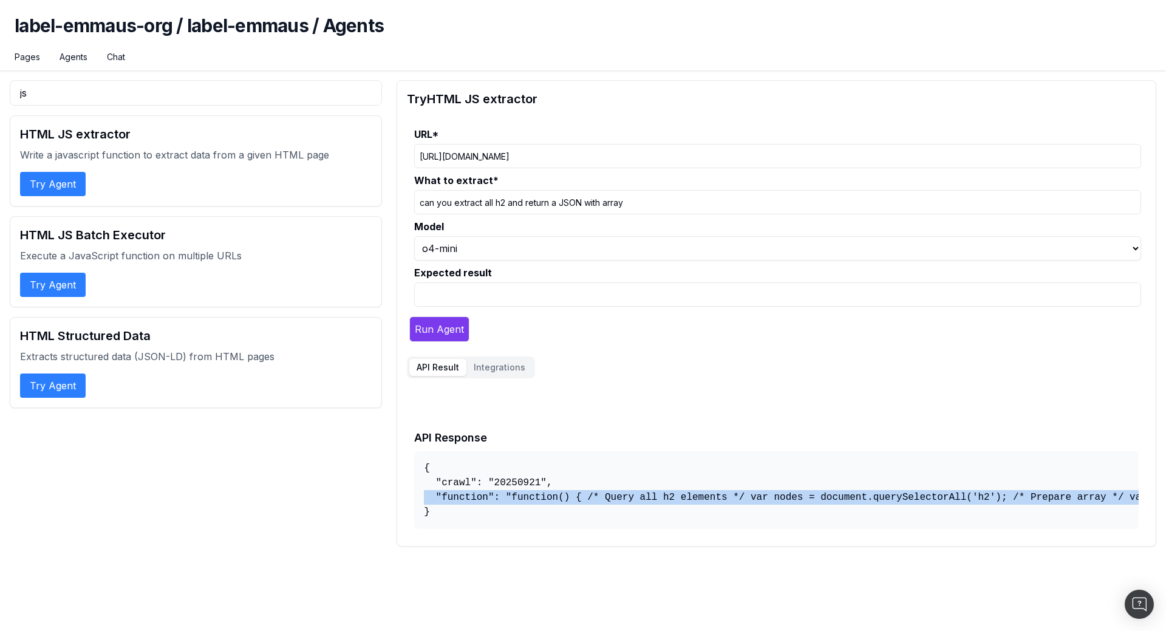
click at [456, 497] on pre "{ "crawl": "20250921", "function": "function() { /* Query all h2 elements */ va…" at bounding box center [776, 490] width 725 height 78
copy pre ""function": "function() { /* Query all h2 elements */ var nodes = document.quer…"
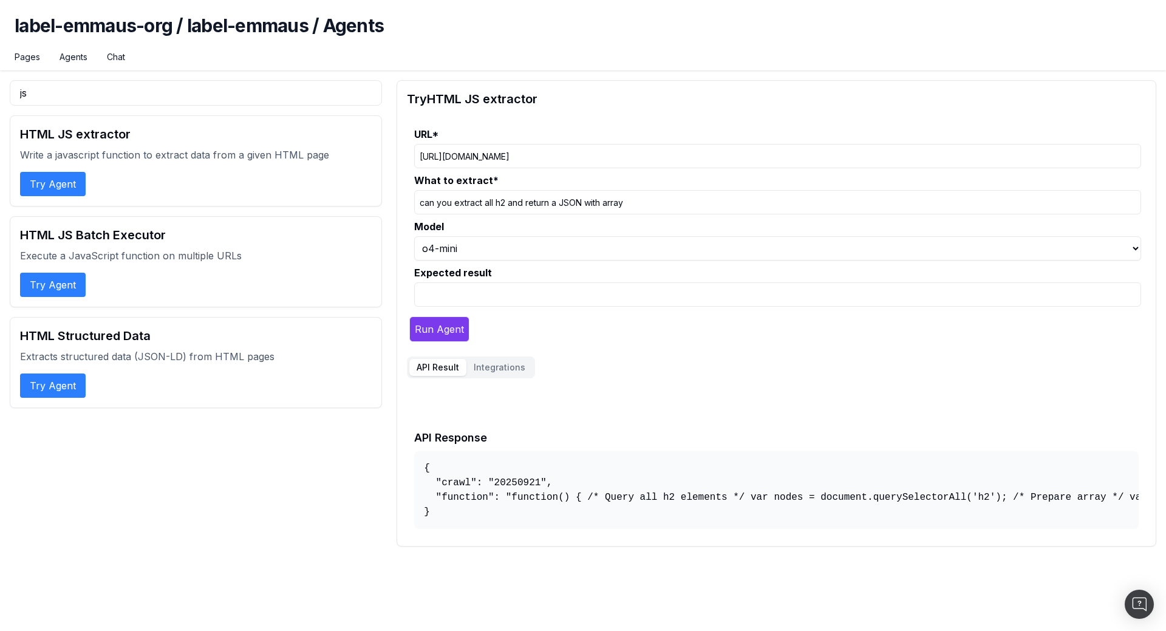
click at [525, 157] on input "[URL][DOMAIN_NAME]" at bounding box center [777, 156] width 727 height 24
click at [466, 496] on pre "{ "crawl": "20250921", "function": "function() { /* Query all h2 elements */ va…" at bounding box center [776, 490] width 725 height 78
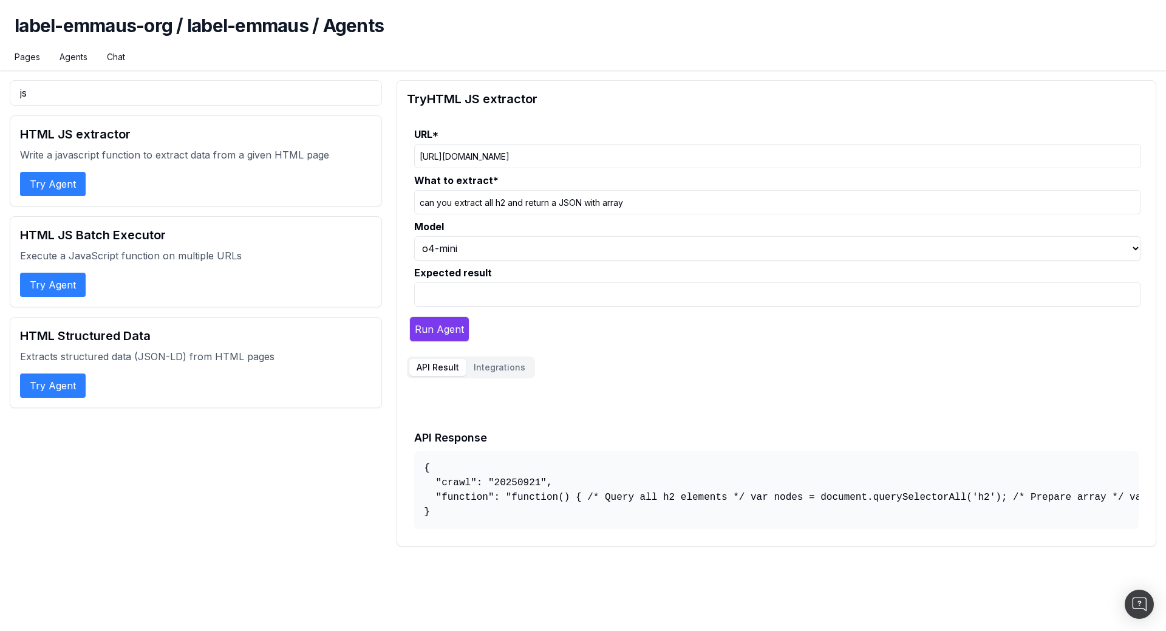
click at [498, 501] on pre "{ "crawl": "20250921", "function": "function() { /* Query all h2 elements */ va…" at bounding box center [776, 490] width 725 height 78
click at [500, 497] on pre "{ "crawl": "20250921", "function": "function() { /* Query all h2 elements */ va…" at bounding box center [776, 490] width 725 height 78
click at [499, 497] on pre "{ "crawl": "20250921", "function": "function() { /* Query all h2 elements */ va…" at bounding box center [776, 490] width 725 height 78
click at [502, 496] on pre "{ "crawl": "20250921", "function": "function() { /* Query all h2 elements */ va…" at bounding box center [776, 490] width 725 height 78
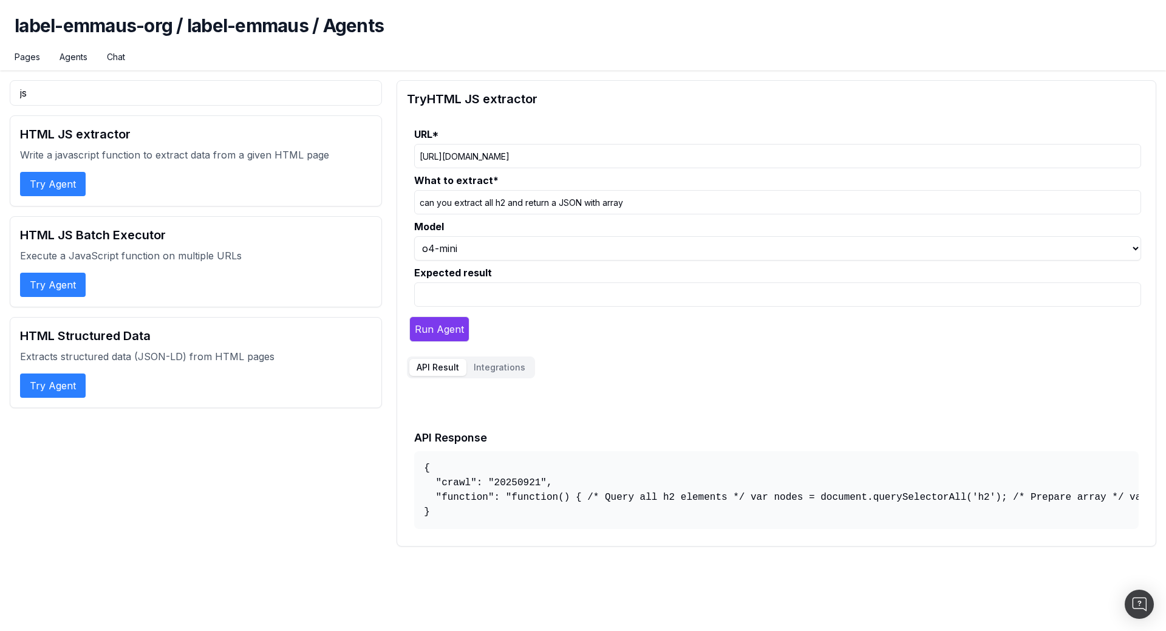
click at [506, 499] on pre "{ "crawl": "20250921", "function": "function() { /* Query all h2 elements */ va…" at bounding box center [776, 490] width 725 height 78
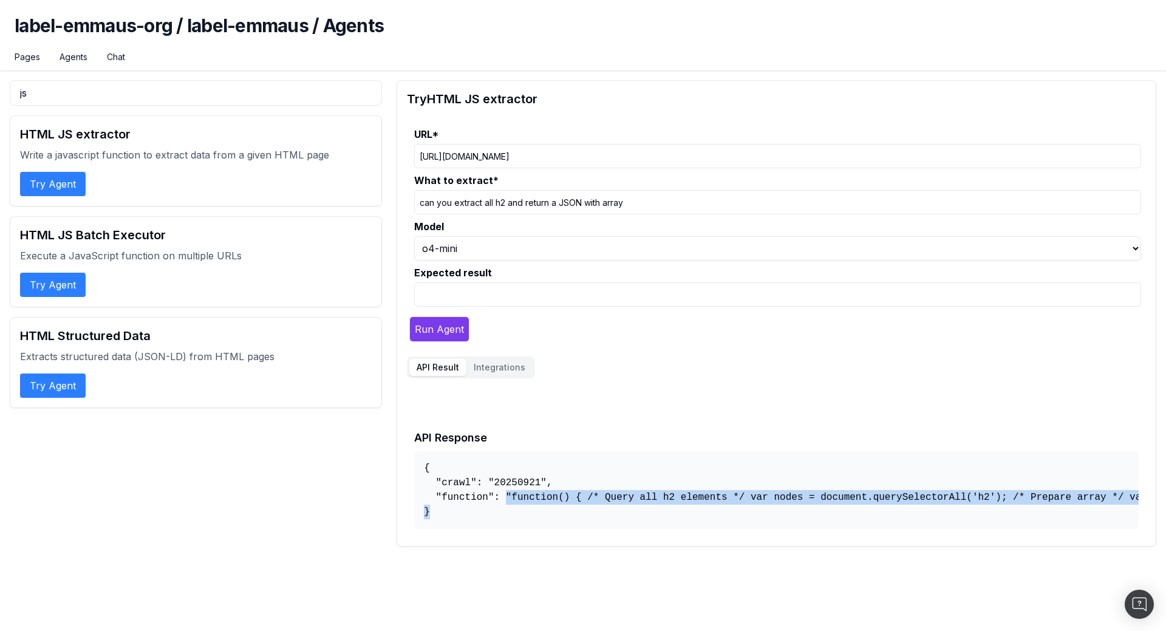
drag, startPoint x: 501, startPoint y: 496, endPoint x: 547, endPoint y: 503, distance: 46.7
click at [547, 503] on pre "{ "crawl": "20250921", "function": "function() { /* Query all h2 elements */ va…" at bounding box center [776, 490] width 725 height 78
click at [528, 494] on pre "{ "crawl": "20250921", "function": "function() { /* Query all h2 elements */ va…" at bounding box center [776, 490] width 725 height 78
drag, startPoint x: 506, startPoint y: 497, endPoint x: 1121, endPoint y: 503, distance: 614.6
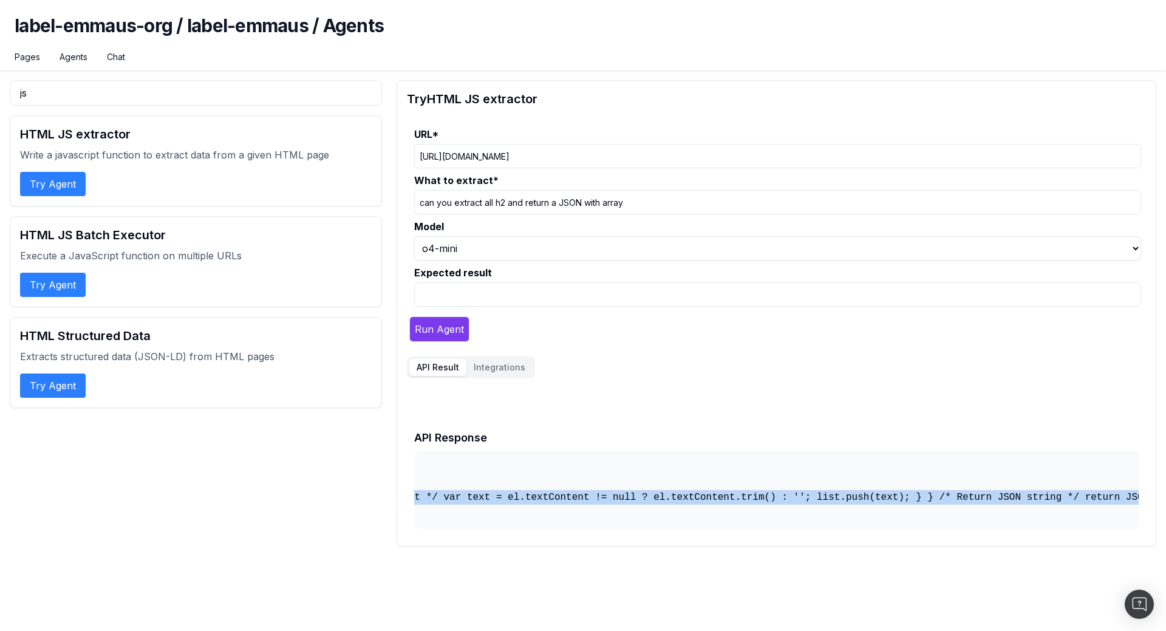
click at [1121, 503] on pre "{ "crawl": "20250921", "function": "function() { /* Query all h2 elements */ va…" at bounding box center [776, 490] width 725 height 78
copy pre "function() { /* Query all h2 elements */ var nodes = document.querySelectorAll(…"
click at [596, 501] on pre "{ "crawl": "20250921", "function": "function() { /* Query all h2 elements */ va…" at bounding box center [776, 490] width 725 height 78
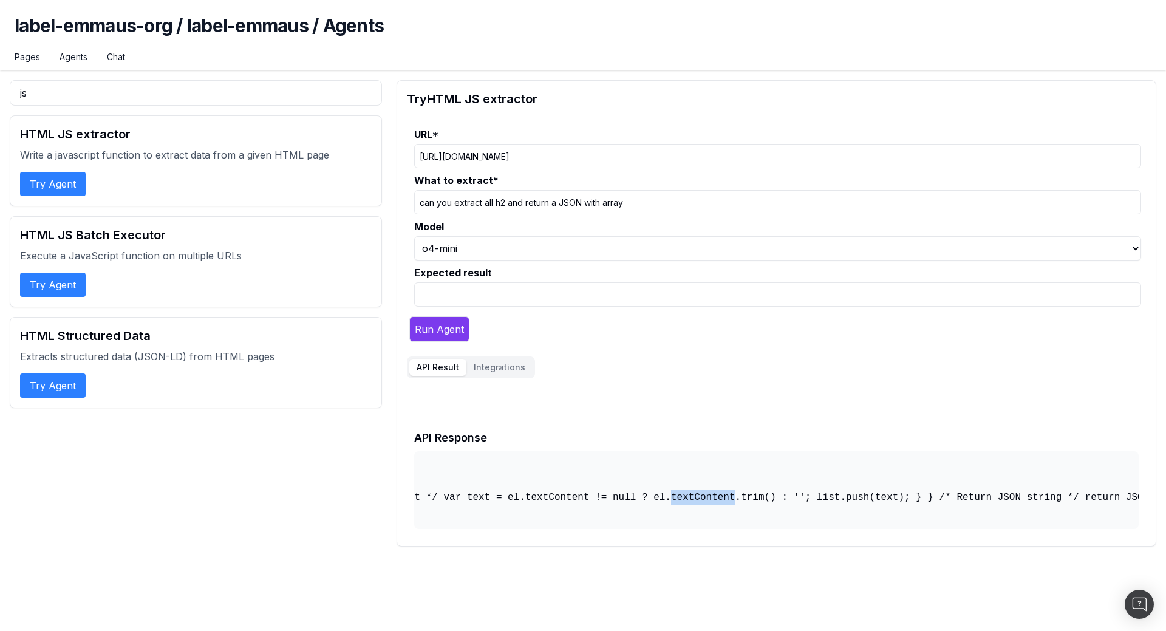
click at [596, 501] on pre "{ "crawl": "20250921", "function": "function() { /* Query all h2 elements */ va…" at bounding box center [776, 490] width 725 height 78
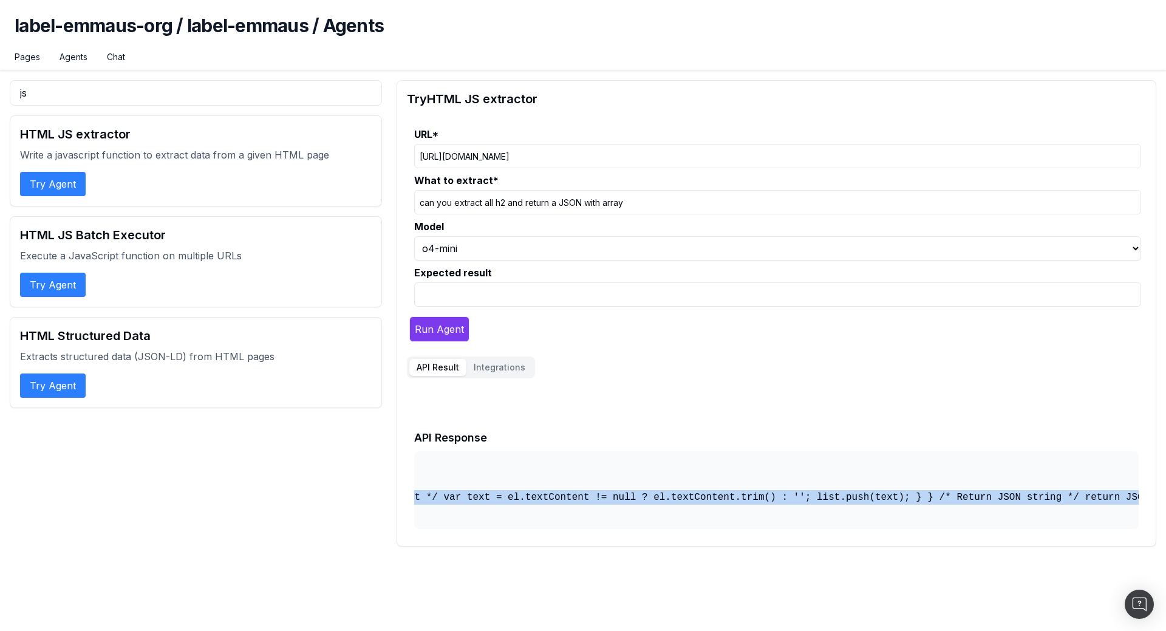
click at [596, 501] on pre "{ "crawl": "20250921", "function": "function() { /* Query all h2 elements */ va…" at bounding box center [776, 490] width 725 height 78
copy pre ""function": "function() { /* Query all h2 elements */ var nodes = document.quer…"
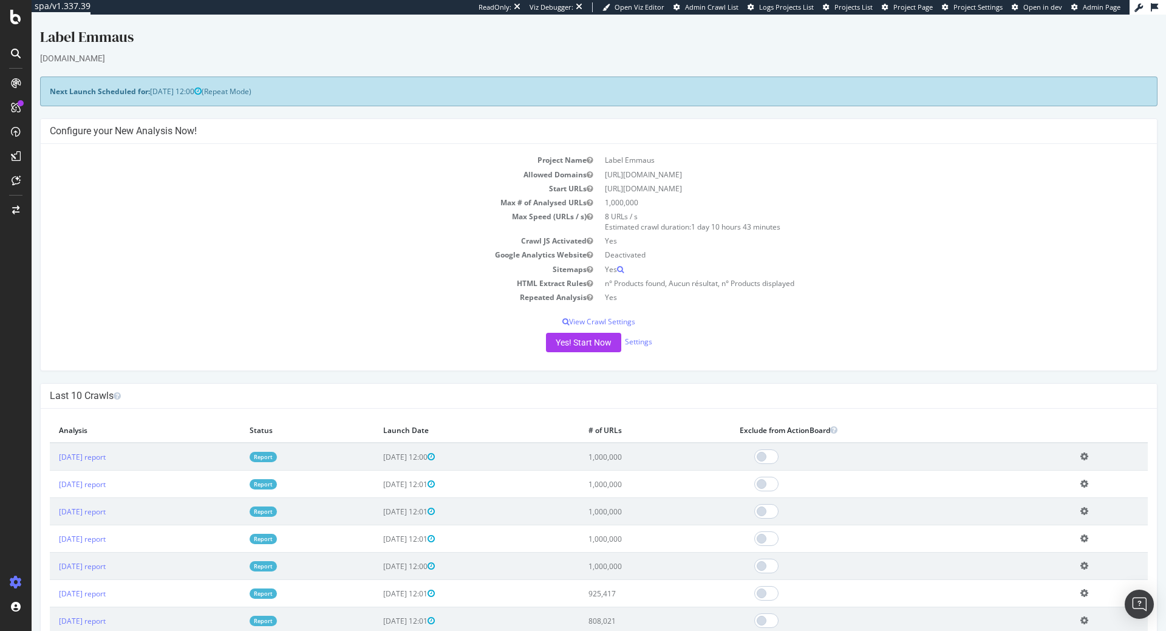
click at [115, 448] on td "[DATE] report" at bounding box center [145, 457] width 191 height 28
click at [115, 451] on td "[DATE] report" at bounding box center [145, 457] width 191 height 28
click at [106, 457] on link "[DATE] report" at bounding box center [82, 457] width 47 height 10
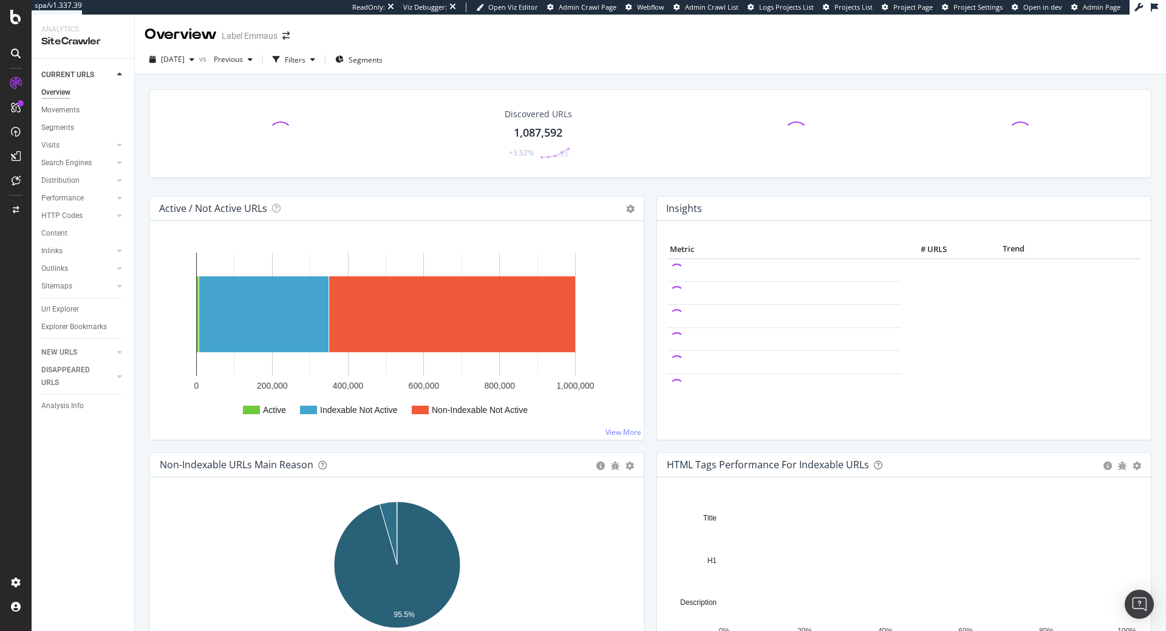
scroll to position [62, 0]
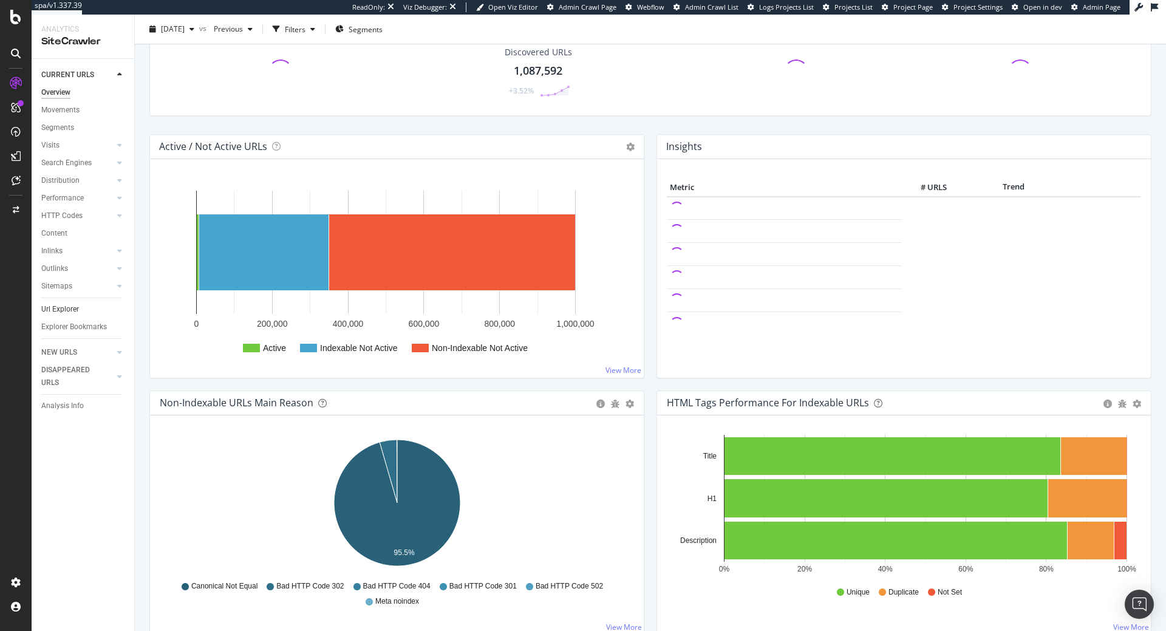
click at [64, 305] on div "Url Explorer" at bounding box center [60, 309] width 38 height 13
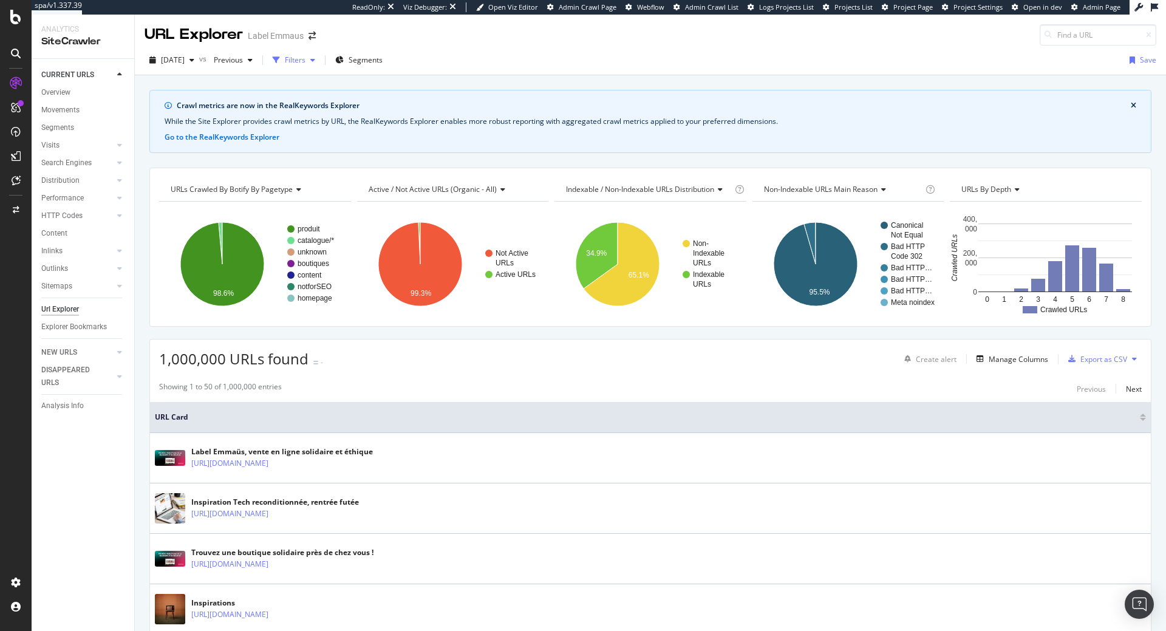
click at [305, 61] on div "Filters" at bounding box center [295, 60] width 21 height 10
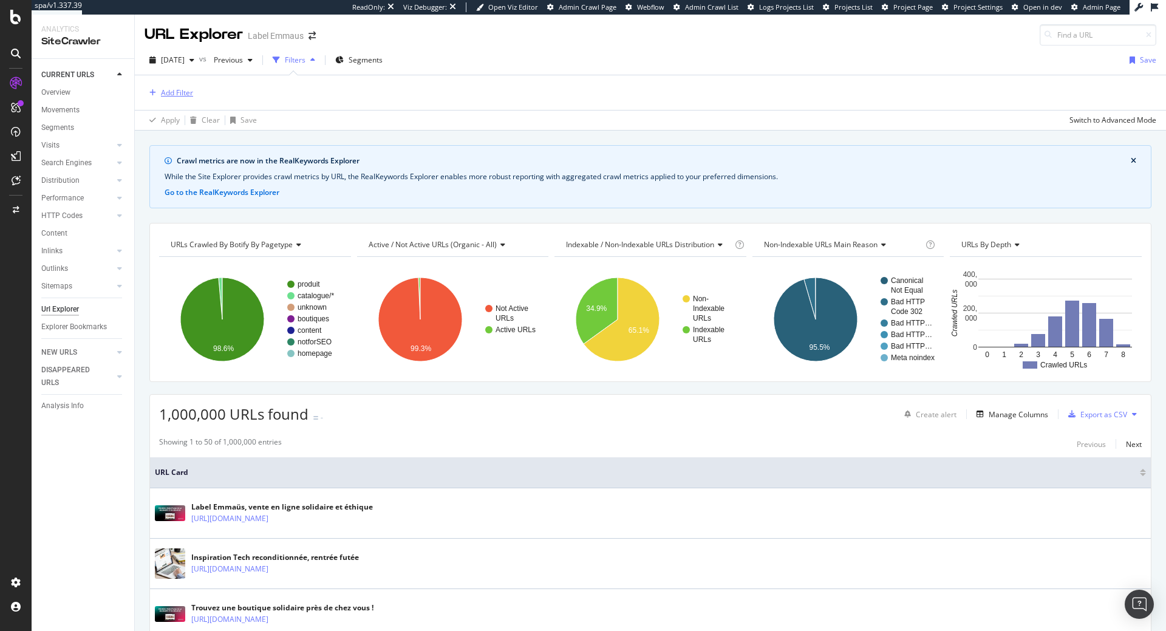
click at [182, 87] on div "Add Filter" at bounding box center [177, 92] width 32 height 10
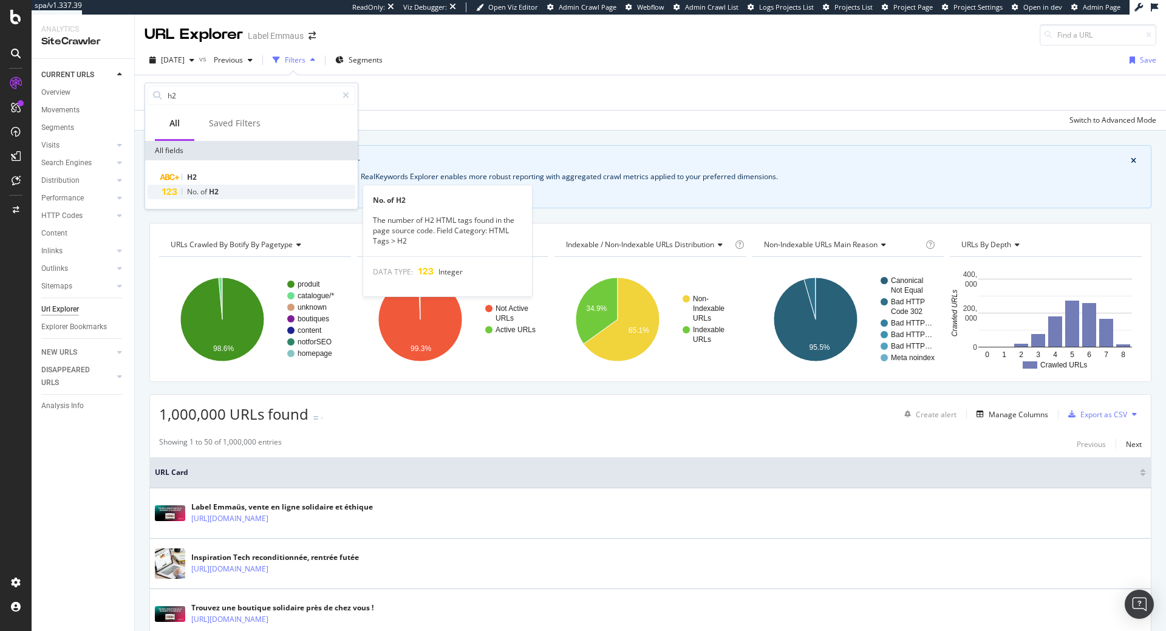
type input "h2"
click at [253, 193] on div "No. of H2" at bounding box center [258, 192] width 193 height 15
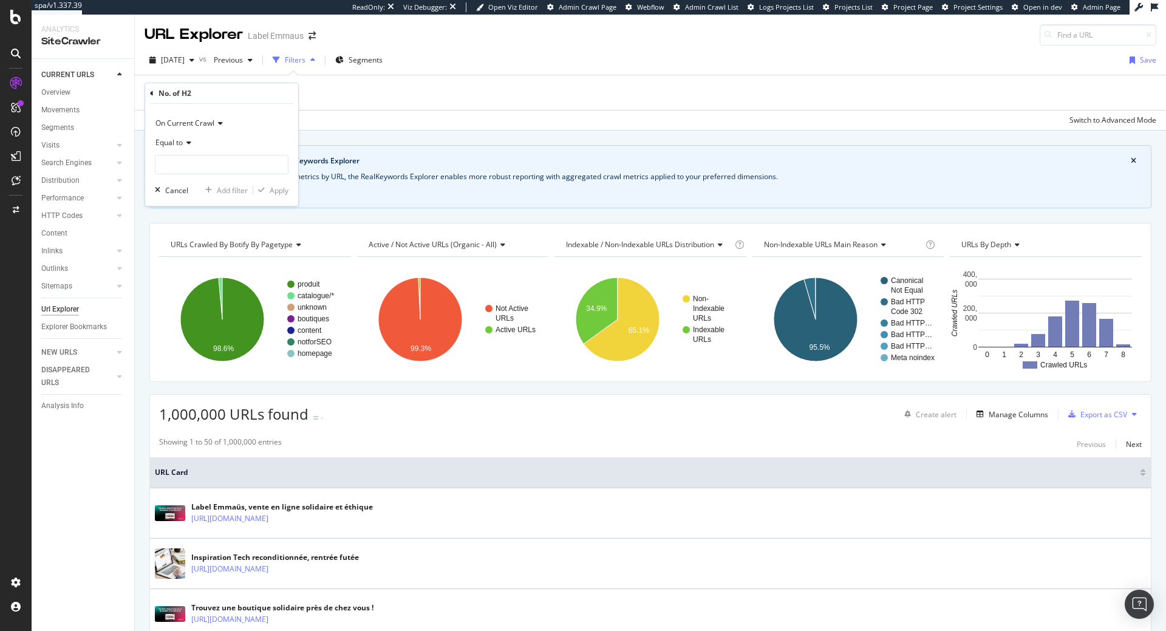
click at [187, 144] on icon at bounding box center [187, 142] width 9 height 7
click at [196, 230] on span "Greater than" at bounding box center [183, 231] width 44 height 10
click at [194, 171] on input "number" at bounding box center [222, 164] width 134 height 19
type input "1"
click at [270, 191] on div "Apply" at bounding box center [279, 190] width 19 height 10
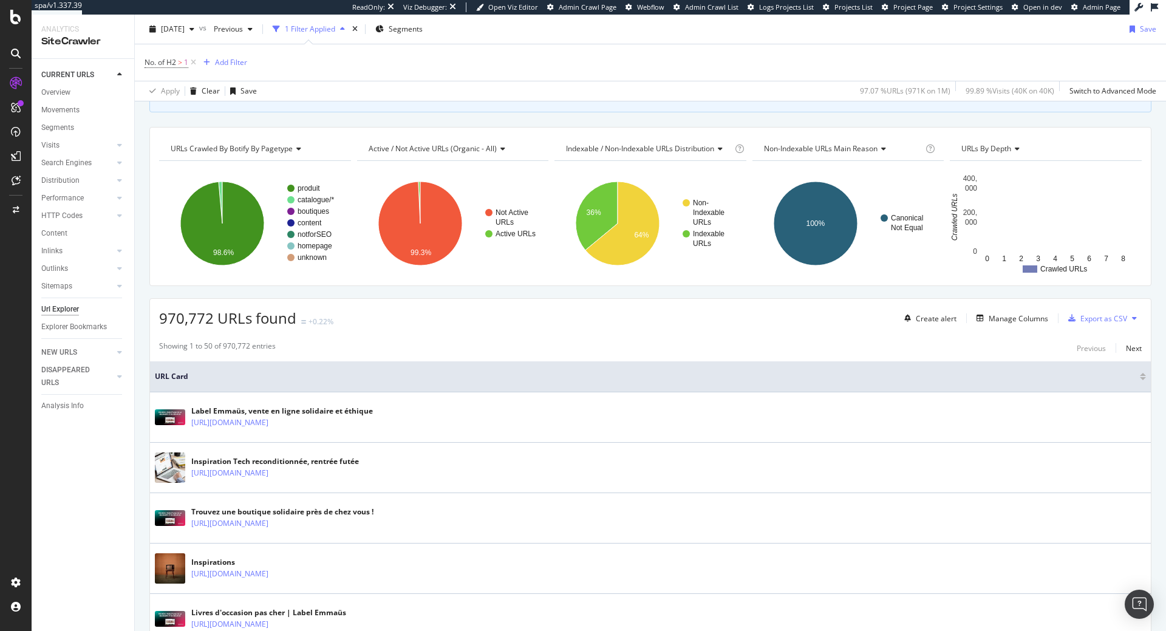
scroll to position [124, 0]
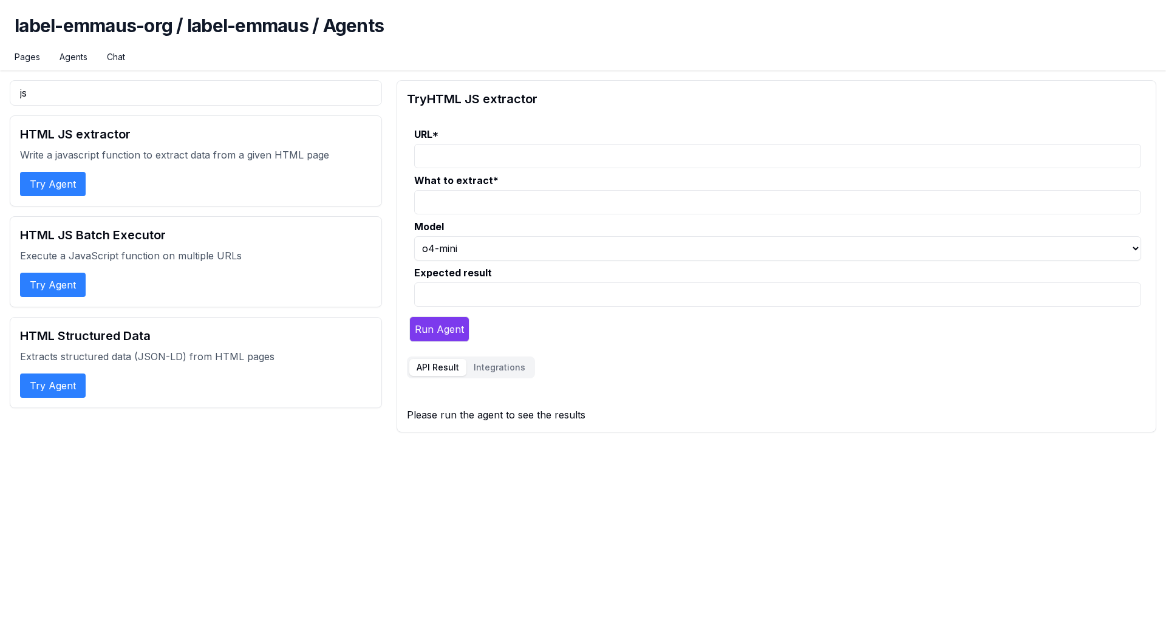
select select "1"
click at [53, 280] on button "Try Agent" at bounding box center [53, 285] width 66 height 24
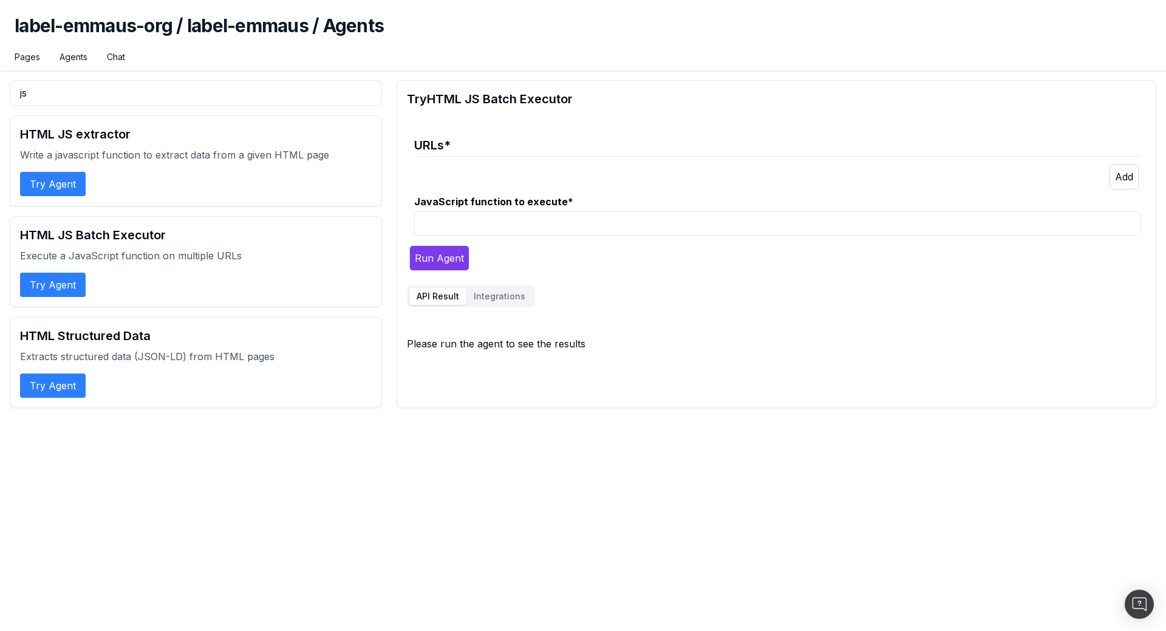
click at [442, 164] on p at bounding box center [781, 177] width 720 height 26
click at [463, 145] on legend "URLs *" at bounding box center [777, 142] width 727 height 30
click at [417, 146] on legend "URLs *" at bounding box center [777, 142] width 727 height 30
click at [1127, 185] on button "button" at bounding box center [1124, 177] width 29 height 26
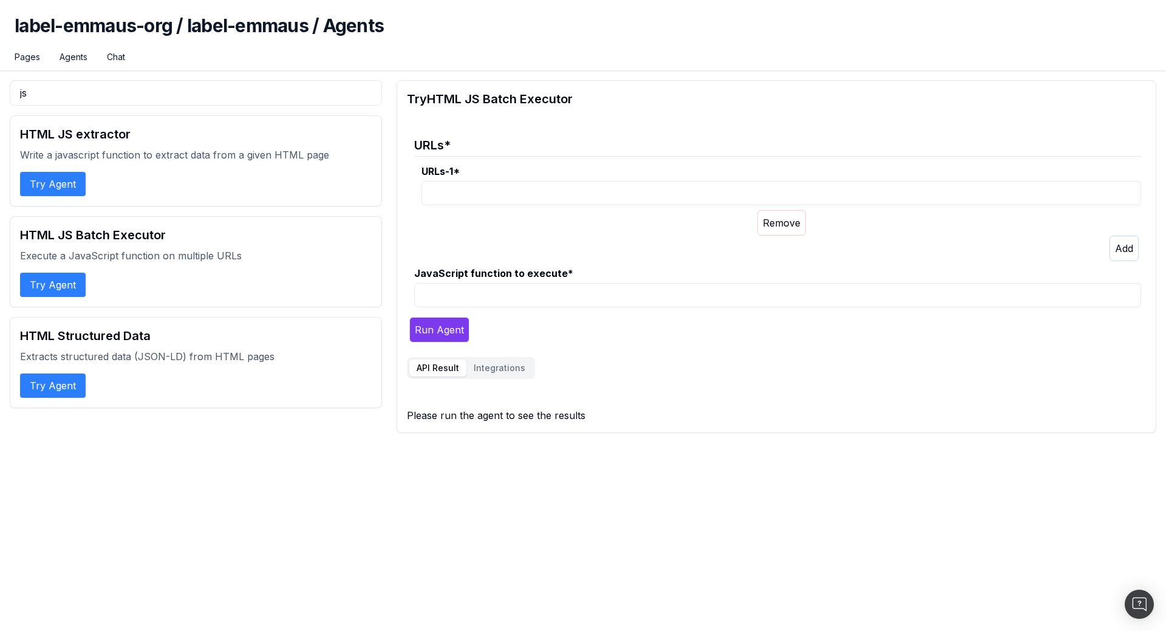
click at [530, 191] on input "URLs-1 *" at bounding box center [781, 193] width 720 height 24
paste input "[URL][DOMAIN_NAME]"
type input "[URL][DOMAIN_NAME]"
click at [714, 236] on p at bounding box center [781, 249] width 720 height 26
click at [453, 287] on input "JavaScript function to execute *" at bounding box center [777, 295] width 727 height 24
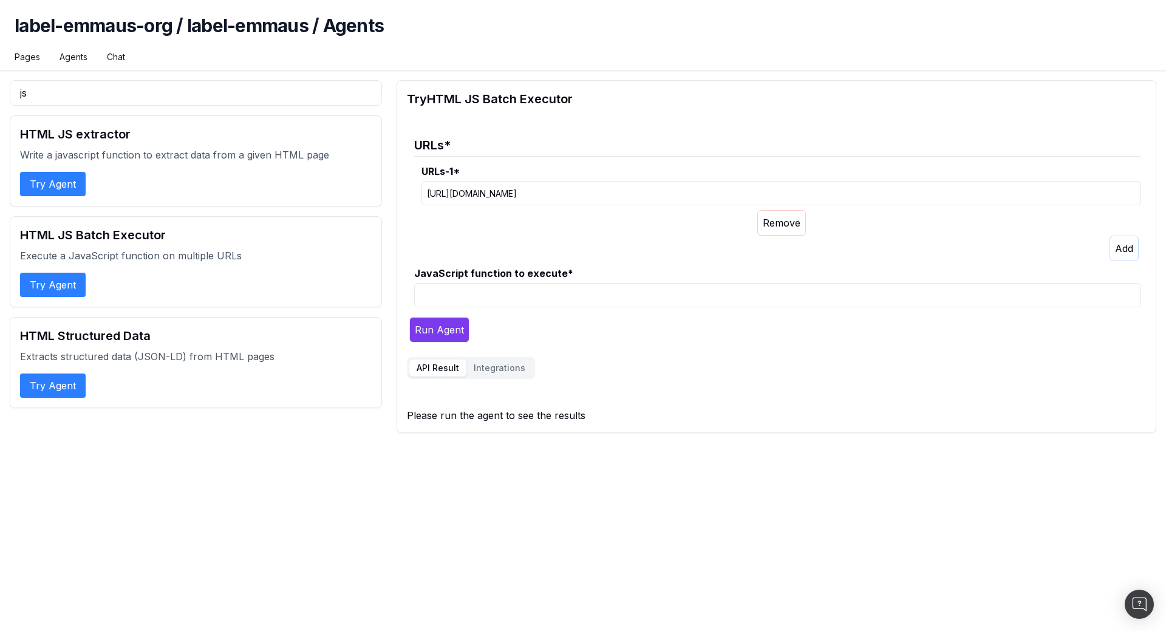
paste input "function() { /* Query all h2 elements */ var nodes = document.querySelectorAll(…"
type input "function() { /* Query all h2 elements */ var nodes = document.querySelectorAll(…"
click at [452, 322] on button "Run Agent" at bounding box center [439, 330] width 60 height 26
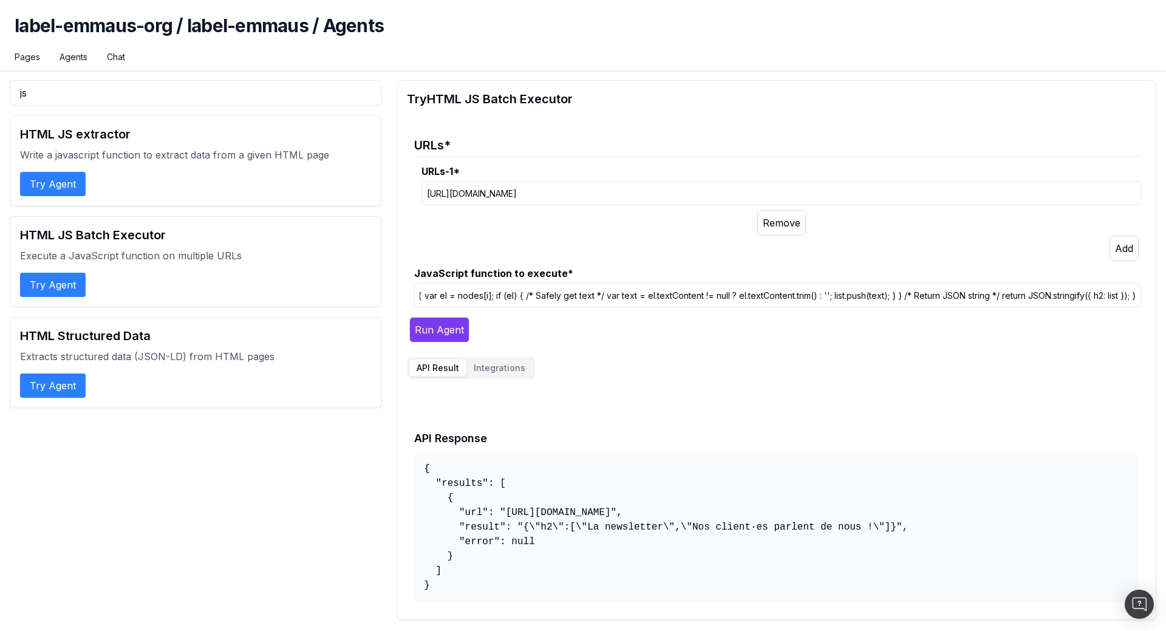
click at [623, 301] on input "function() { /* Query all h2 elements */ var nodes = document.querySelectorAll(…" at bounding box center [777, 295] width 727 height 24
click at [483, 291] on input "function() { /* Query all h2 elements */ var nodes = document.querySelectorAll(…" at bounding box center [777, 295] width 727 height 24
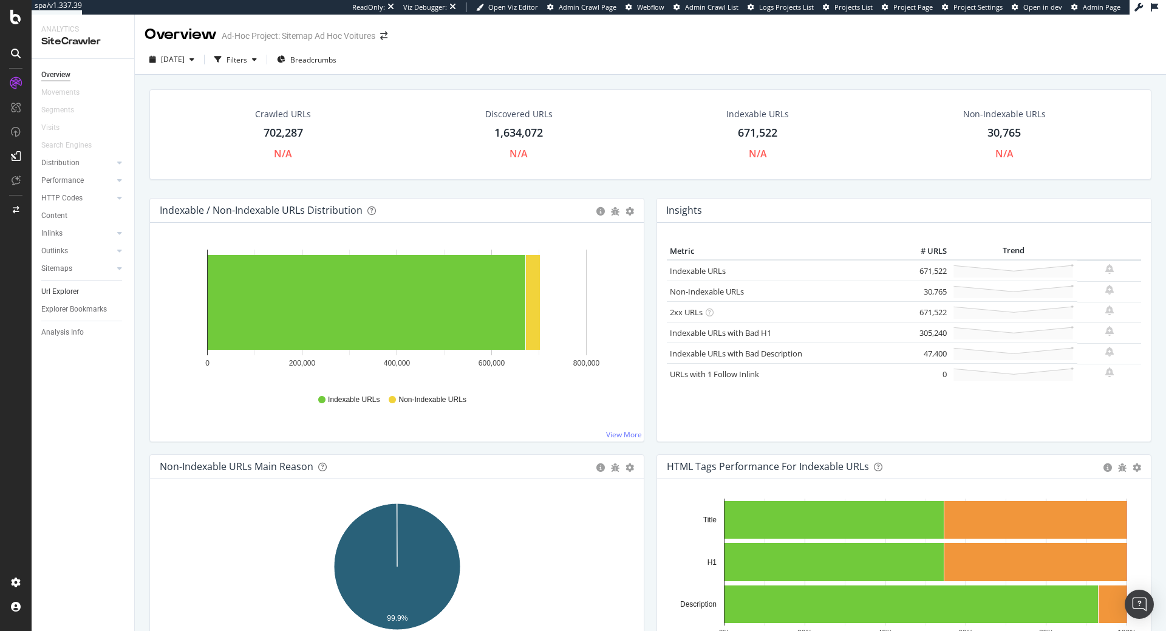
click at [84, 288] on link "Url Explorer" at bounding box center [83, 291] width 84 height 13
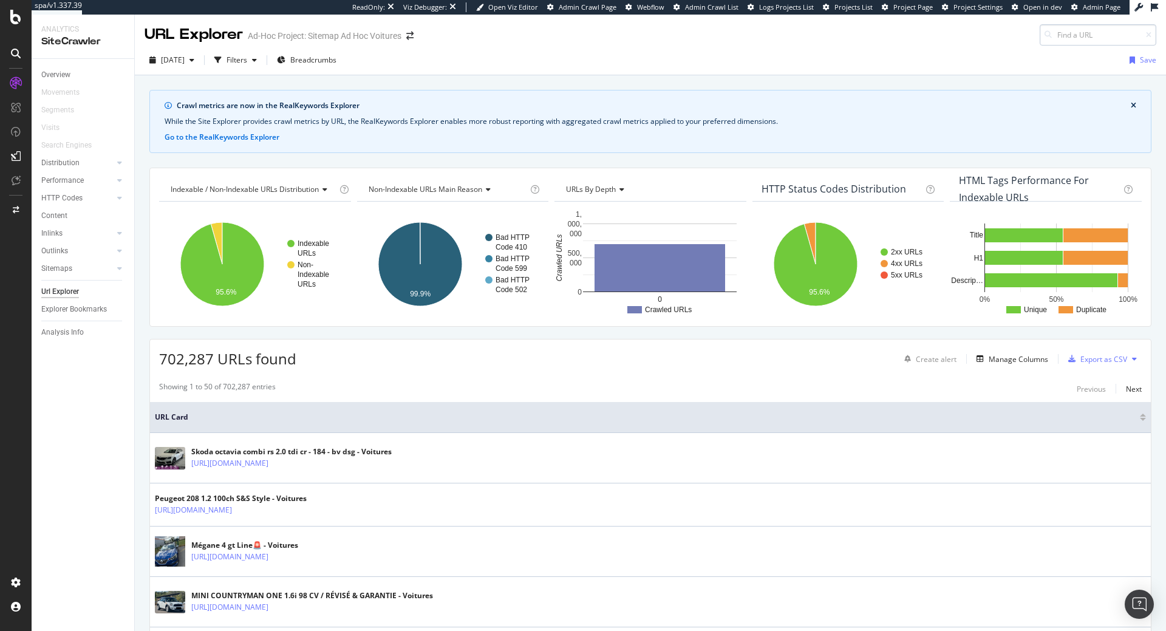
click at [1063, 30] on input at bounding box center [1098, 34] width 117 height 21
type input "https://www.leboncoin.fr/ad/voitures/2965504308"
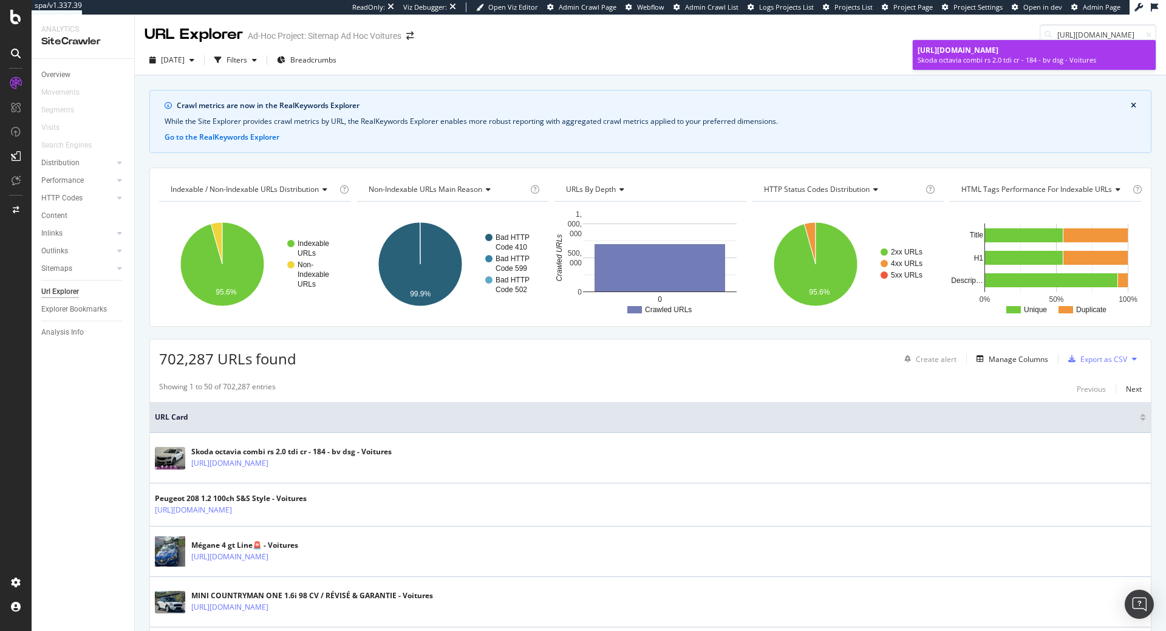
click at [998, 51] on span "https://www.leboncoin.fr/ad/voitures/2965504308" at bounding box center [958, 50] width 81 height 10
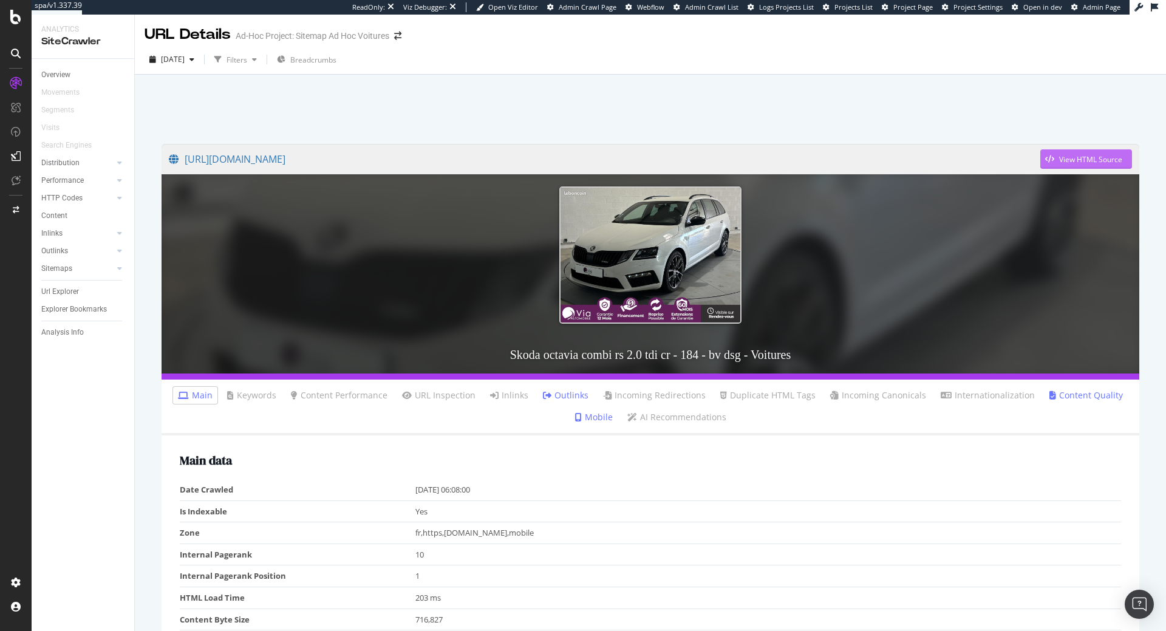
click at [1091, 154] on div "View HTML Source" at bounding box center [1090, 159] width 63 height 10
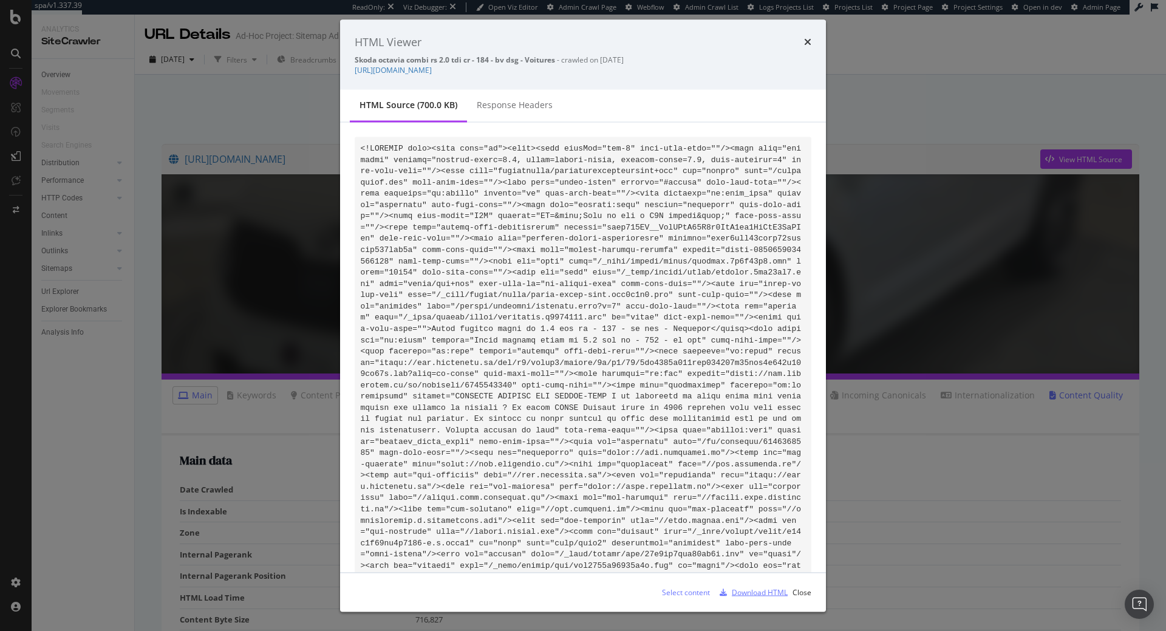
click at [758, 592] on div "Download HTML" at bounding box center [760, 592] width 56 height 10
click at [805, 46] on icon "times" at bounding box center [807, 42] width 7 height 10
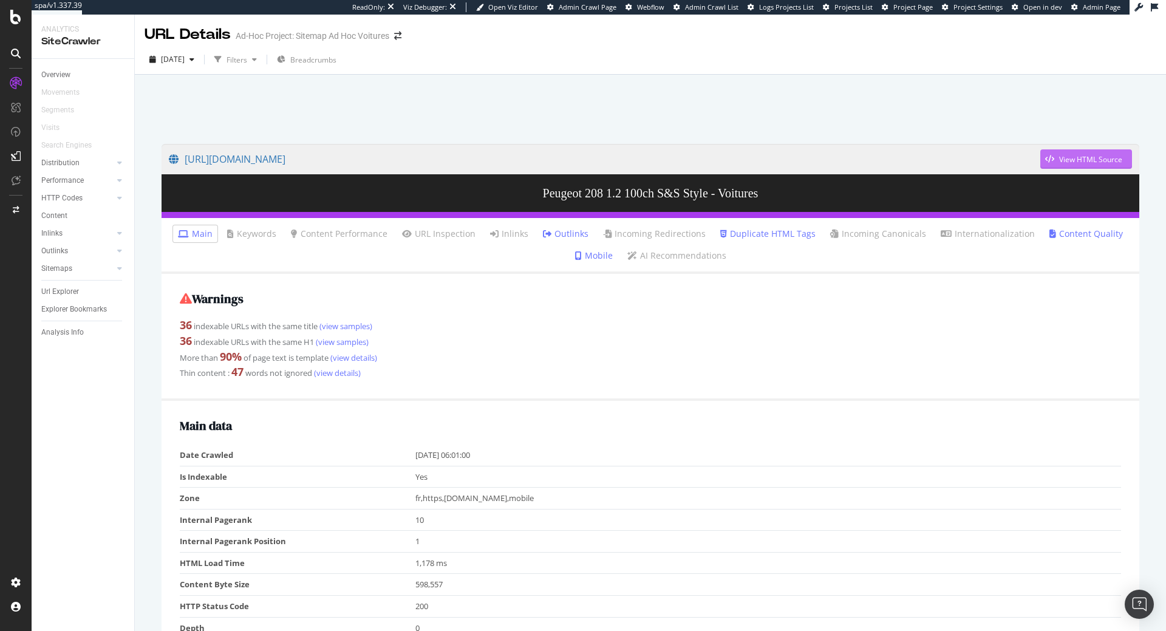
click at [1115, 157] on div "View HTML Source" at bounding box center [1090, 159] width 63 height 10
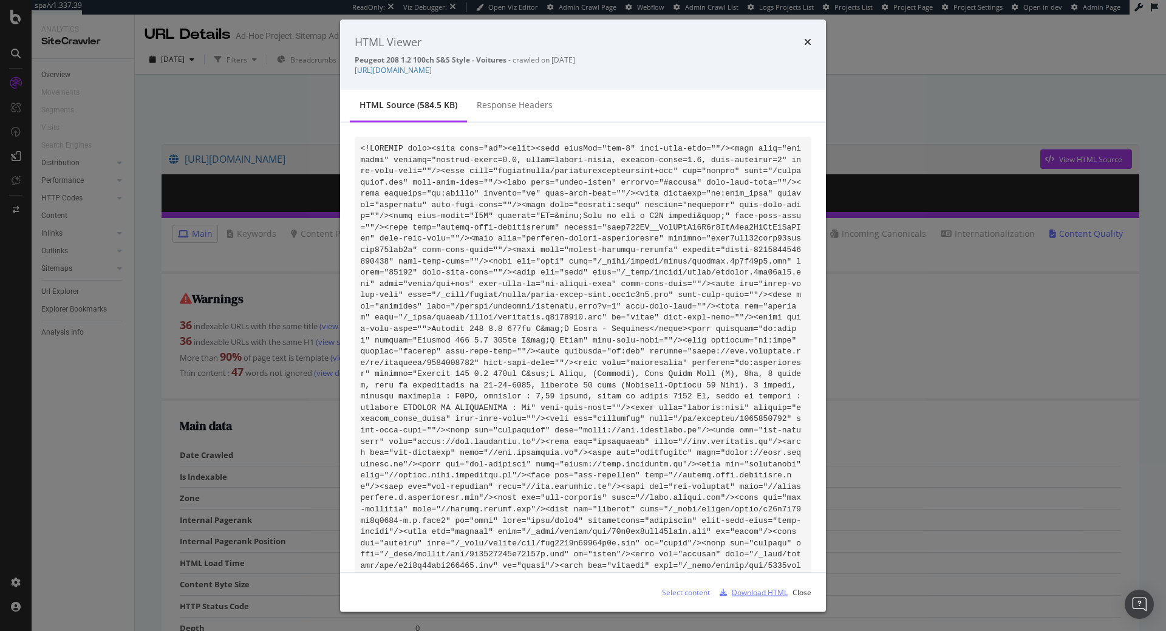
click at [765, 592] on div "Download HTML" at bounding box center [760, 592] width 56 height 10
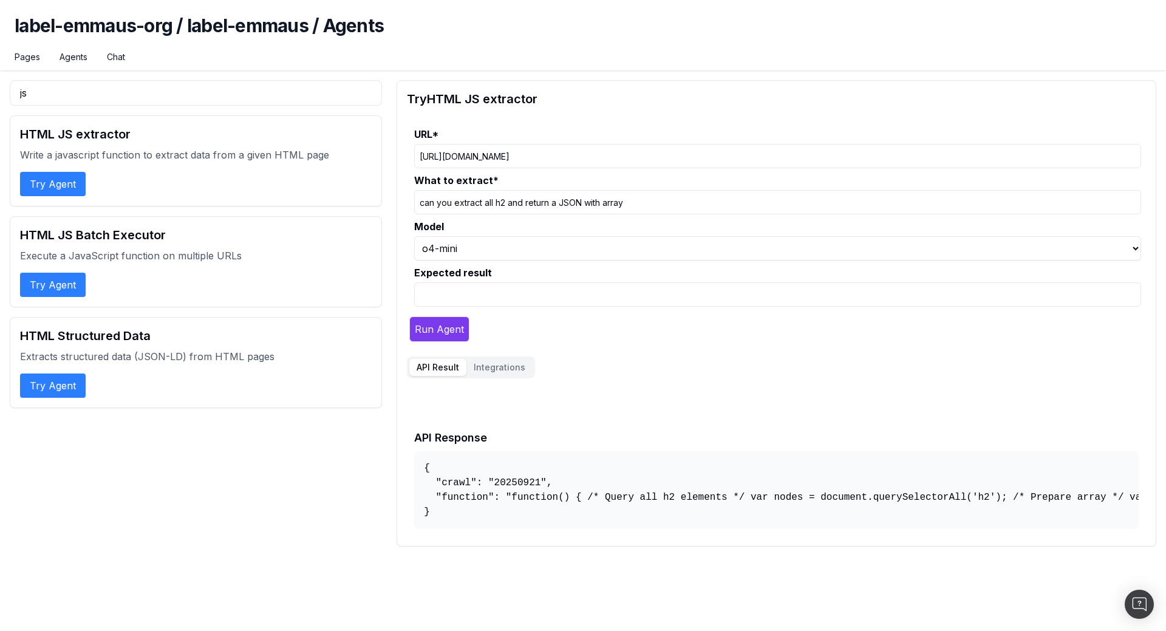
select select "1"
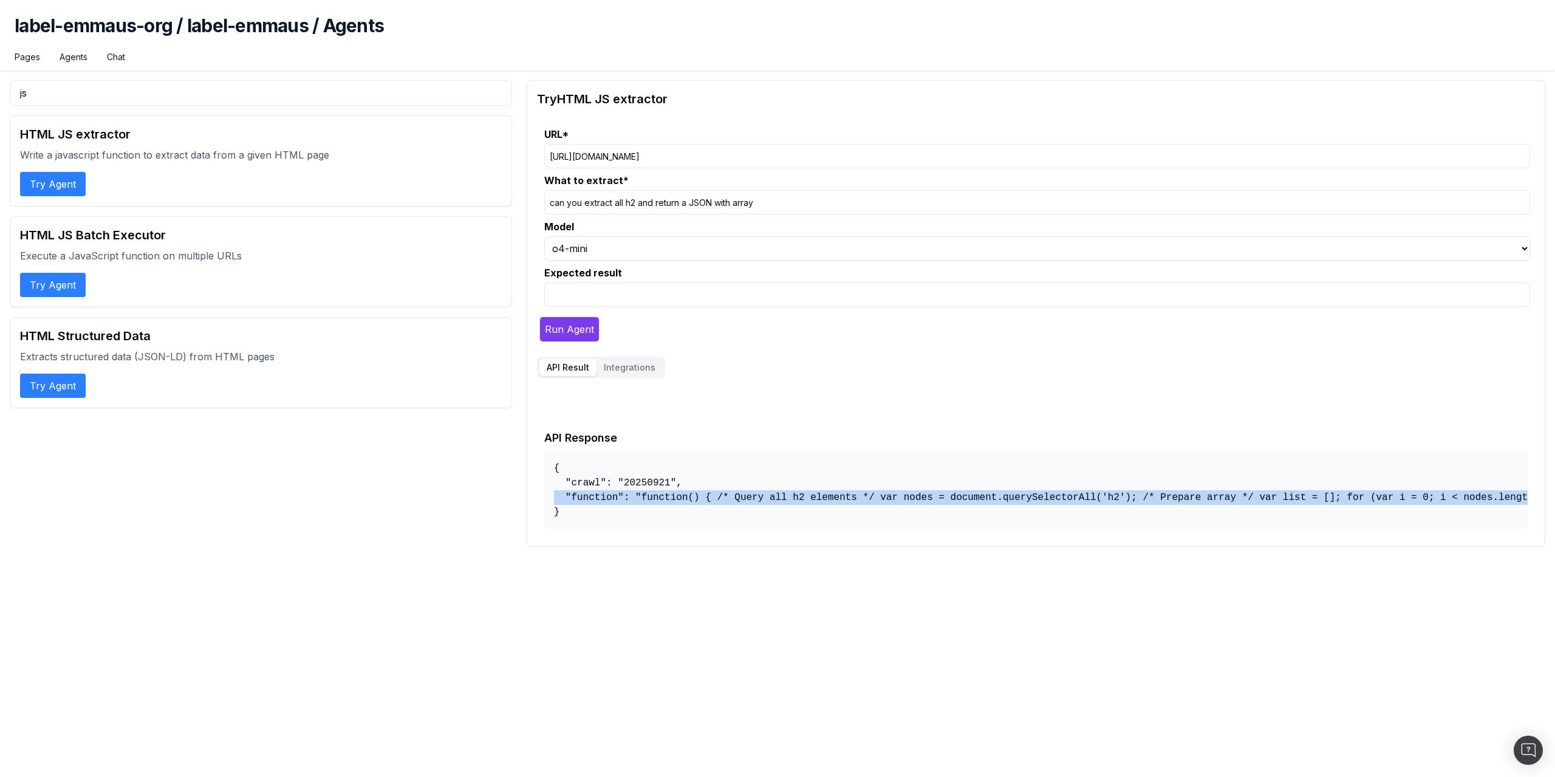
scroll to position [0, 1051]
